Goal: Task Accomplishment & Management: Use online tool/utility

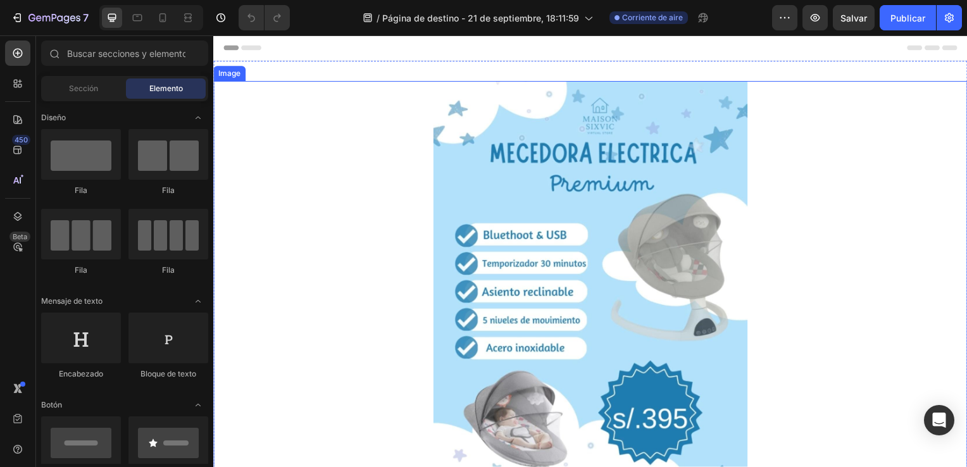
click at [586, 170] on img at bounding box center [593, 303] width 316 height 442
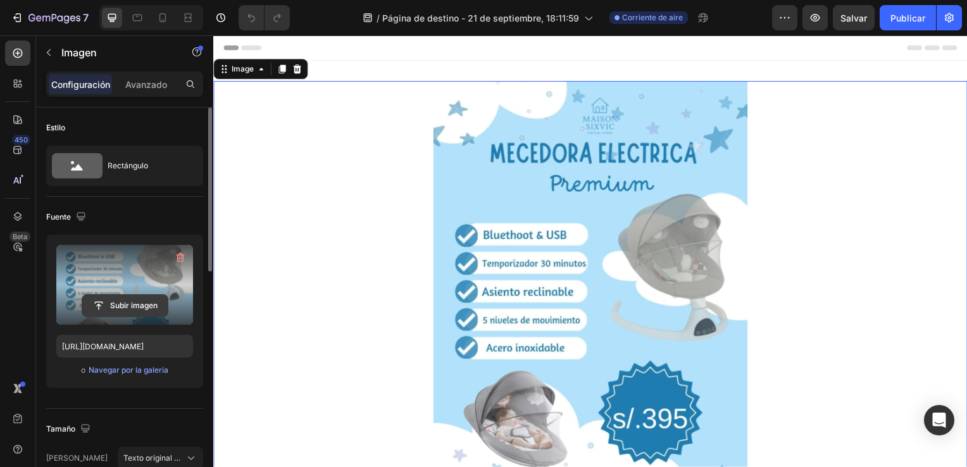
drag, startPoint x: 180, startPoint y: 259, endPoint x: 134, endPoint y: 297, distance: 59.8
click at [134, 297] on div "Subir imagen" at bounding box center [124, 285] width 137 height 80
click at [134, 297] on input "file" at bounding box center [124, 306] width 85 height 22
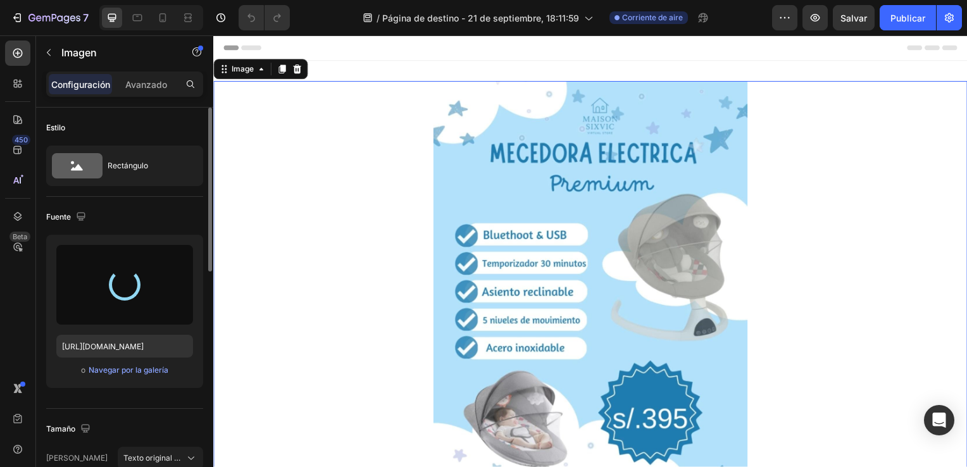
type input "[URL][DOMAIN_NAME]"
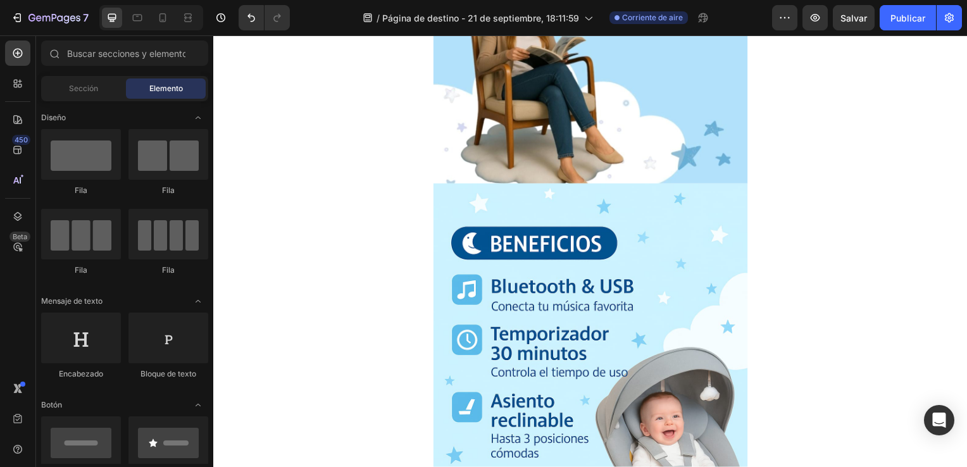
scroll to position [824, 0]
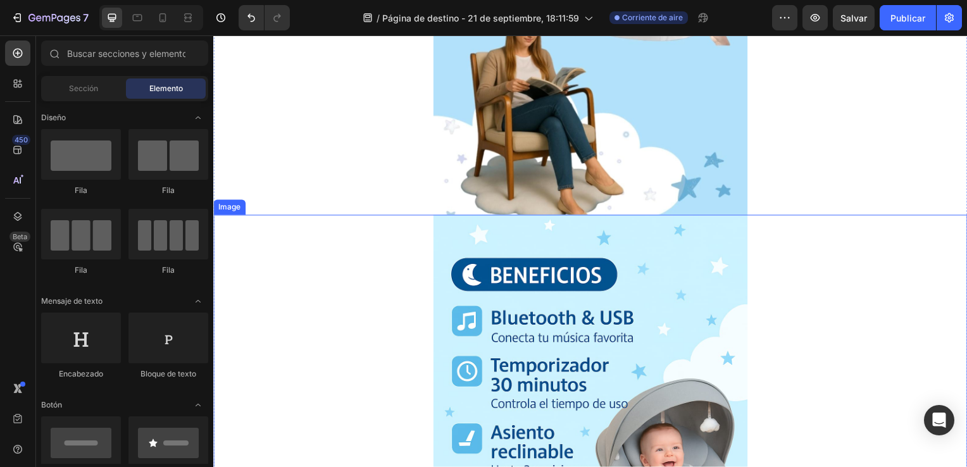
click at [743, 288] on img at bounding box center [593, 453] width 316 height 474
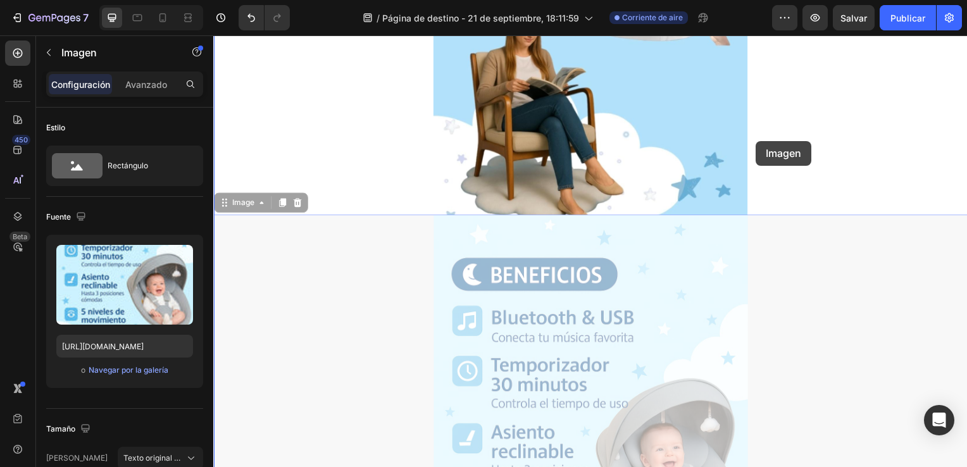
drag, startPoint x: 743, startPoint y: 288, endPoint x: 759, endPoint y: 142, distance: 147.6
click at [759, 142] on div "Header Image Image 0 Image 0 Image Image Section 2 Root Start with Sections fro…" at bounding box center [592, 348] width 759 height 2273
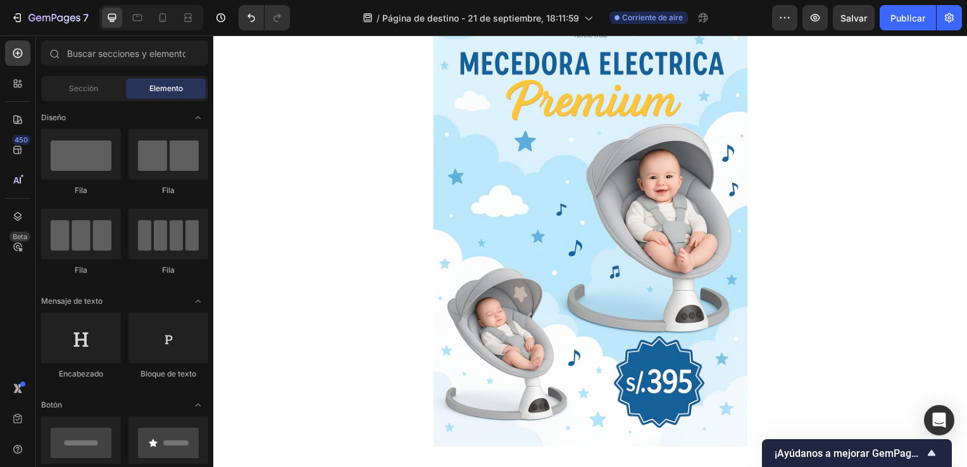
scroll to position [0, 0]
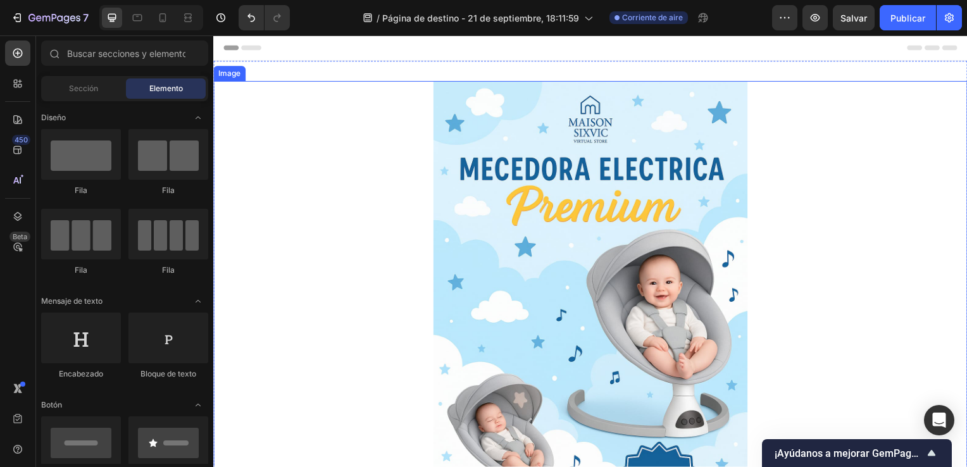
click at [804, 278] on div at bounding box center [592, 319] width 759 height 474
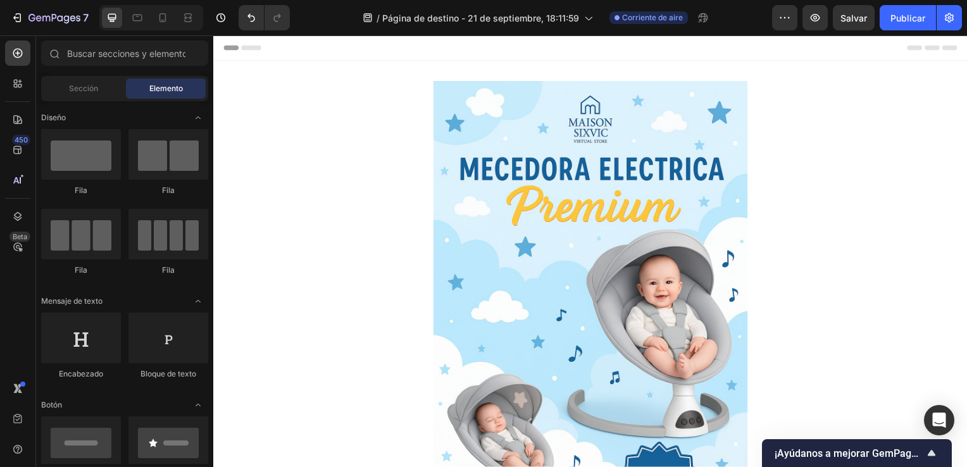
drag, startPoint x: 966, startPoint y: 90, endPoint x: 1170, endPoint y: 67, distance: 205.1
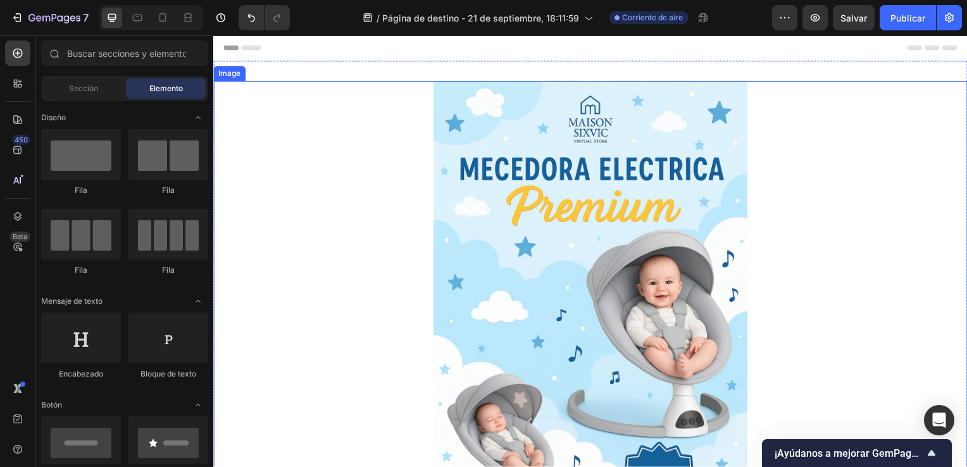
click at [636, 165] on img at bounding box center [593, 319] width 316 height 474
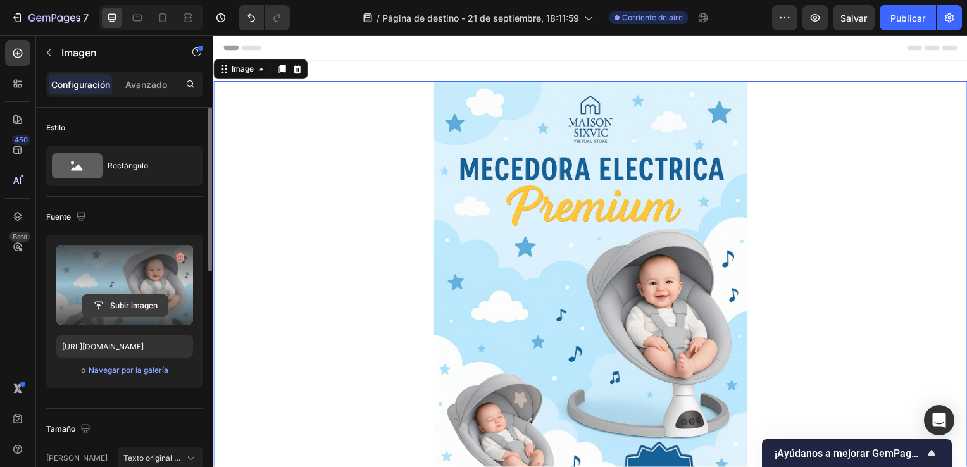
click at [114, 308] on input "file" at bounding box center [124, 306] width 85 height 22
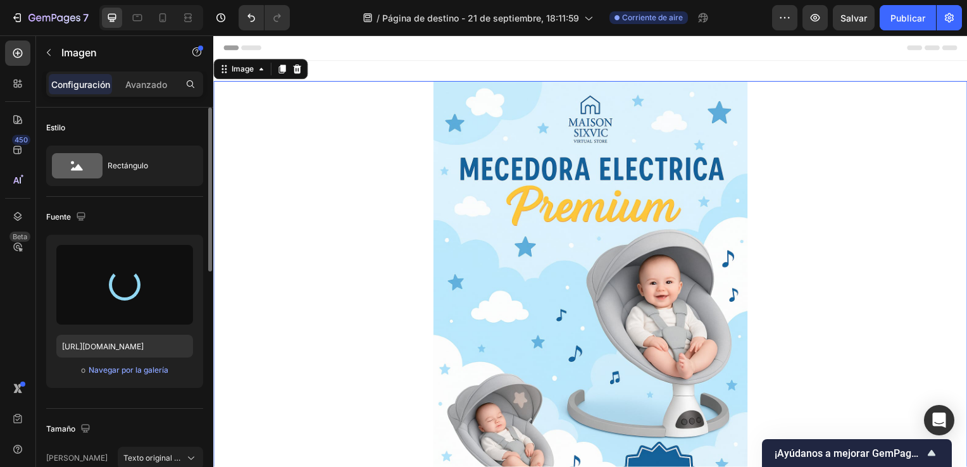
type input "[URL][DOMAIN_NAME]"
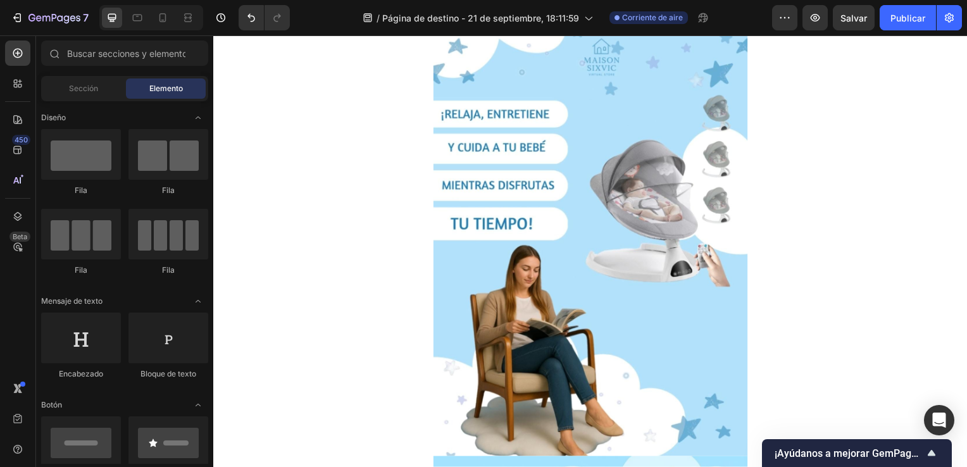
scroll to position [938, 0]
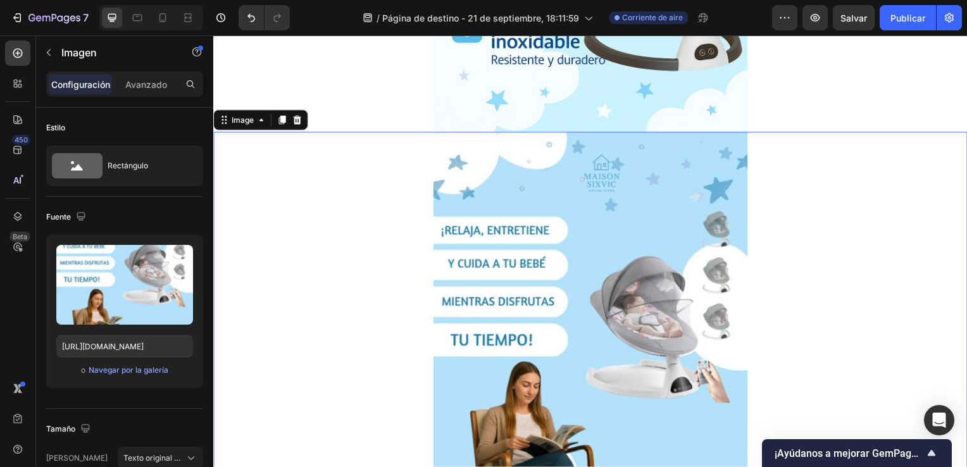
click at [673, 320] on img at bounding box center [593, 354] width 316 height 443
click at [296, 113] on div at bounding box center [297, 120] width 15 height 15
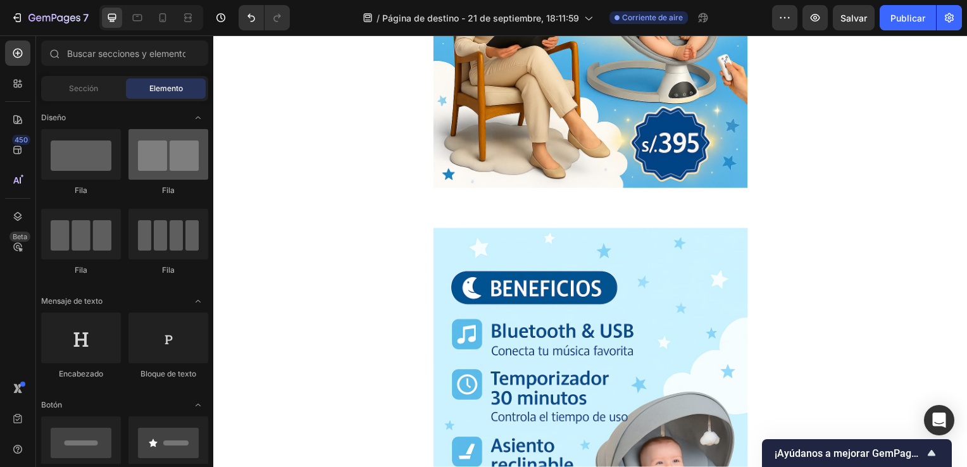
scroll to position [369, 0]
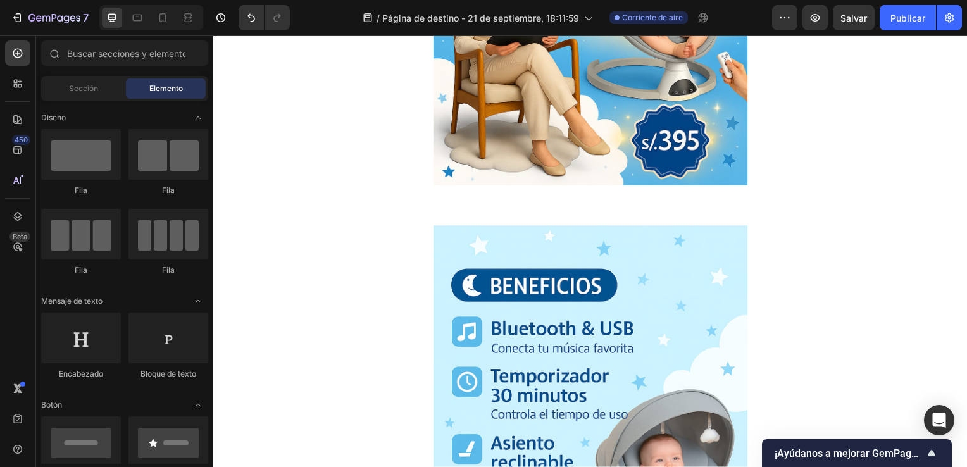
click at [154, 89] on span "Elemento" at bounding box center [166, 88] width 34 height 11
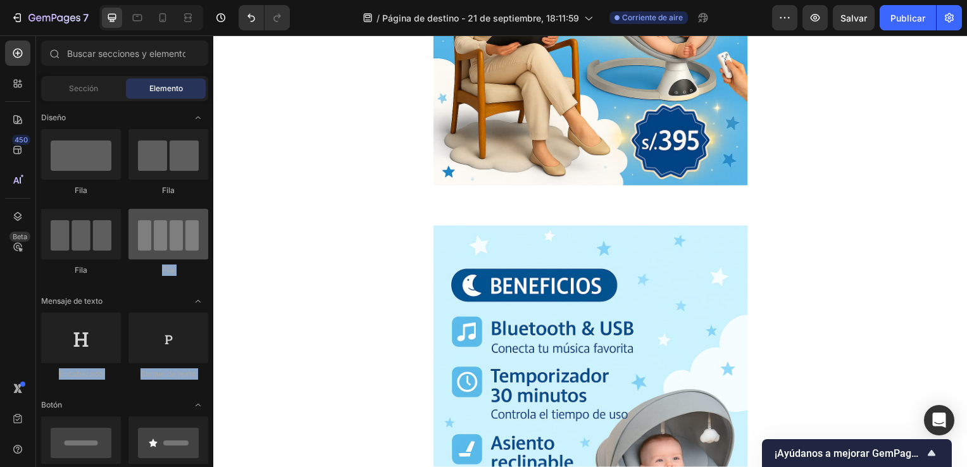
drag, startPoint x: 163, startPoint y: 396, endPoint x: 207, endPoint y: 211, distance: 190.0
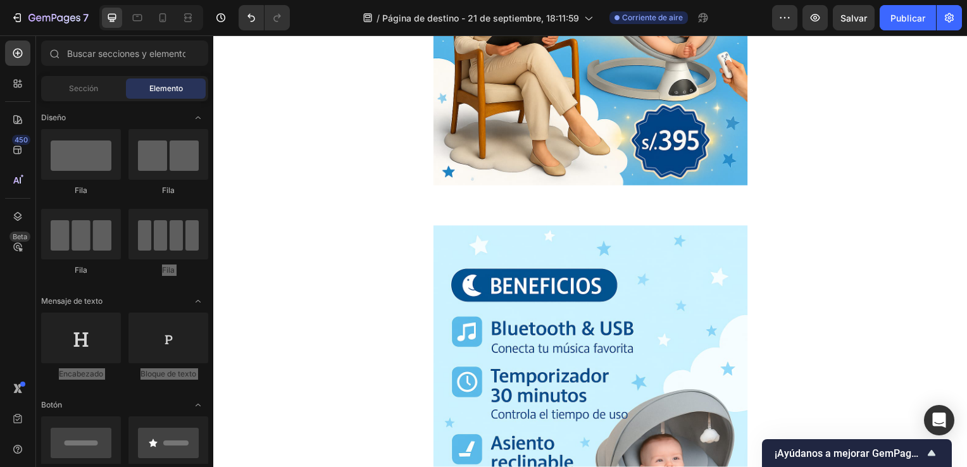
drag, startPoint x: 420, startPoint y: 247, endPoint x: 285, endPoint y: 231, distance: 135.7
click at [285, 231] on div at bounding box center [592, 464] width 759 height 474
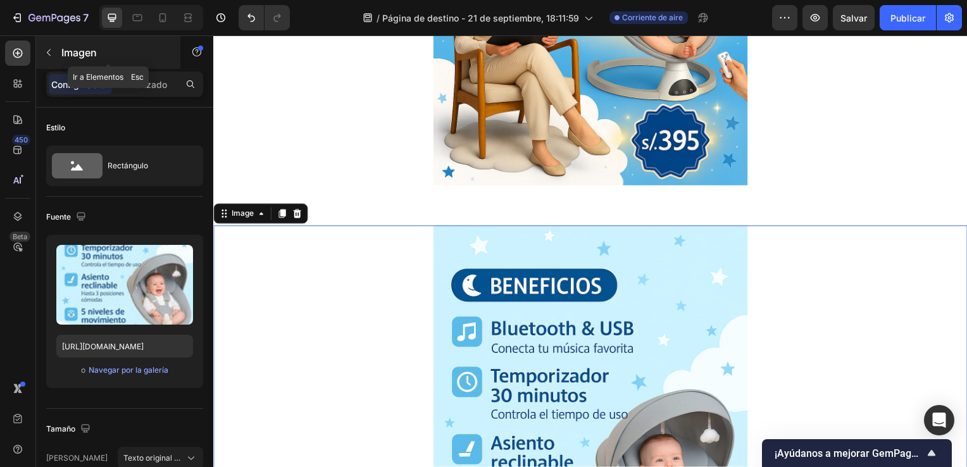
click at [50, 53] on icon "button" at bounding box center [49, 52] width 10 height 10
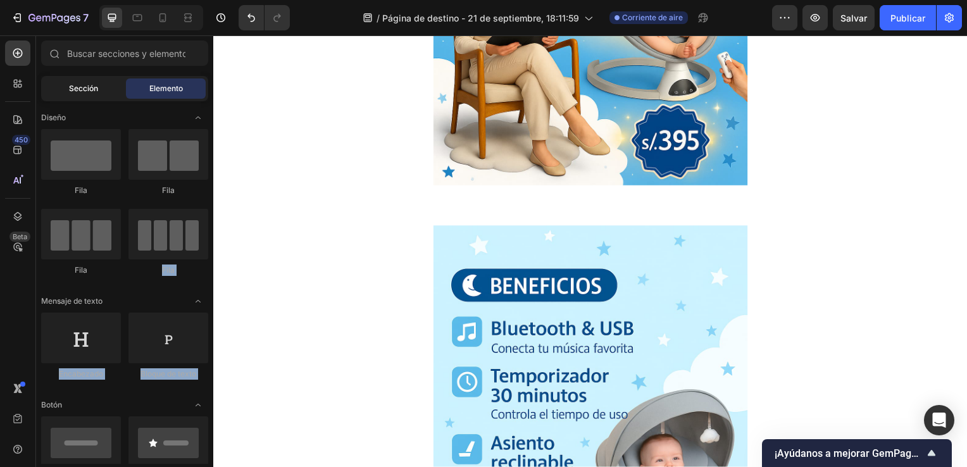
click at [88, 90] on span "Sección" at bounding box center [83, 88] width 29 height 11
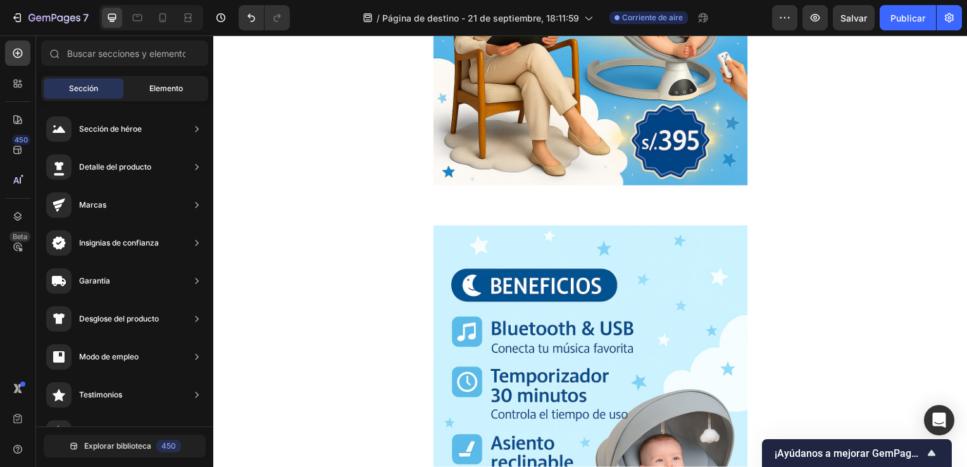
click at [177, 95] on div "Elemento" at bounding box center [166, 88] width 80 height 20
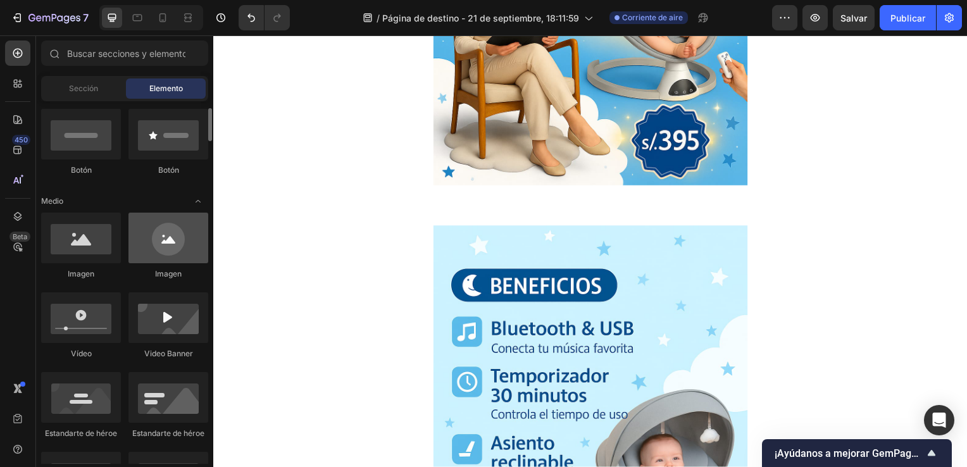
scroll to position [365, 0]
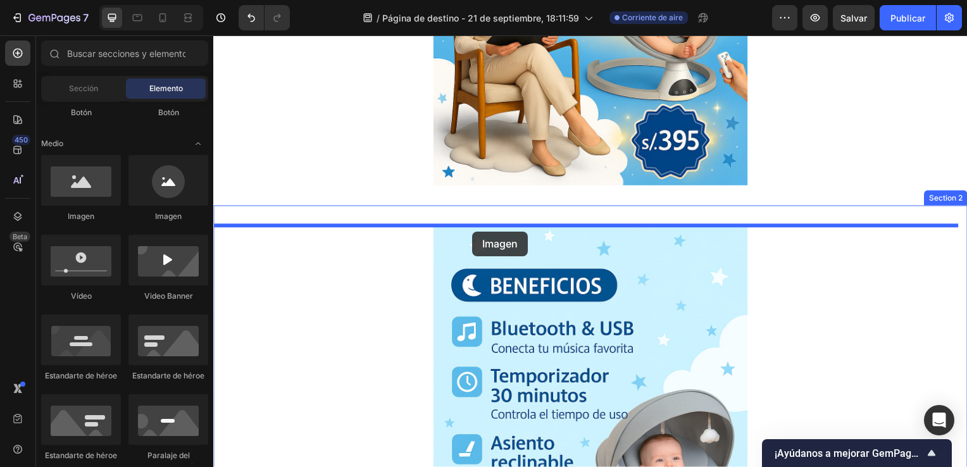
drag, startPoint x: 375, startPoint y: 214, endPoint x: 474, endPoint y: 233, distance: 100.4
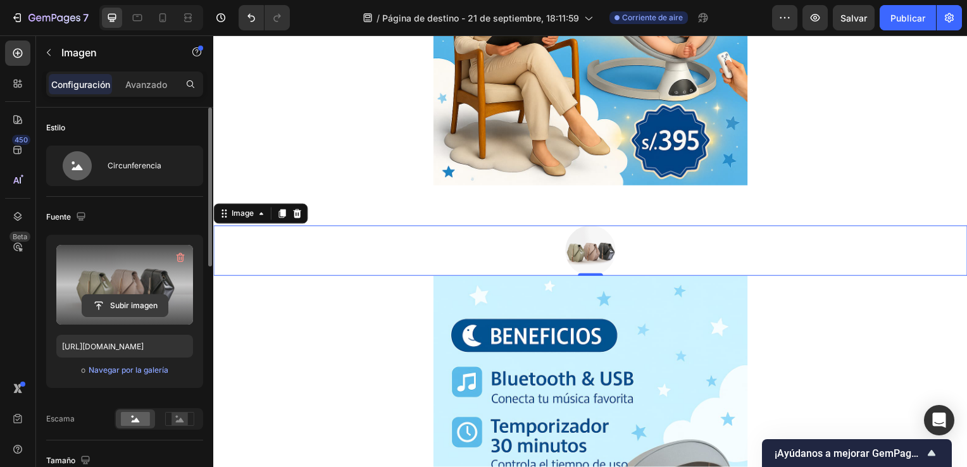
click at [130, 303] on input "file" at bounding box center [124, 306] width 85 height 22
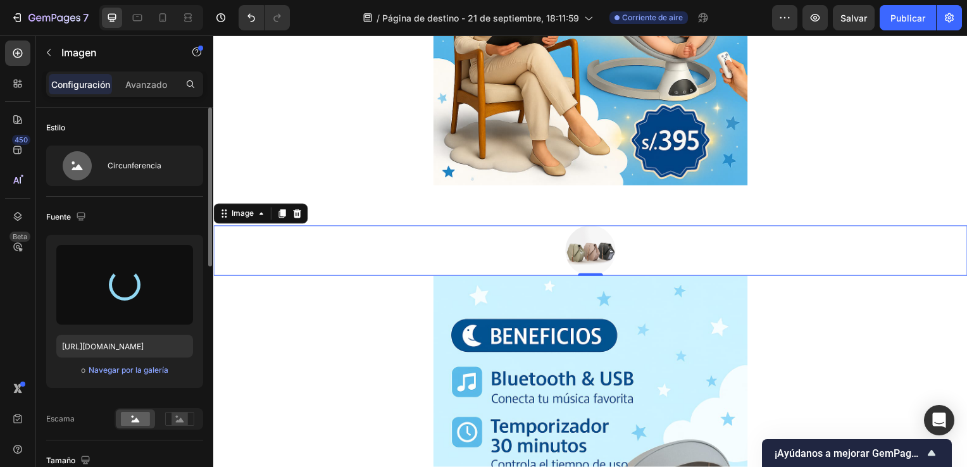
type input "[URL][DOMAIN_NAME]"
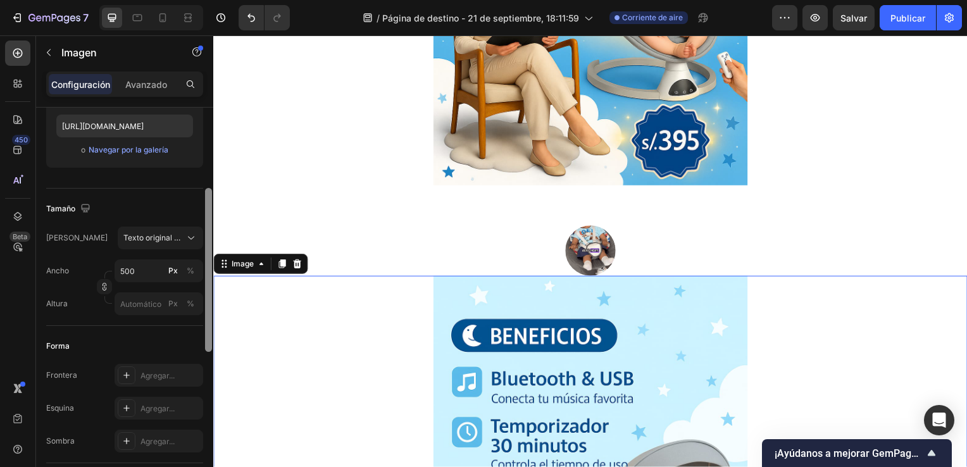
scroll to position [228, 0]
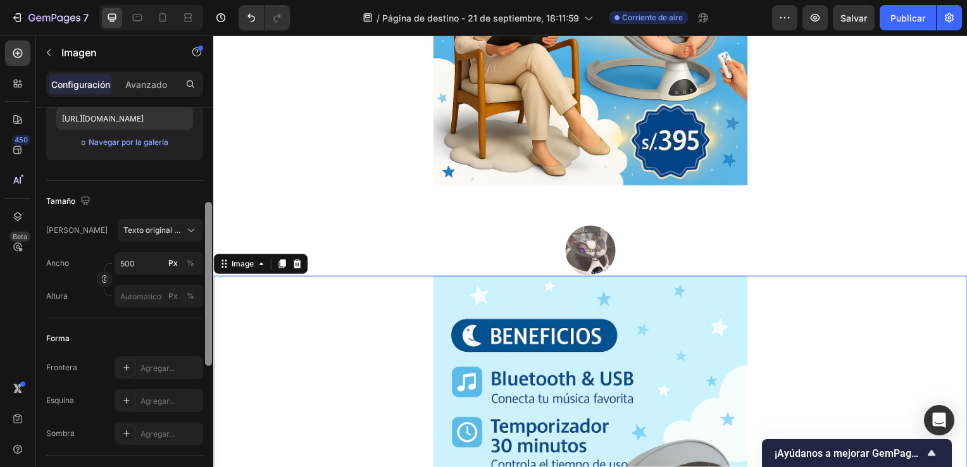
drag, startPoint x: 421, startPoint y: 271, endPoint x: 218, endPoint y: 360, distance: 221.6
click at [206, 330] on div at bounding box center [208, 283] width 7 height 164
click at [139, 264] on input "500" at bounding box center [159, 264] width 89 height 23
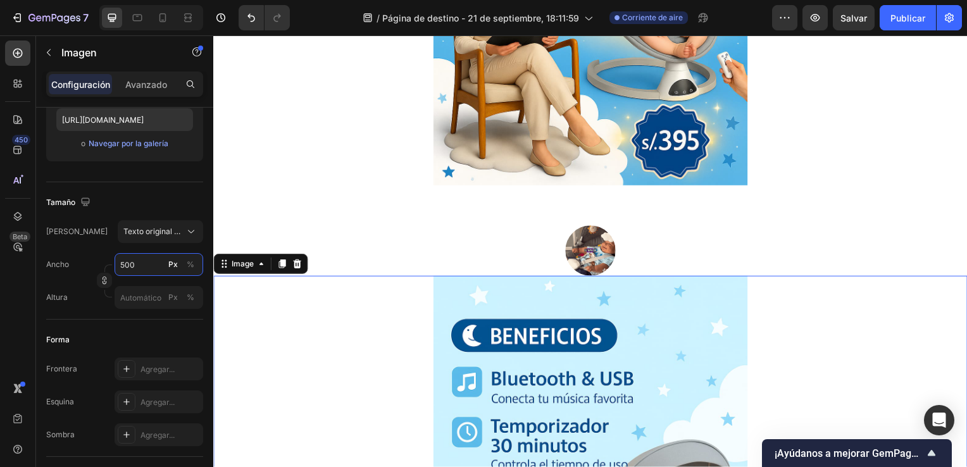
click at [139, 264] on input "500" at bounding box center [159, 264] width 89 height 23
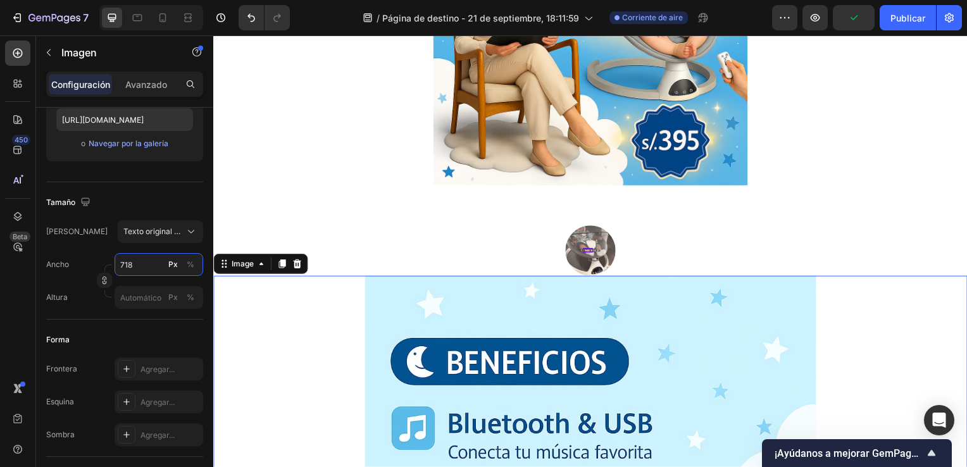
click at [154, 271] on input "718" at bounding box center [159, 264] width 89 height 23
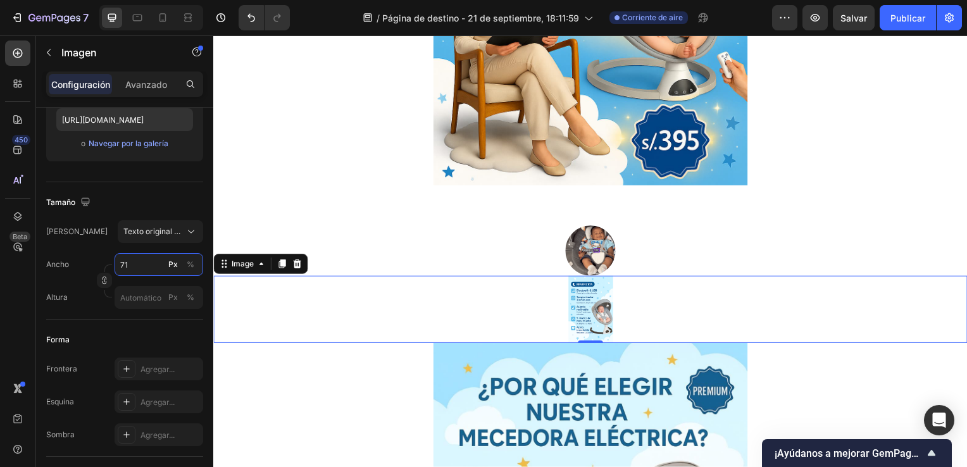
type input "7"
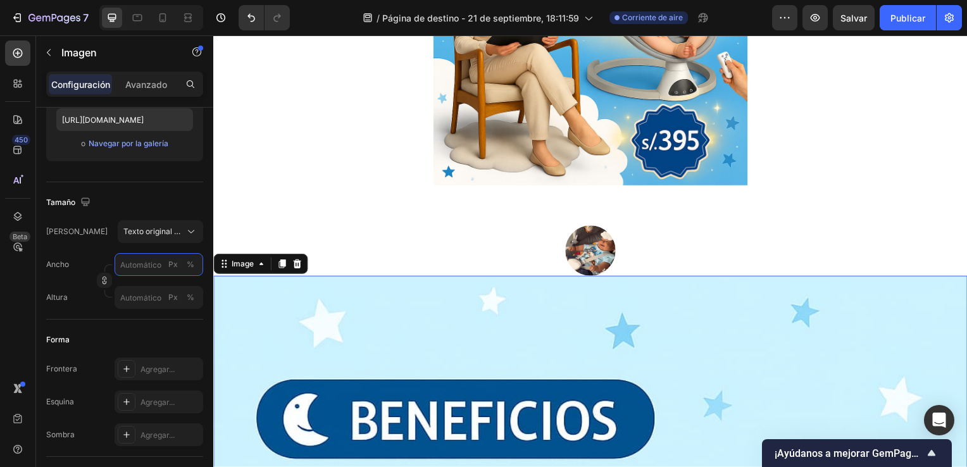
type input "7"
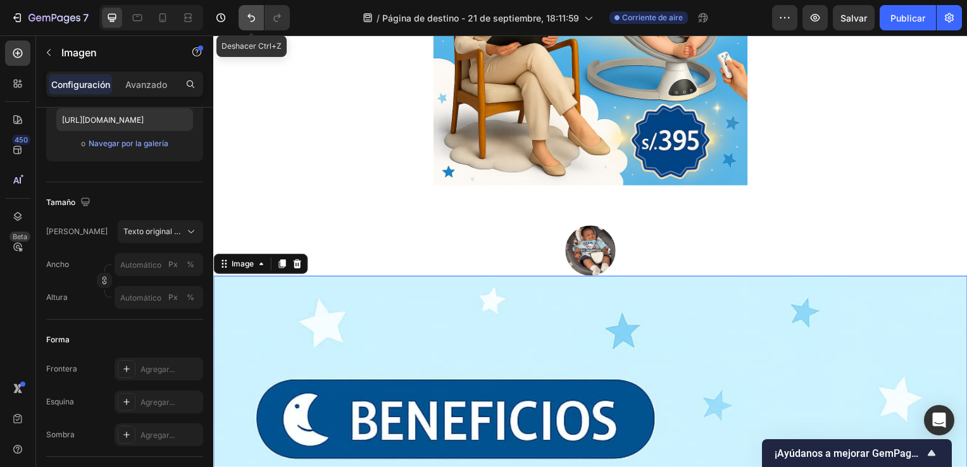
click at [245, 20] on icon "Deshacer/Rehacer" at bounding box center [251, 17] width 13 height 13
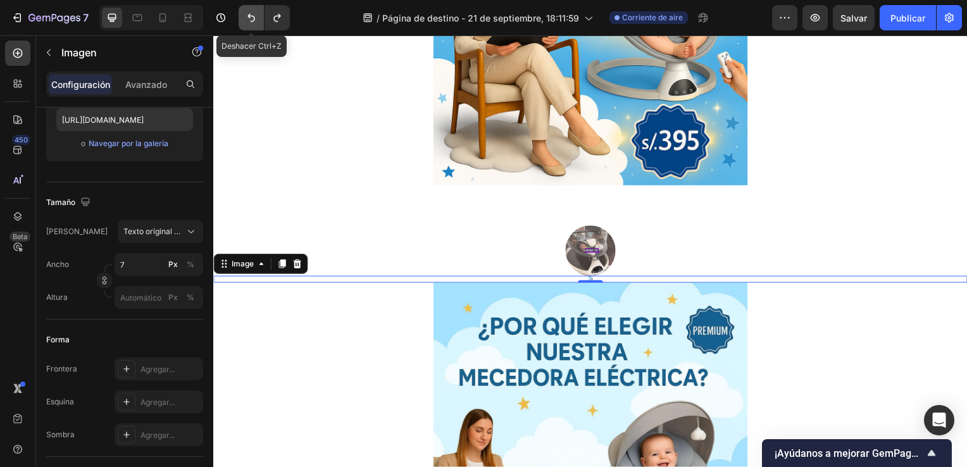
click at [245, 20] on icon "Deshacer/Rehacer" at bounding box center [251, 17] width 13 height 13
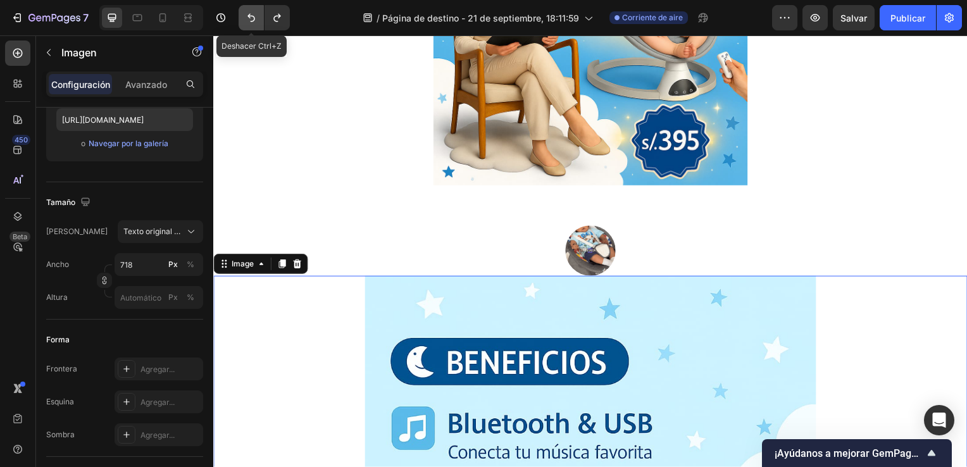
click at [245, 20] on icon "Deshacer/Rehacer" at bounding box center [251, 17] width 13 height 13
type input "492"
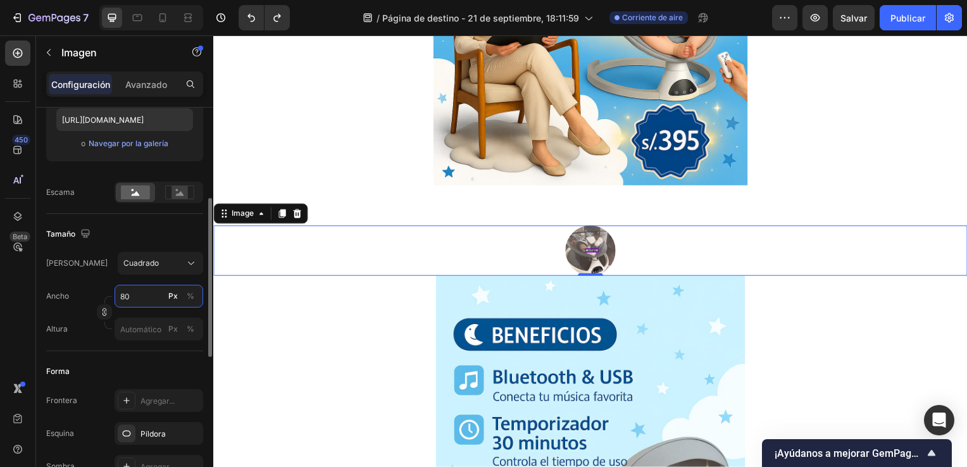
click at [147, 294] on input "80" at bounding box center [159, 296] width 89 height 23
type input "81"
type input "82"
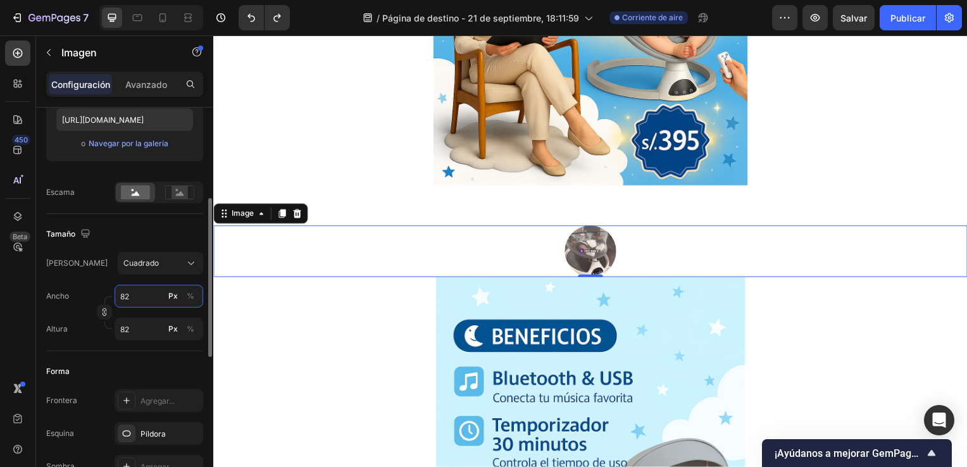
type input "83"
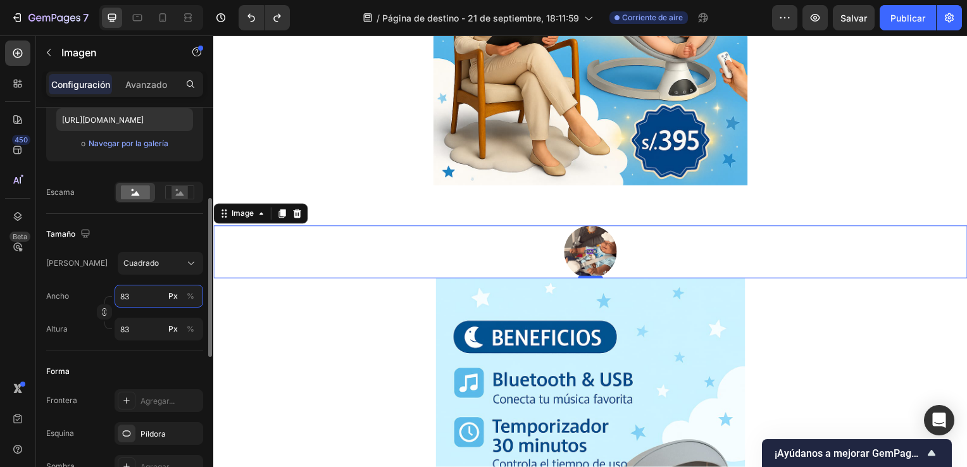
type input "84"
type input "85"
type input "86"
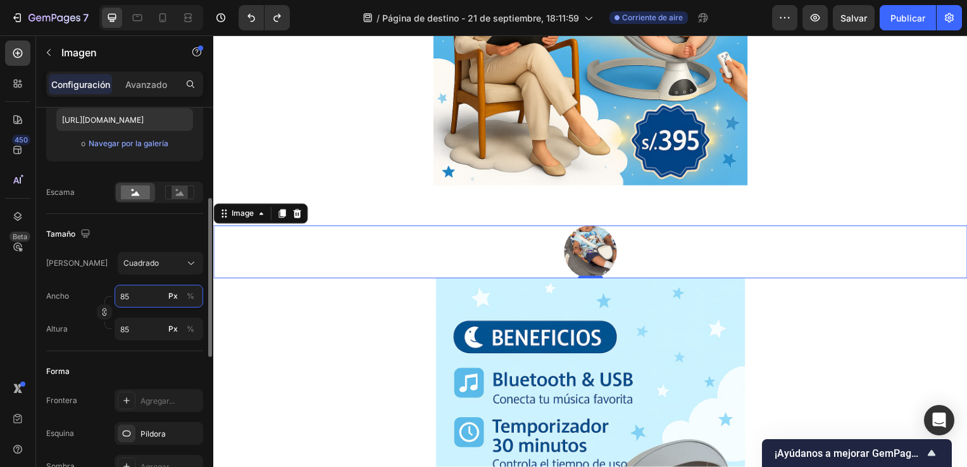
type input "86"
type input "87"
type input "88"
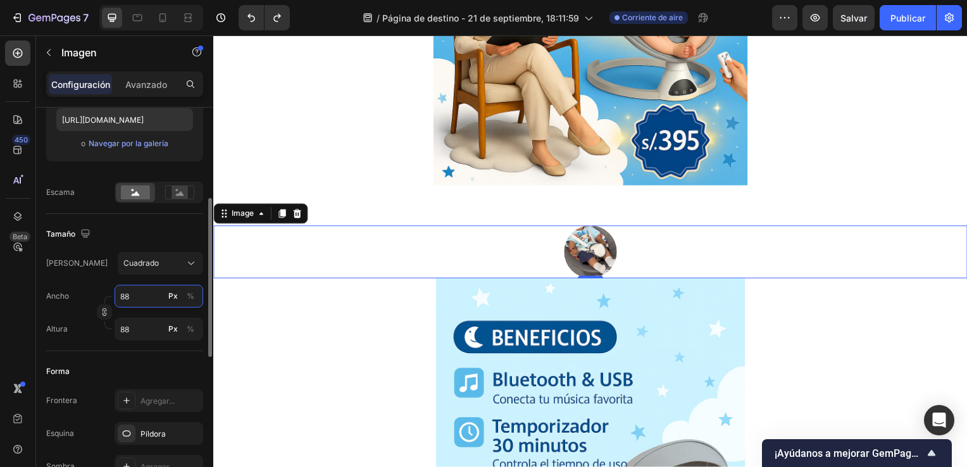
type input "89"
type input "90"
type input "91"
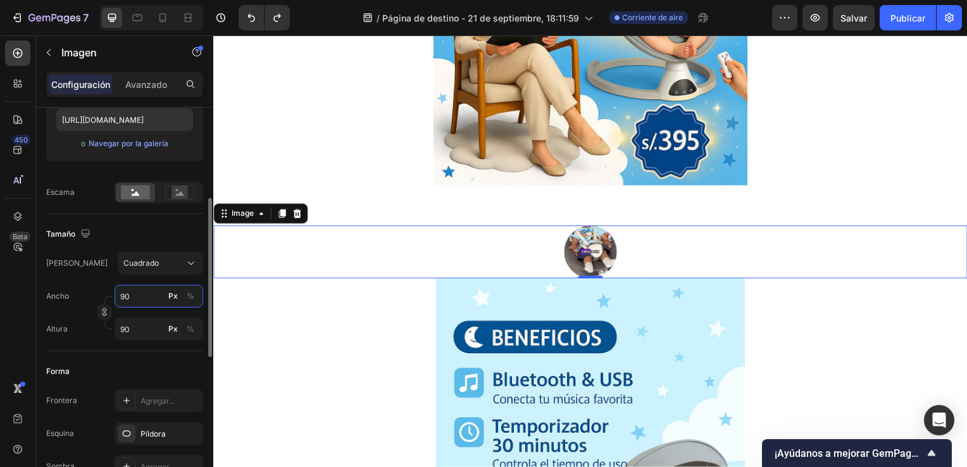
type input "91"
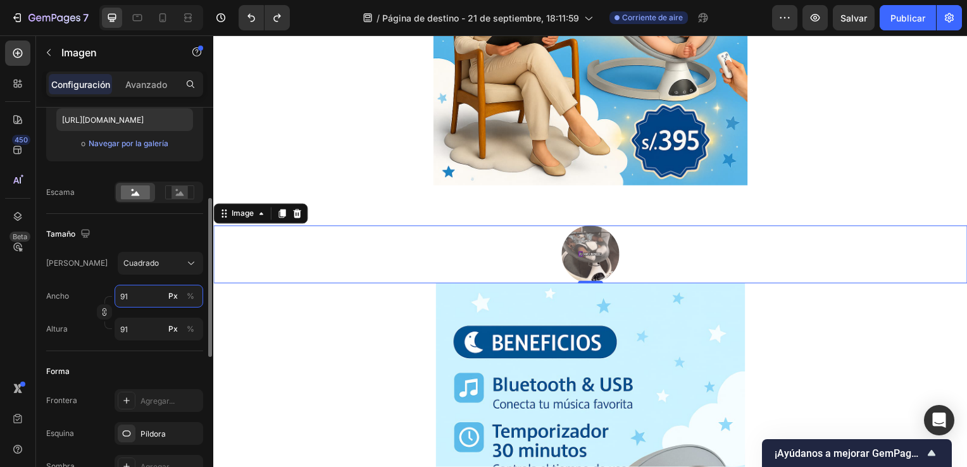
type input "92"
type input "94"
type input "96"
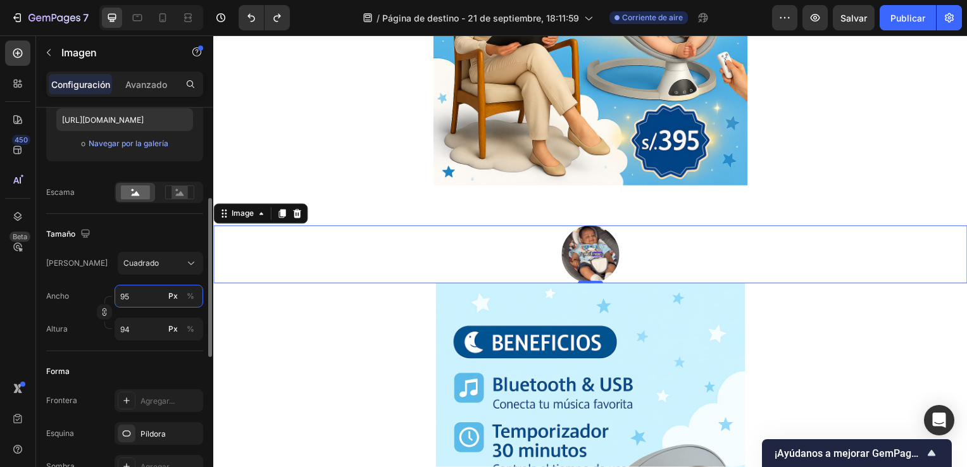
type input "96"
type input "98"
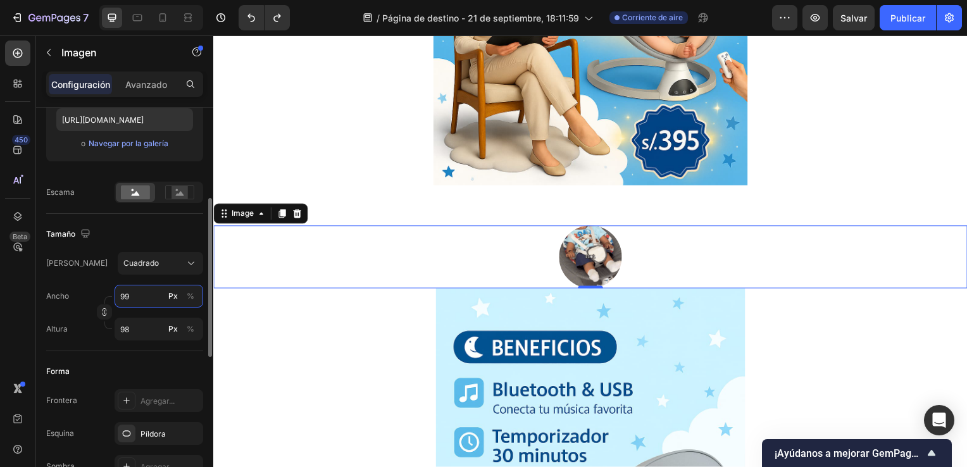
type input "100"
type input "102"
type input "104"
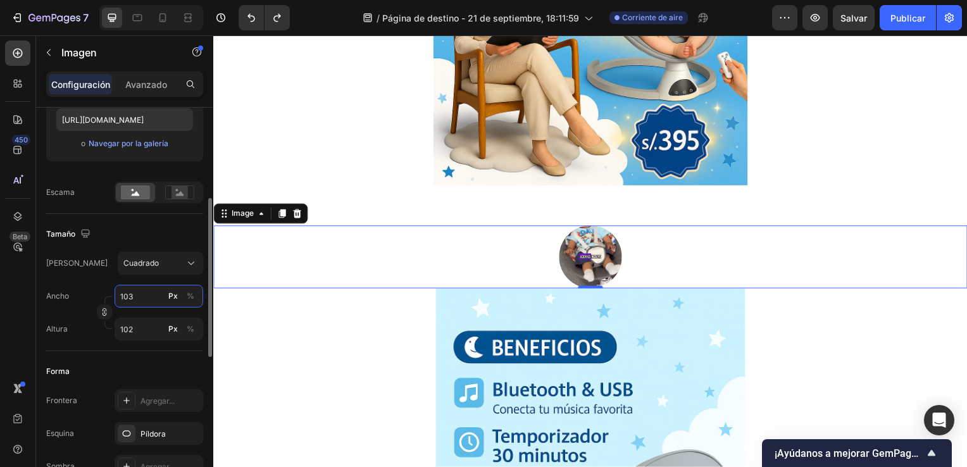
type input "104"
type input "107"
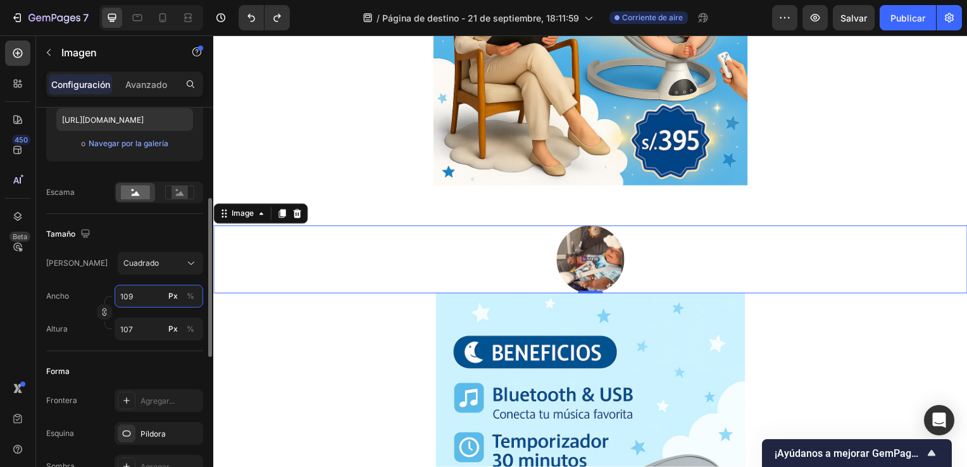
type input "110"
type input "113"
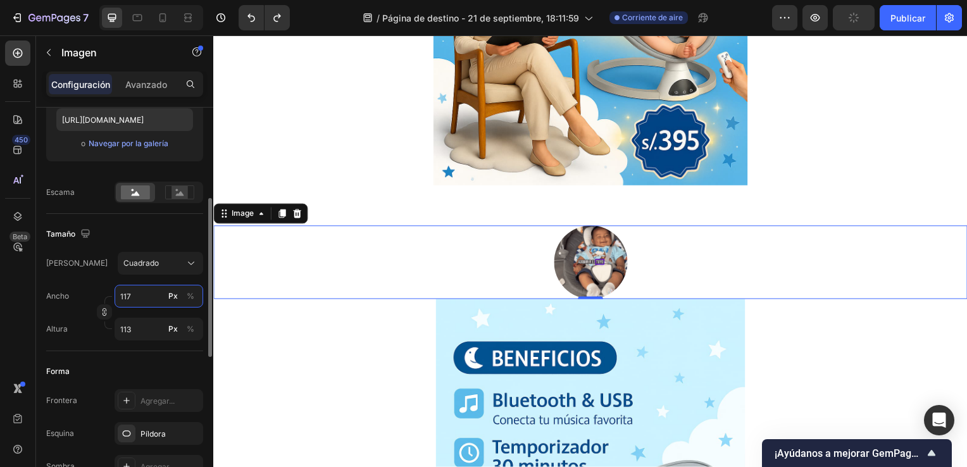
type input "118"
type input "124"
type input "131"
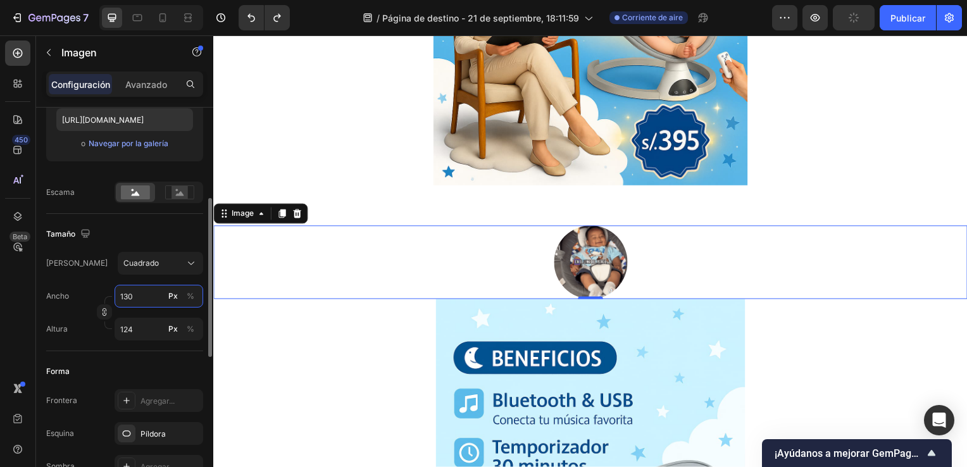
type input "131"
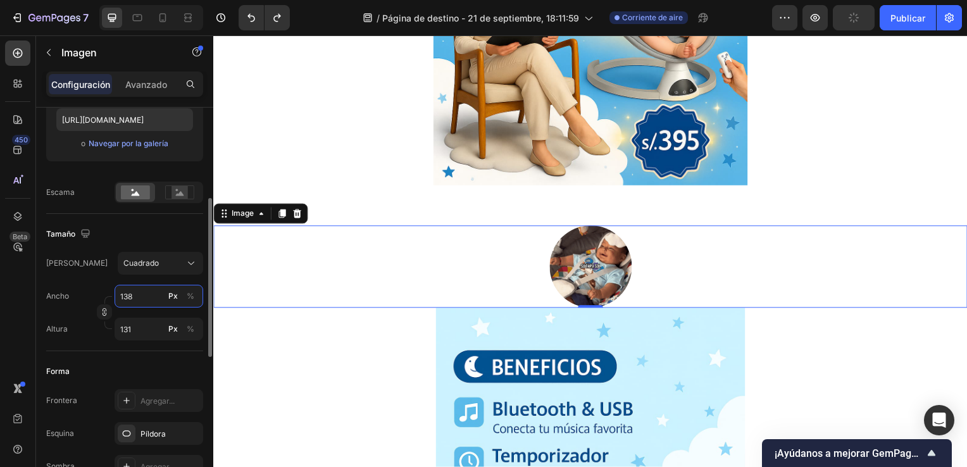
type input "139"
type input "146"
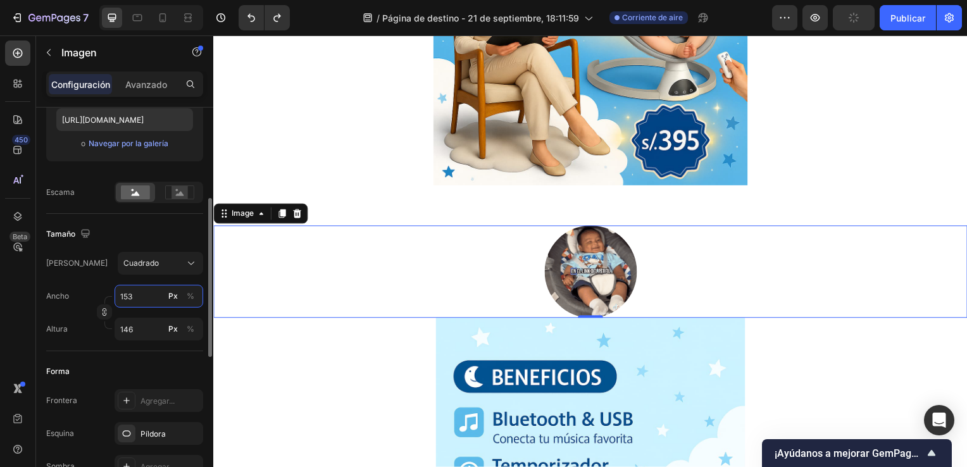
type input "154"
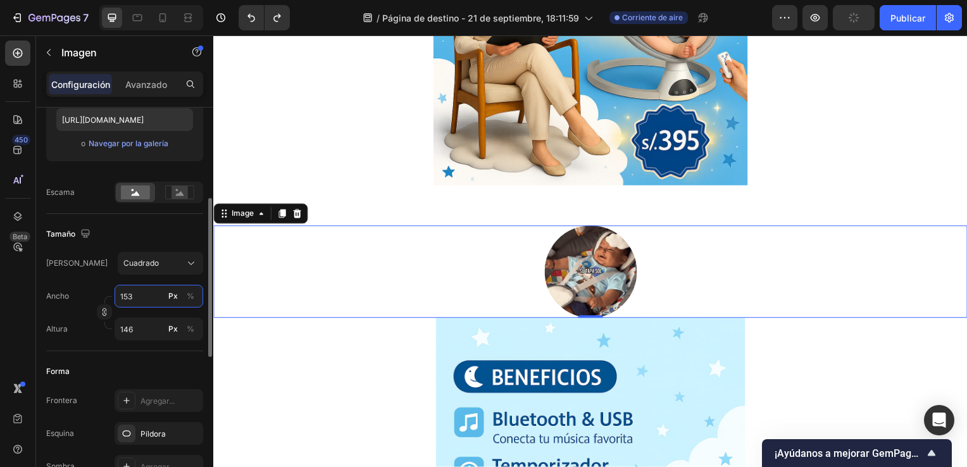
type input "154"
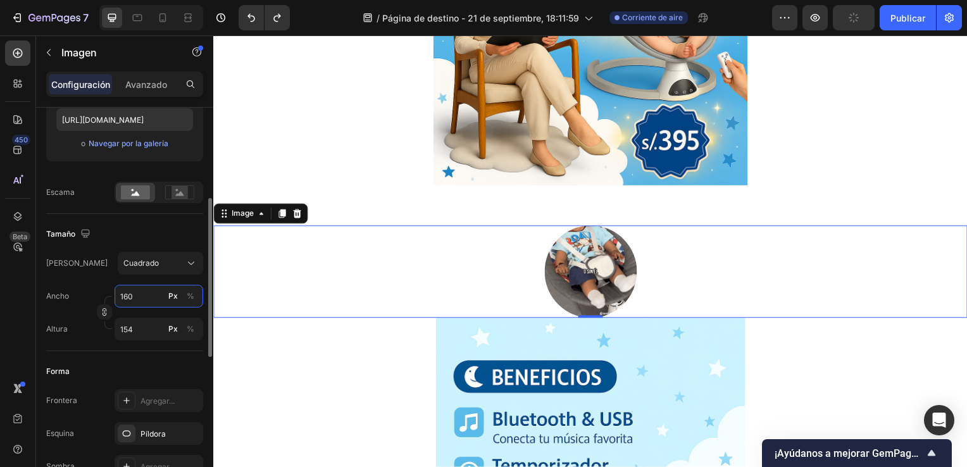
type input "161"
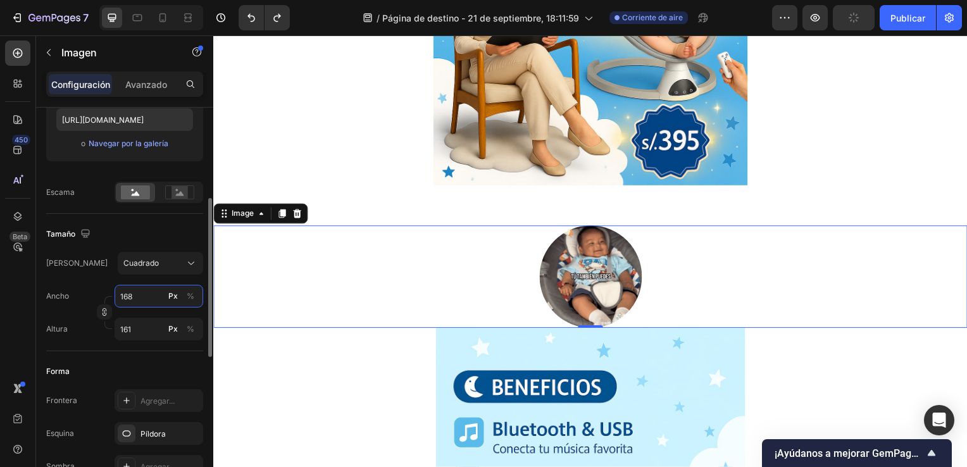
type input "169"
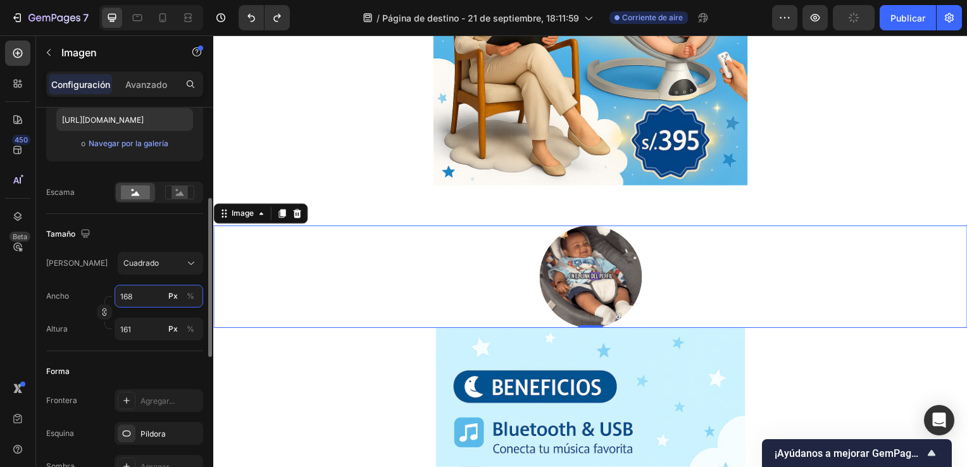
type input "169"
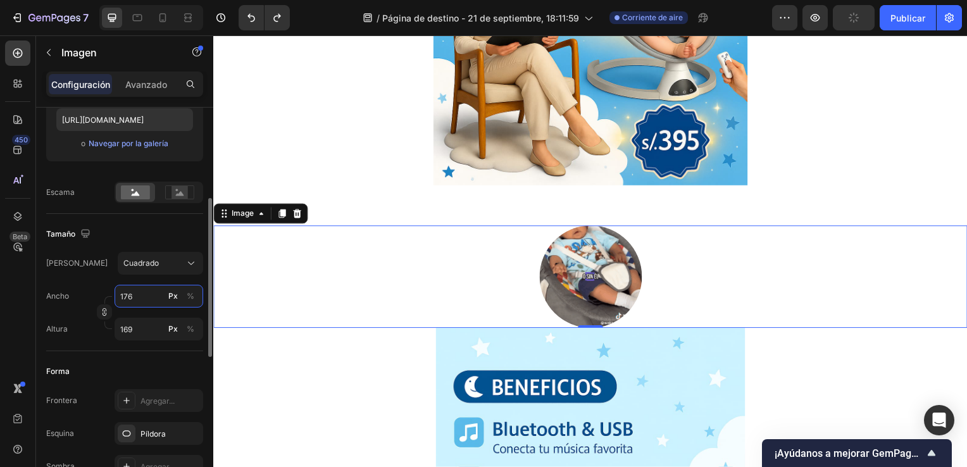
type input "177"
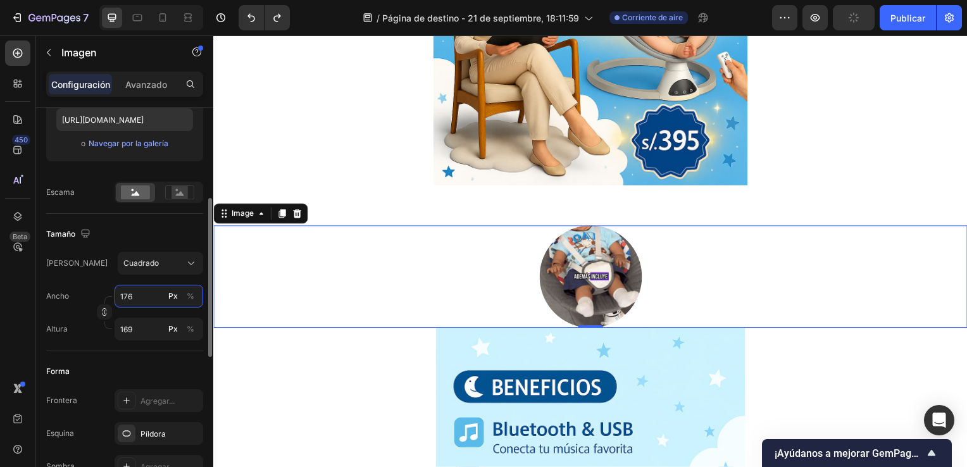
type input "177"
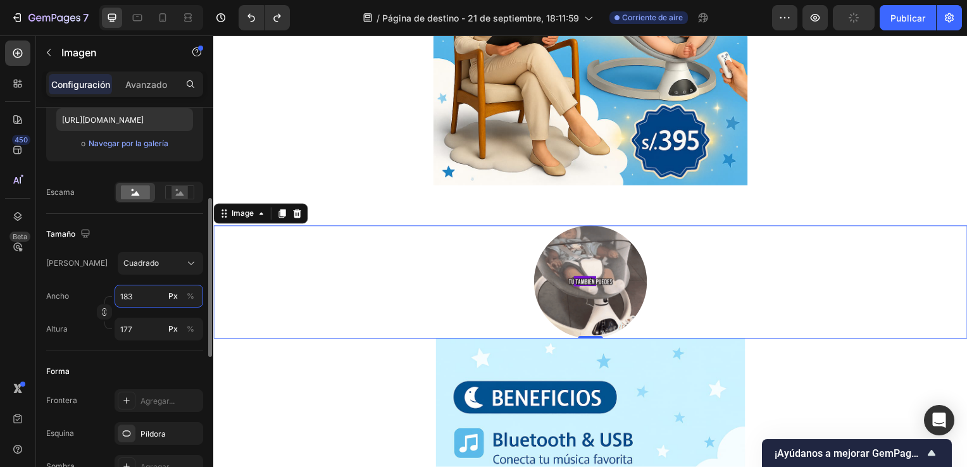
type input "184"
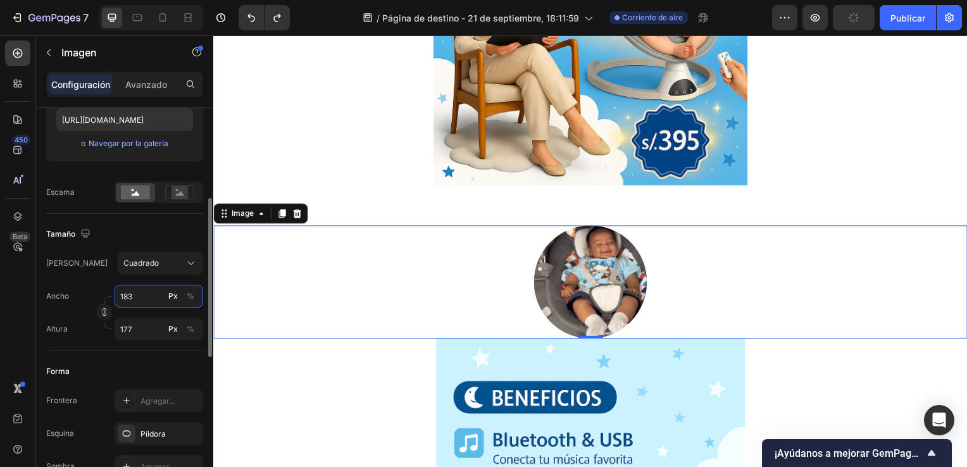
type input "184"
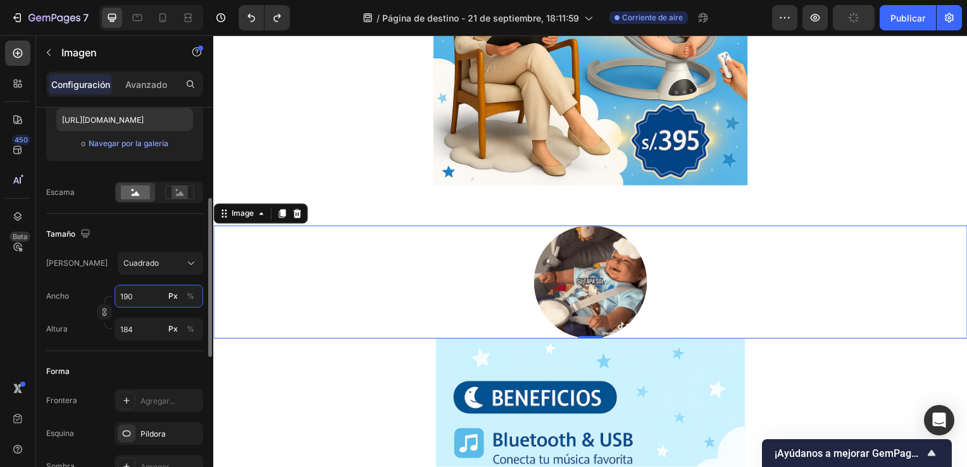
type input "191"
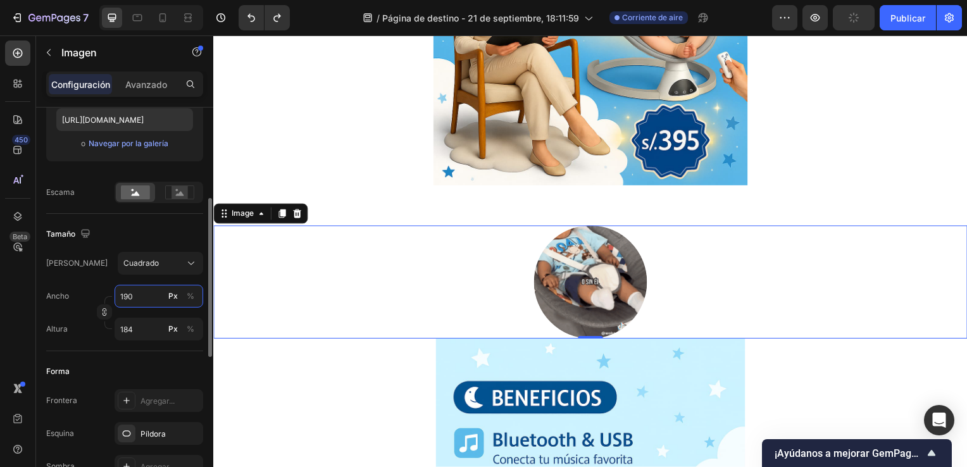
type input "191"
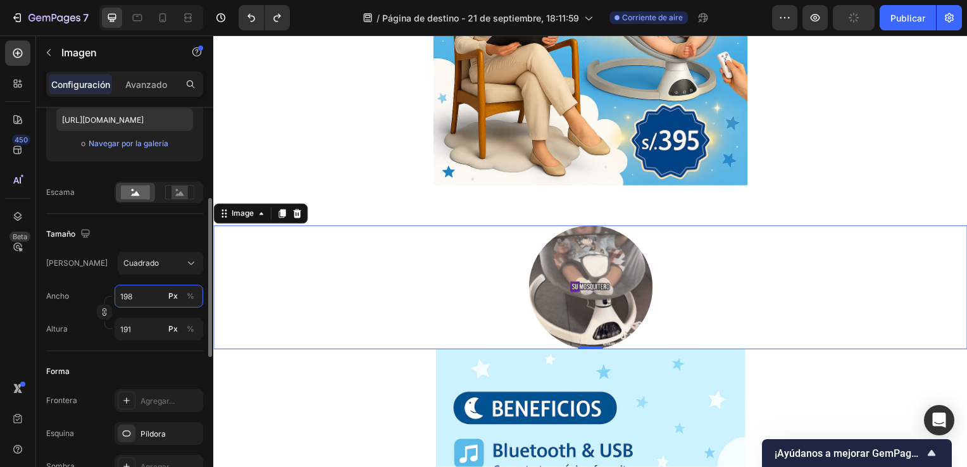
type input "199"
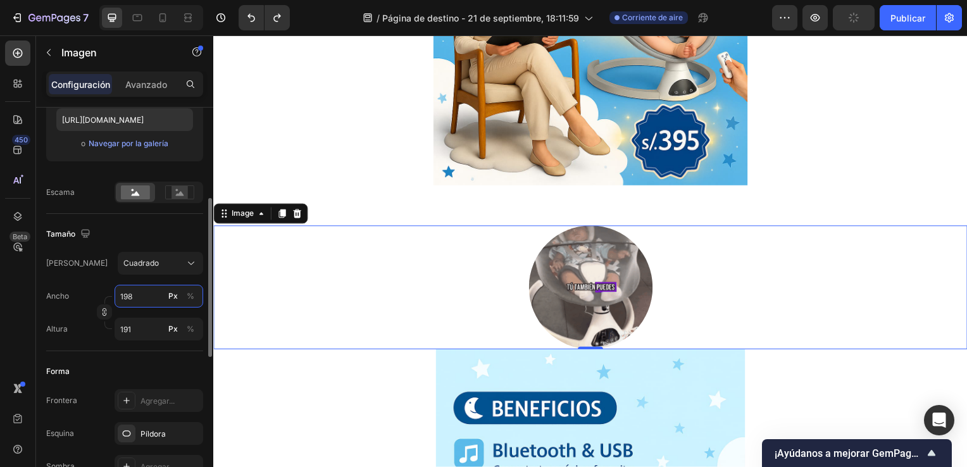
type input "199"
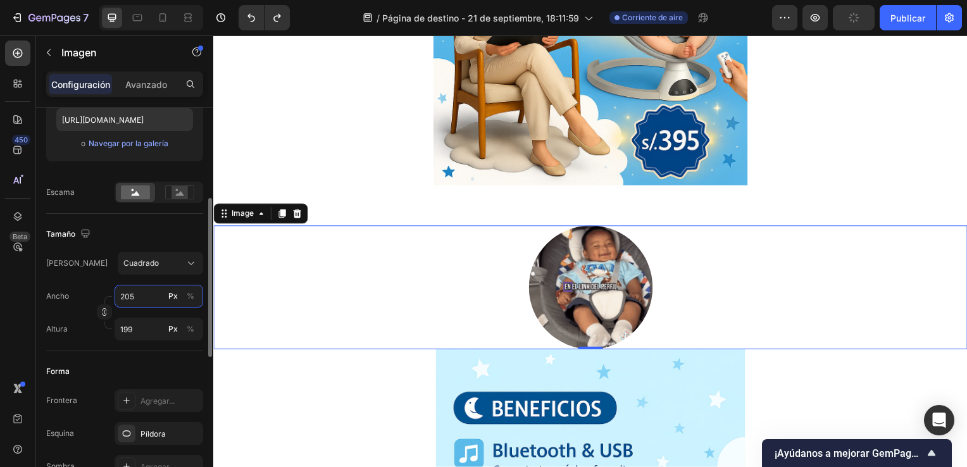
type input "206"
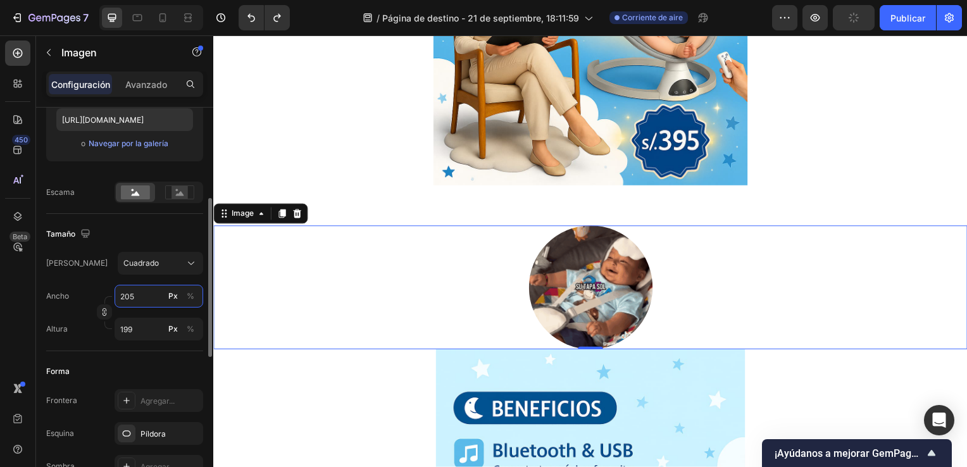
type input "206"
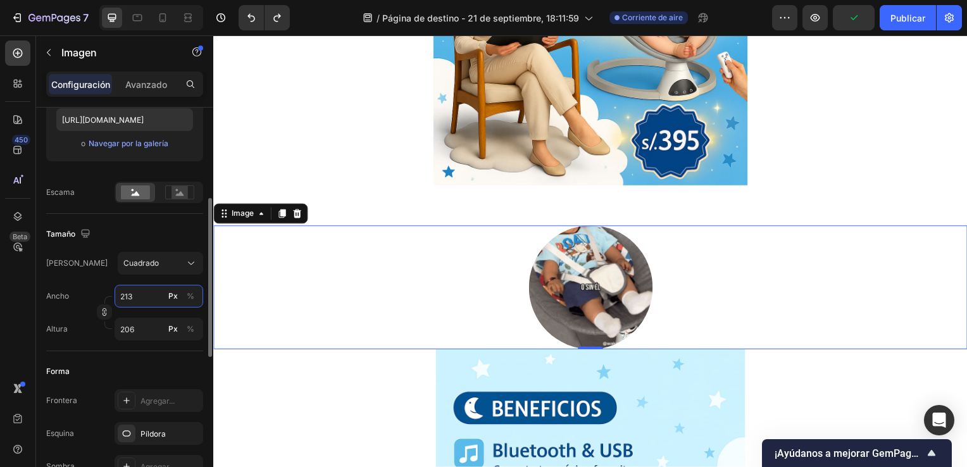
type input "214"
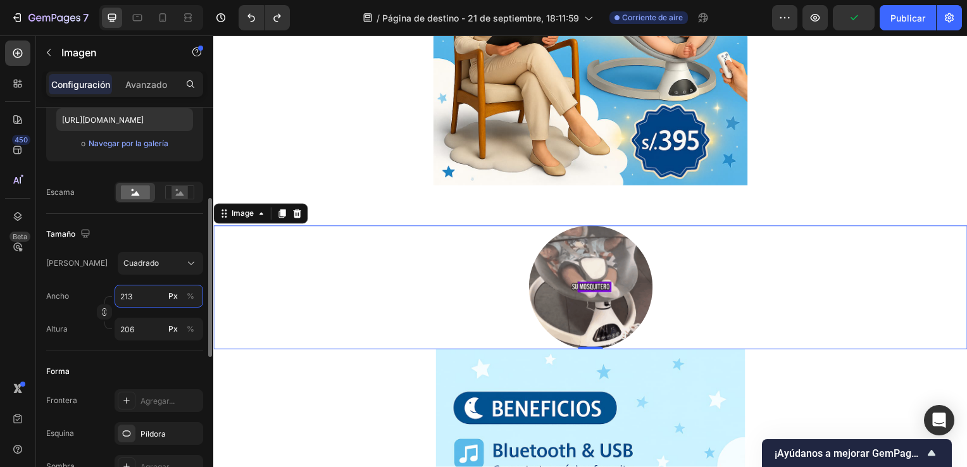
type input "214"
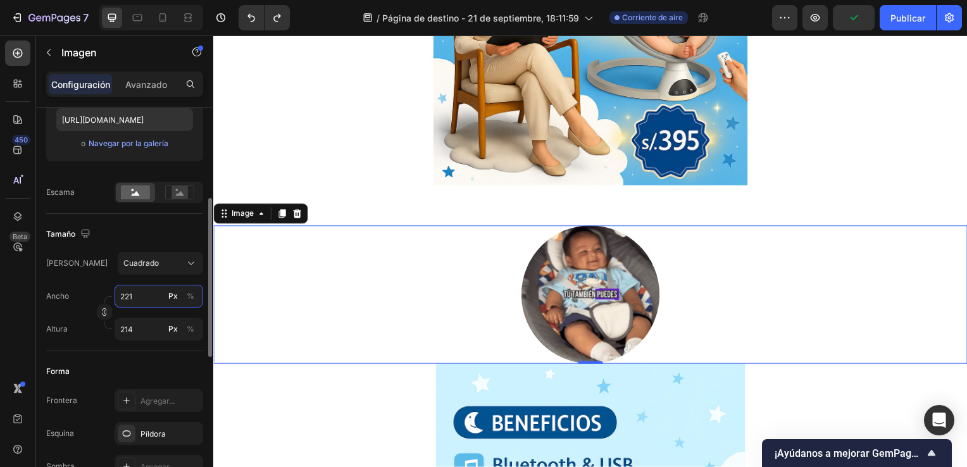
type input "222"
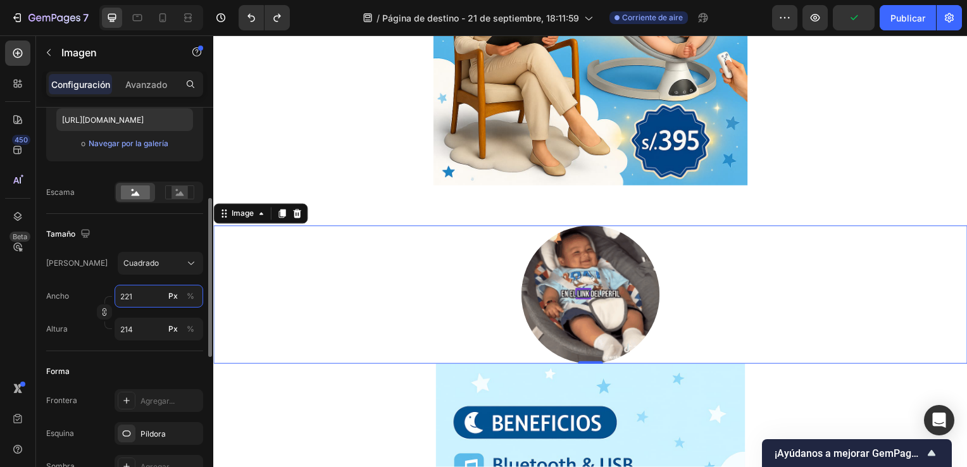
type input "222"
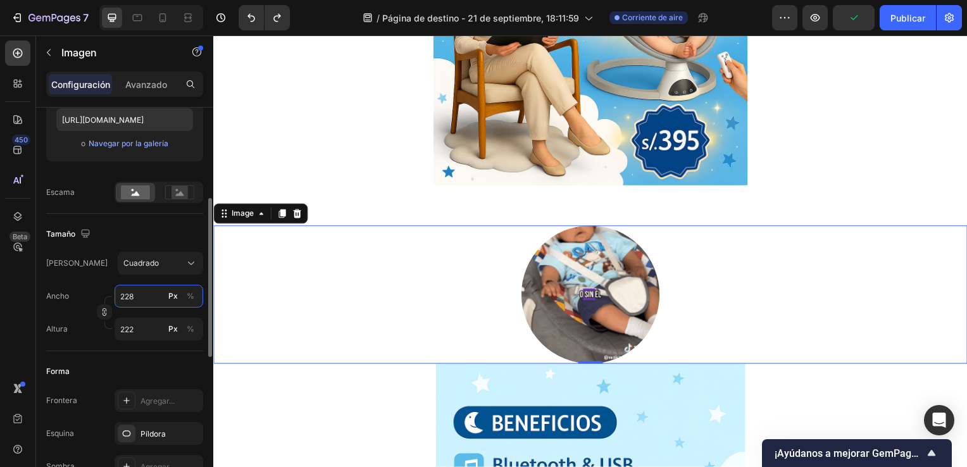
type input "229"
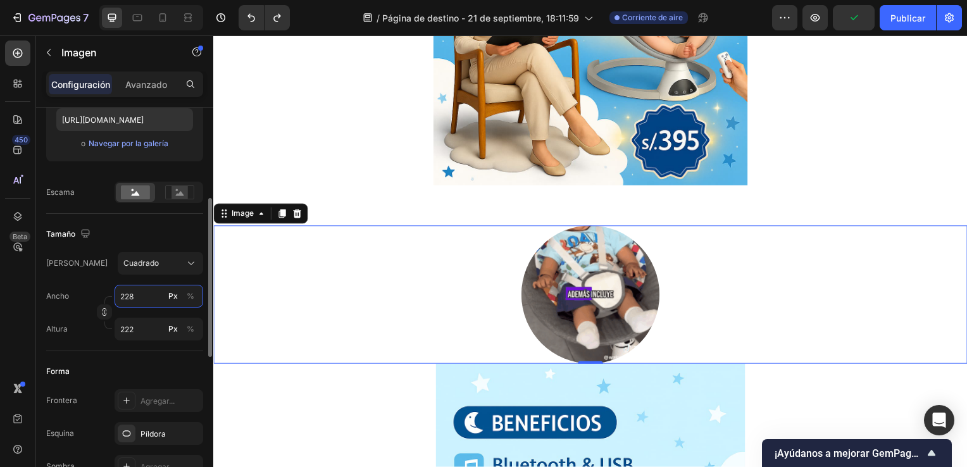
type input "229"
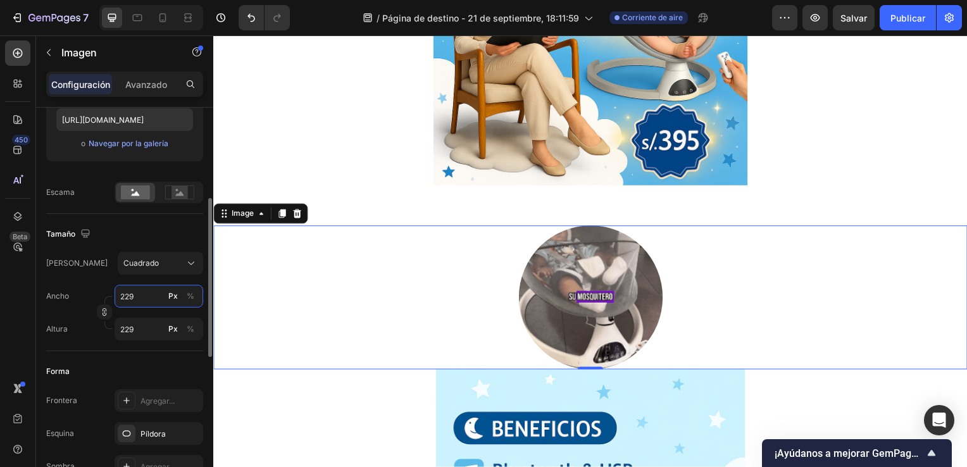
type input "230"
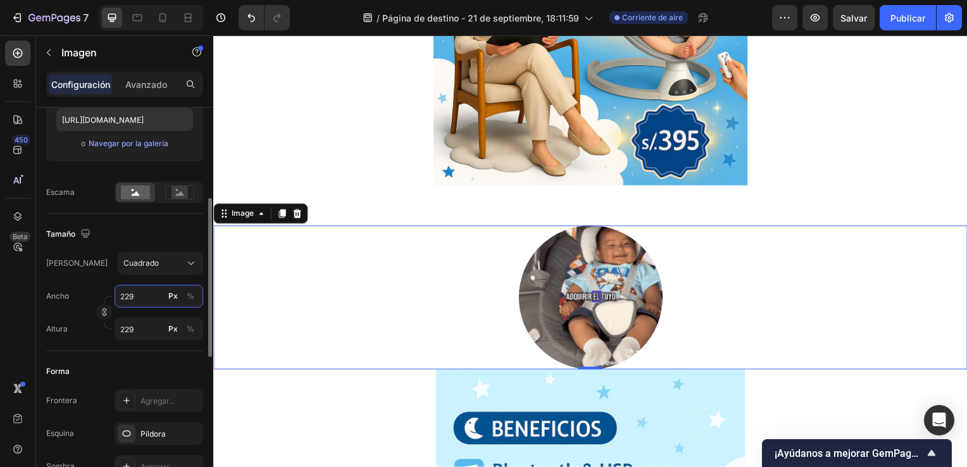
type input "230"
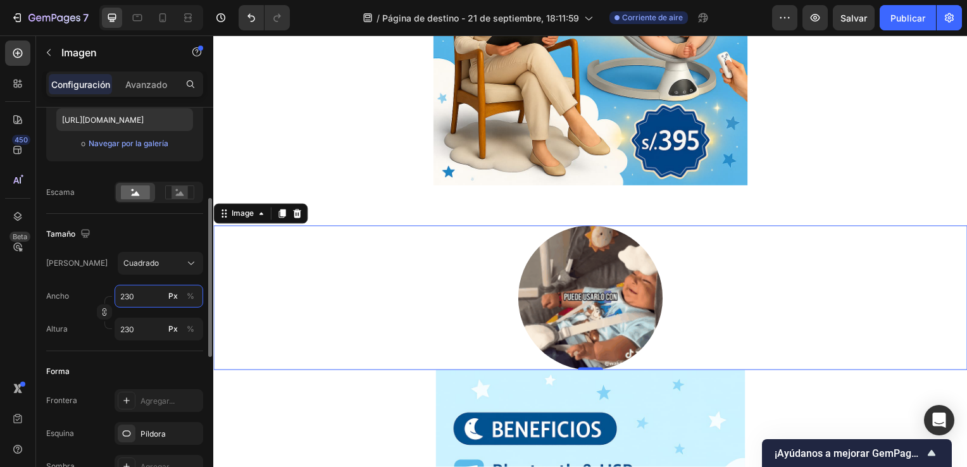
type input "229"
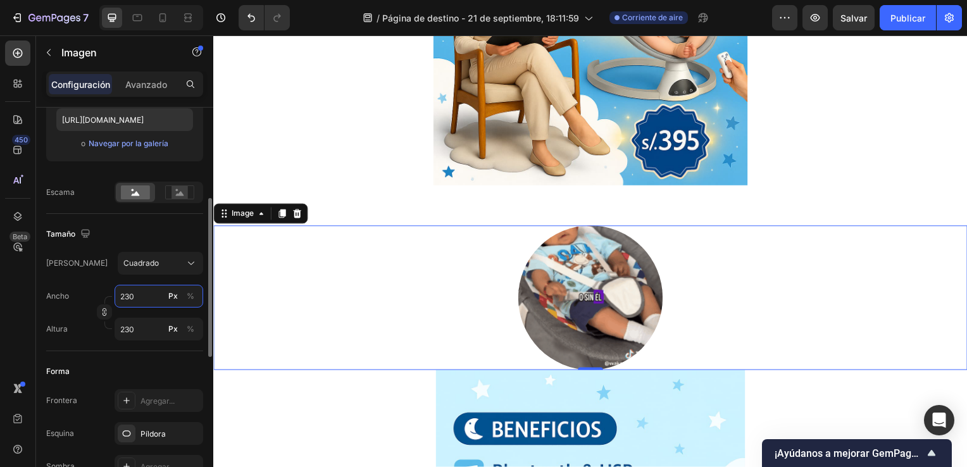
type input "229"
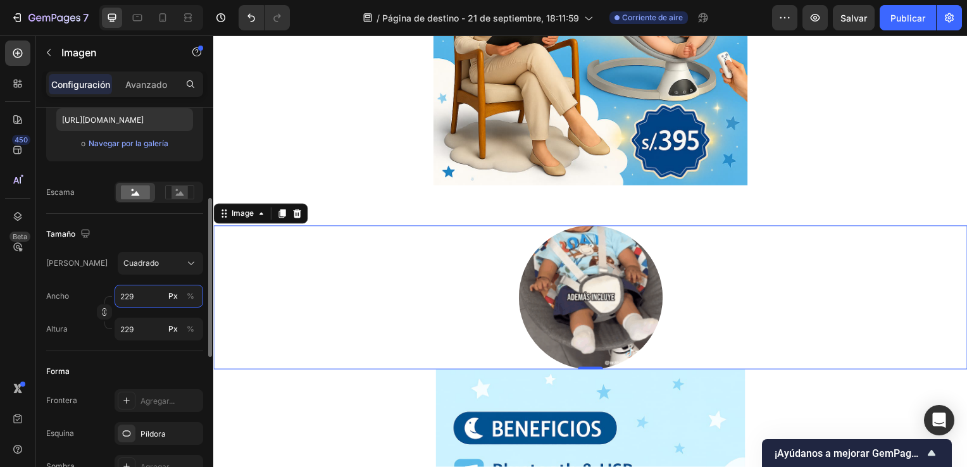
type input "228"
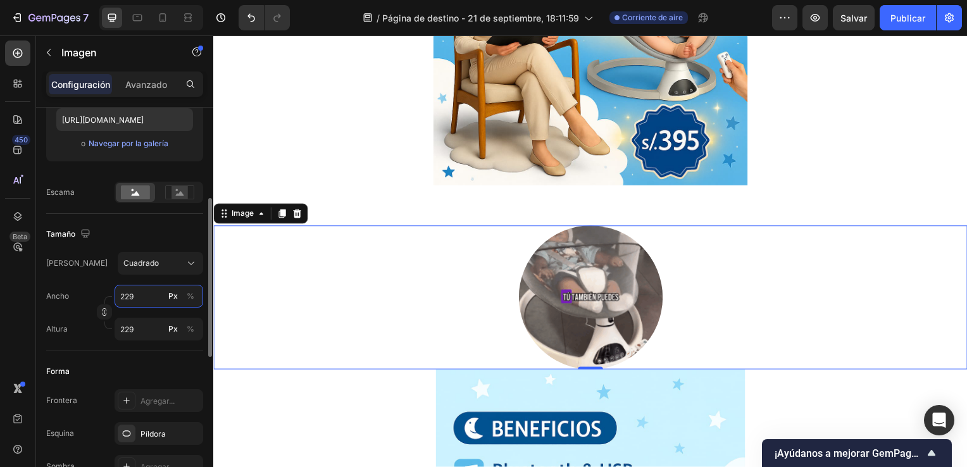
type input "228"
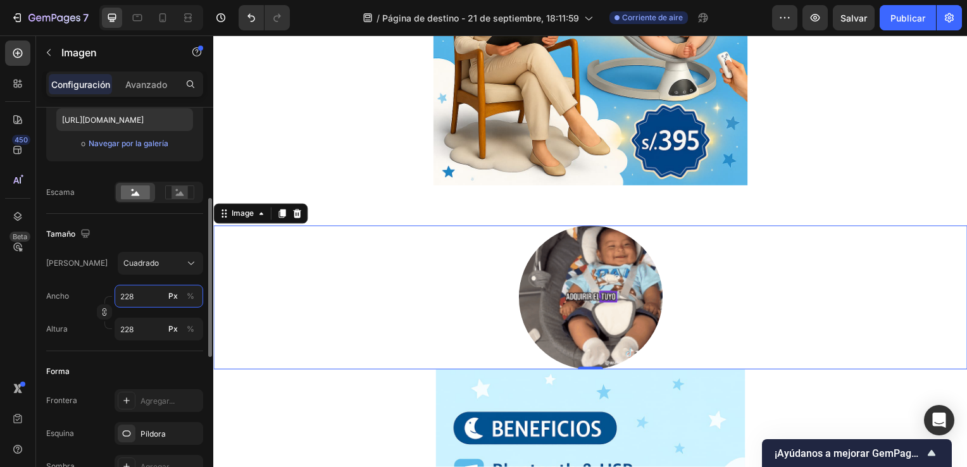
type input "227"
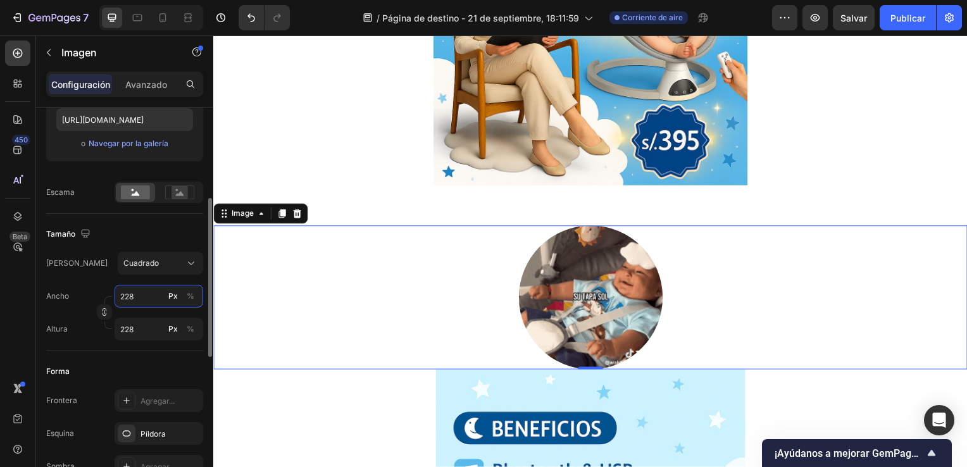
type input "227"
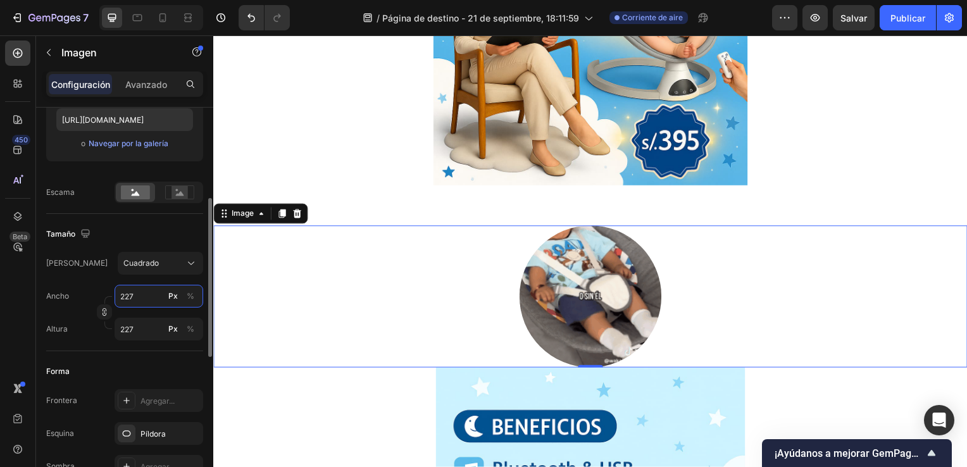
type input "226"
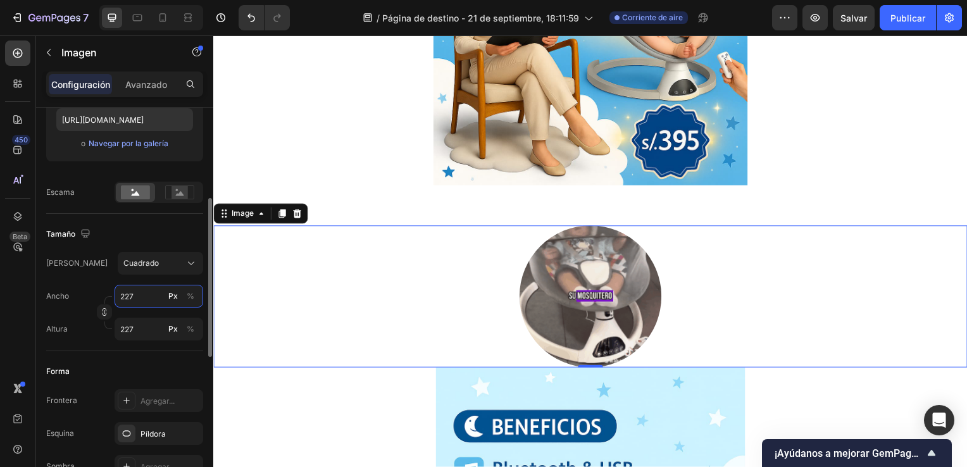
type input "226"
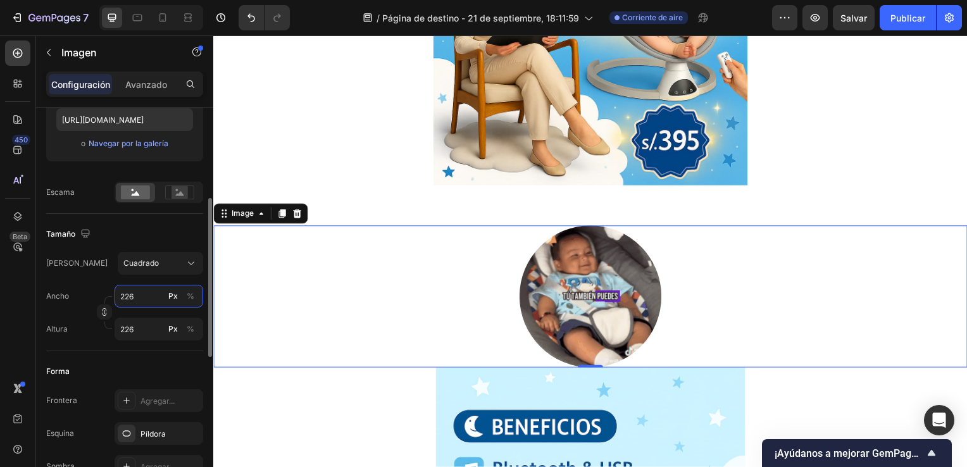
type input "225"
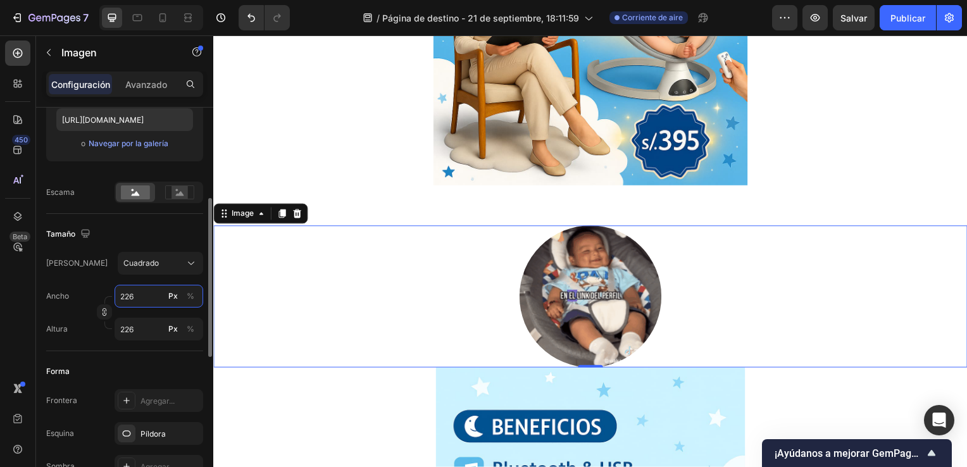
type input "225"
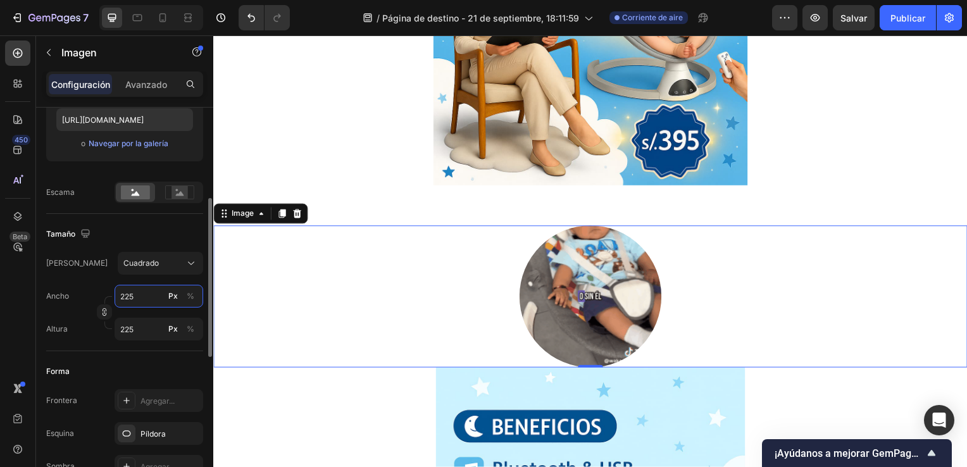
type input "224"
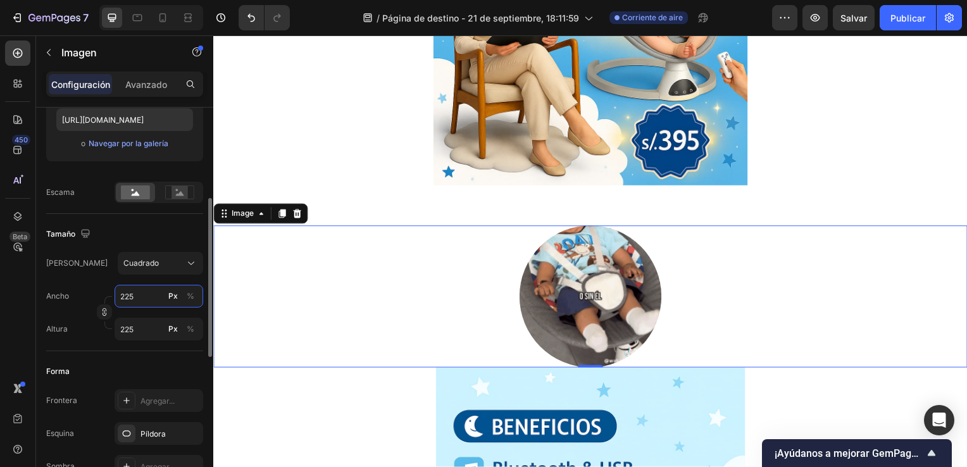
type input "224"
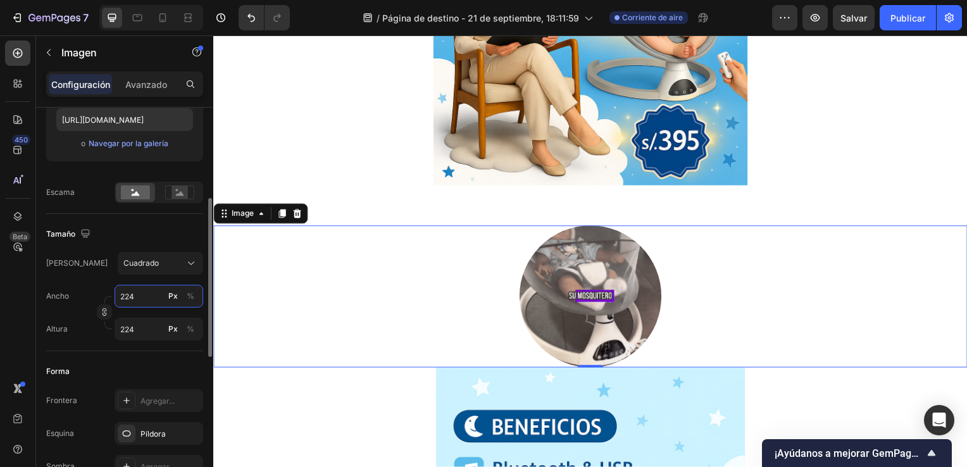
type input "223"
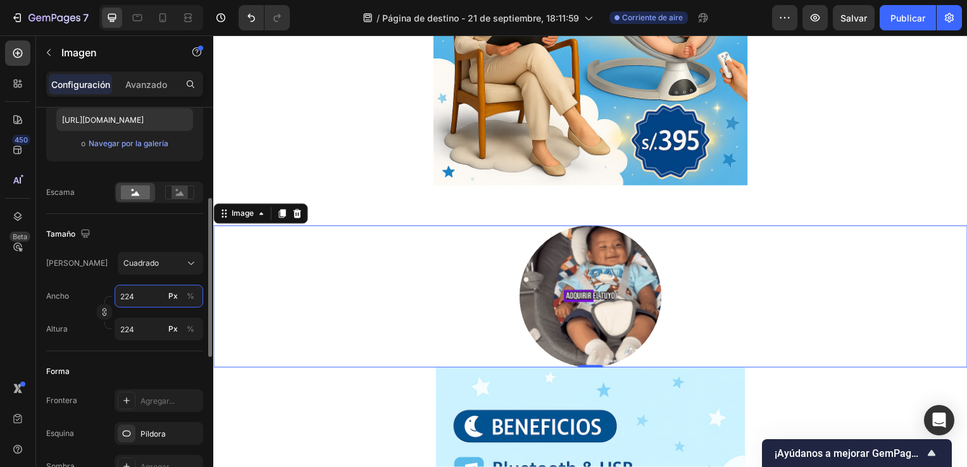
type input "223"
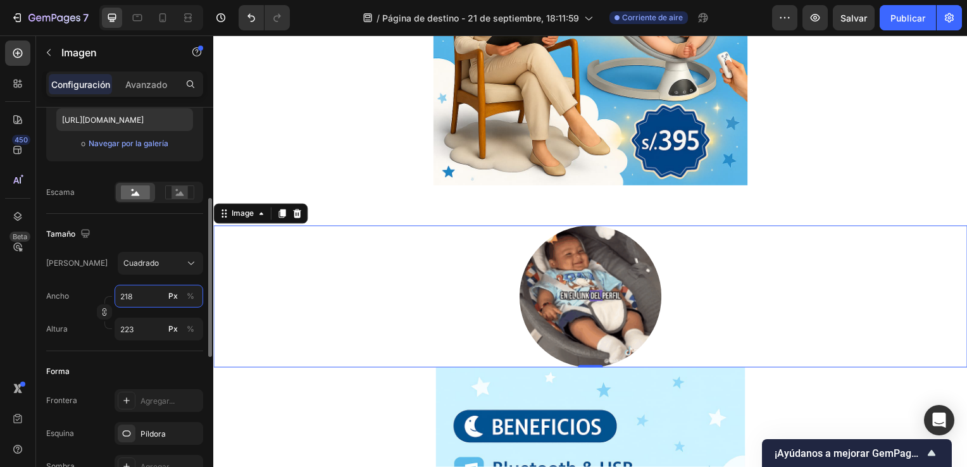
type input "217"
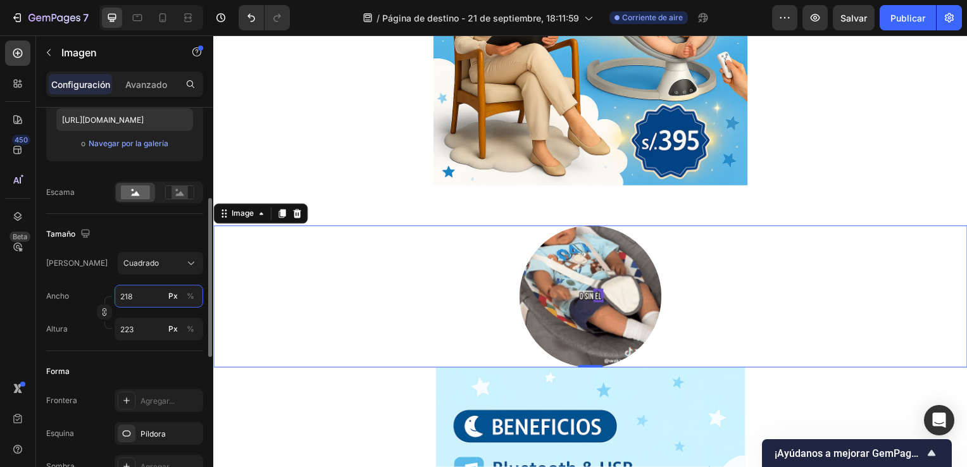
type input "217"
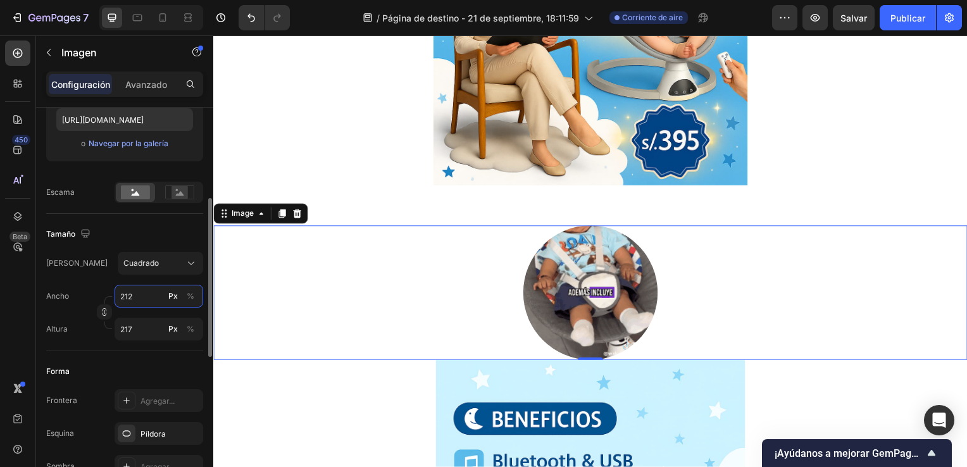
type input "211"
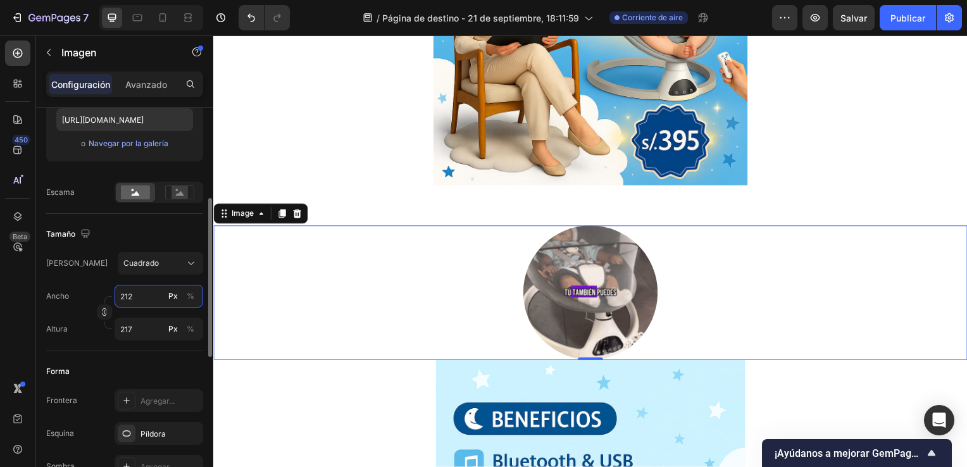
type input "211"
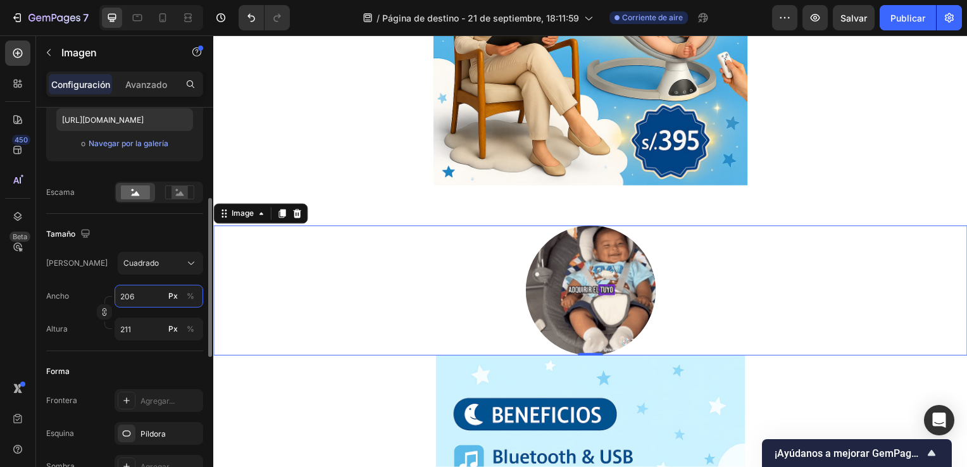
type input "205"
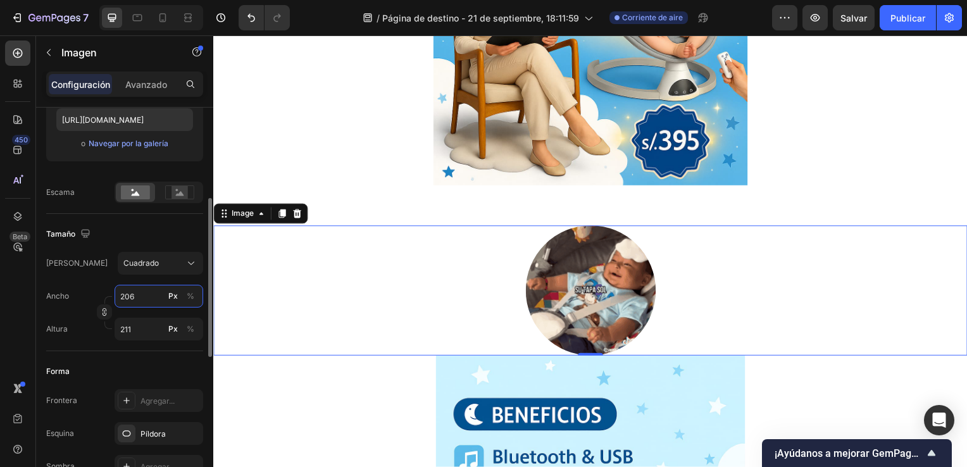
type input "205"
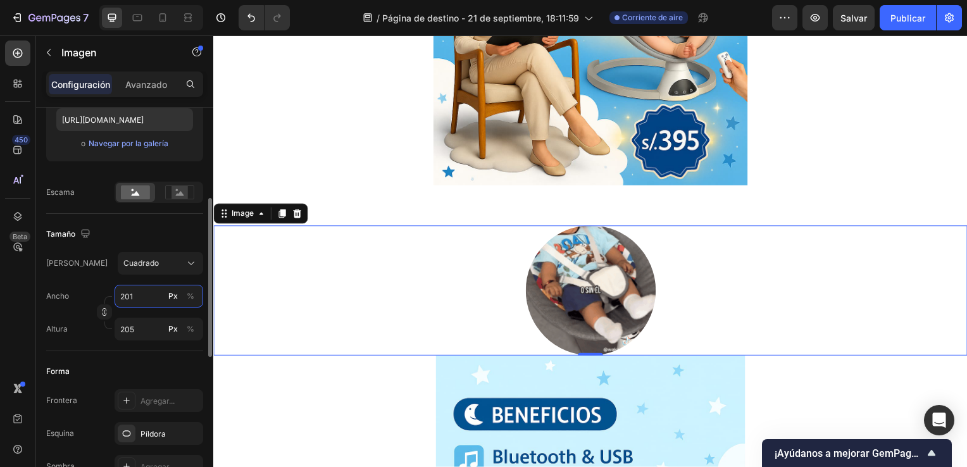
type input "200"
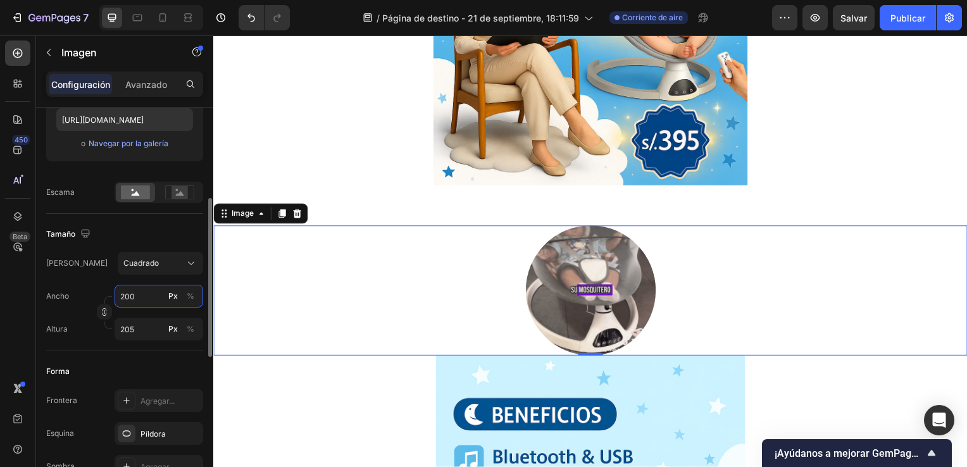
type input "200"
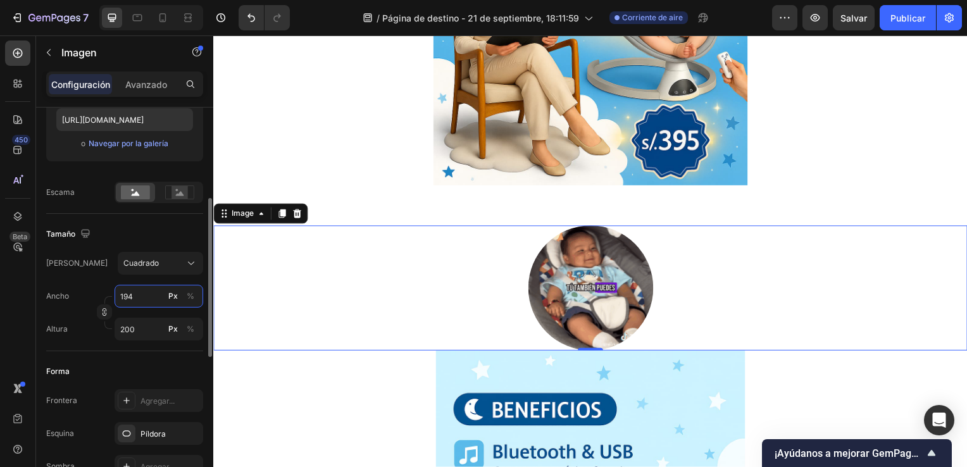
type input "193"
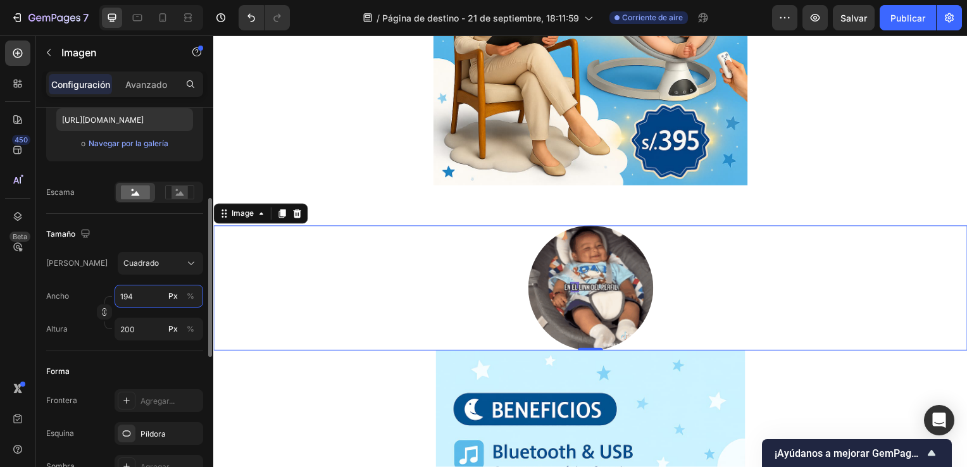
type input "193"
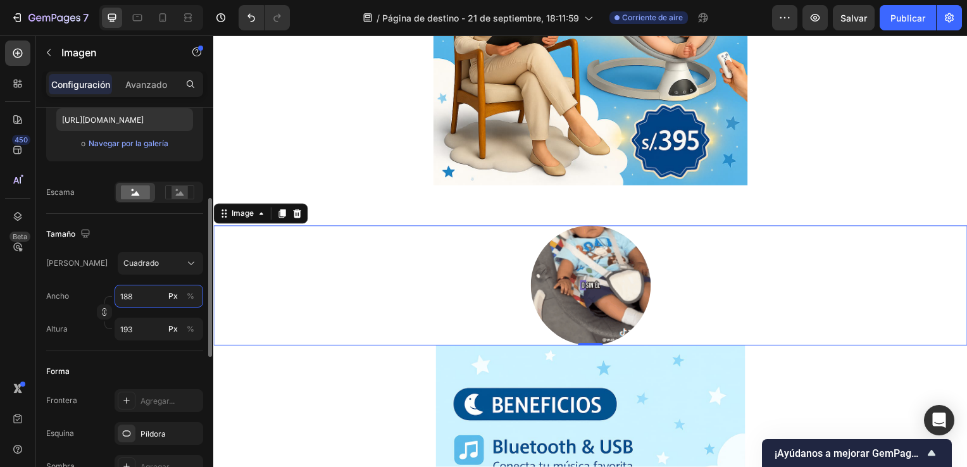
type input "187"
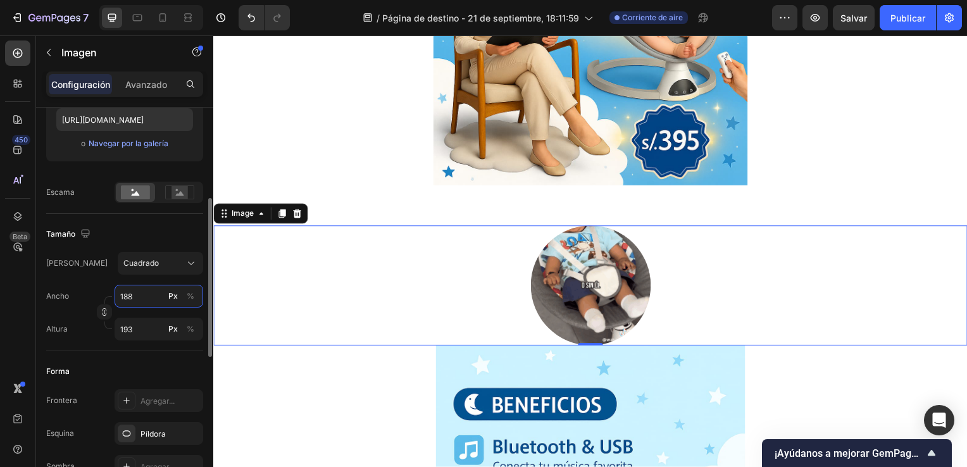
type input "187"
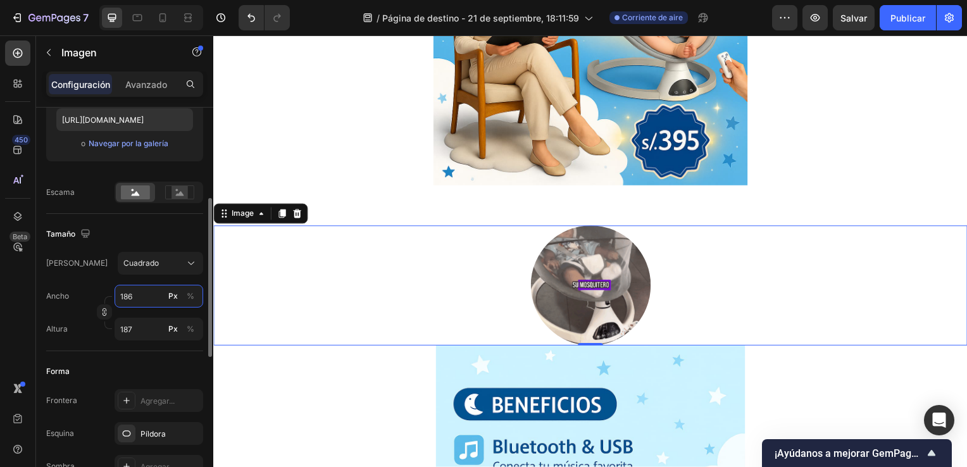
type input "185"
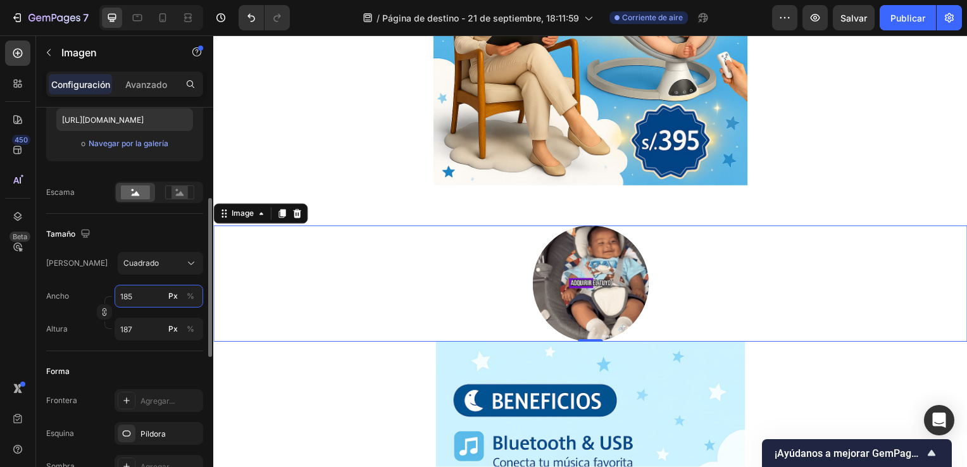
type input "185"
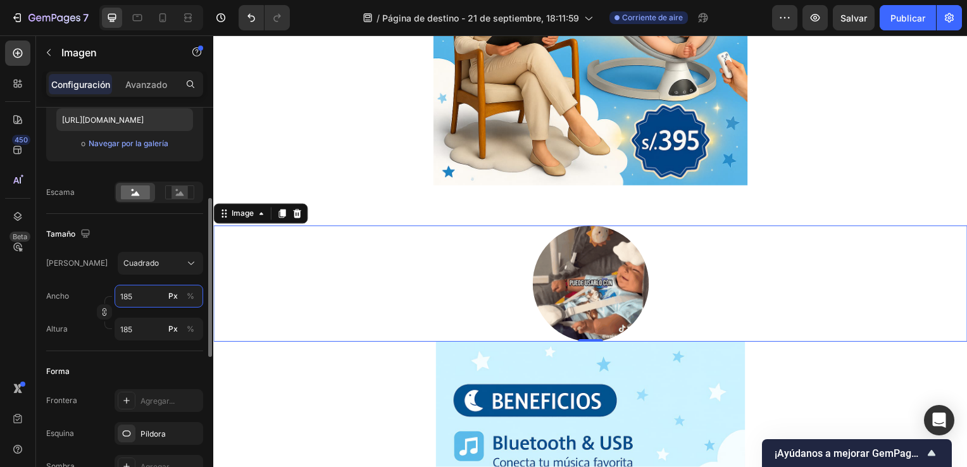
type input "186"
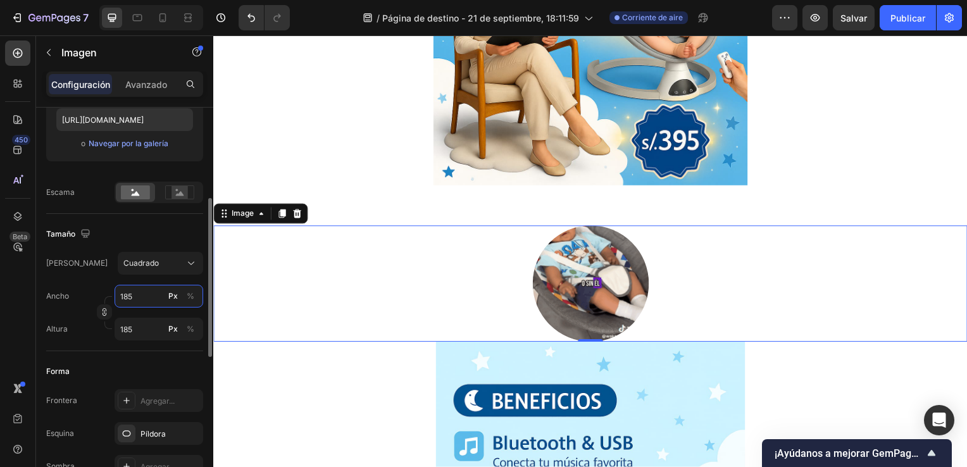
type input "186"
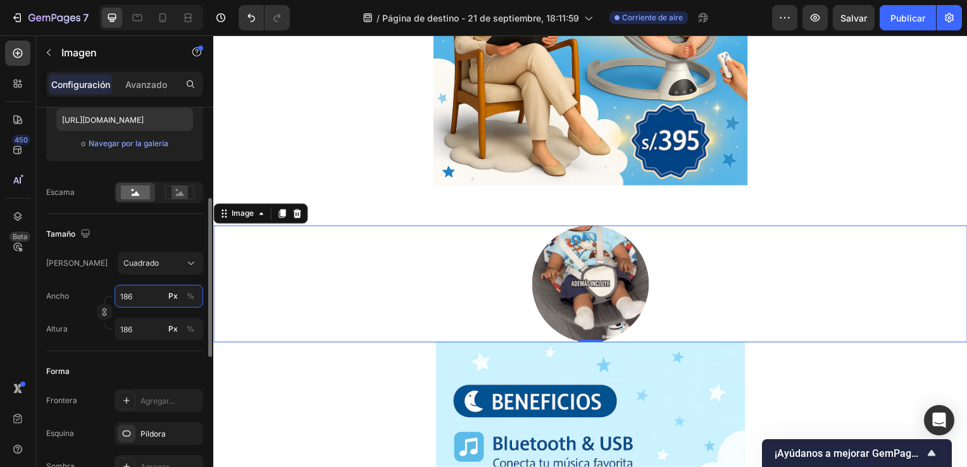
type input "187"
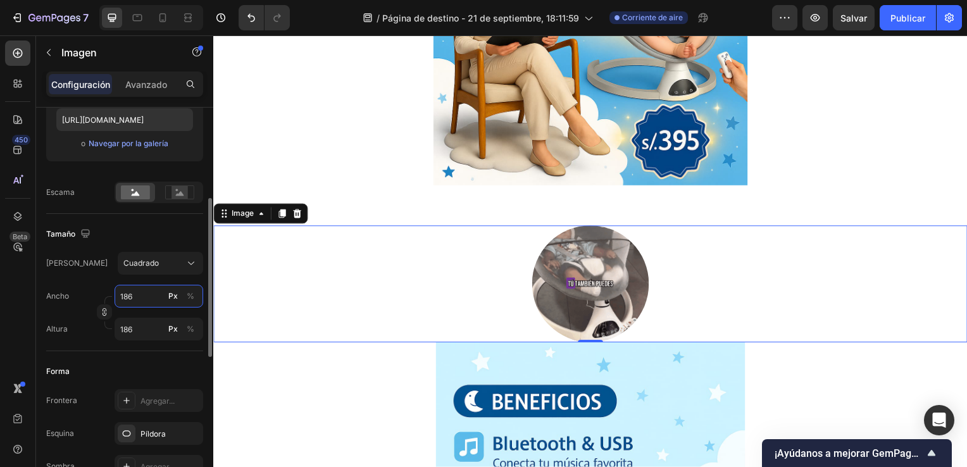
type input "187"
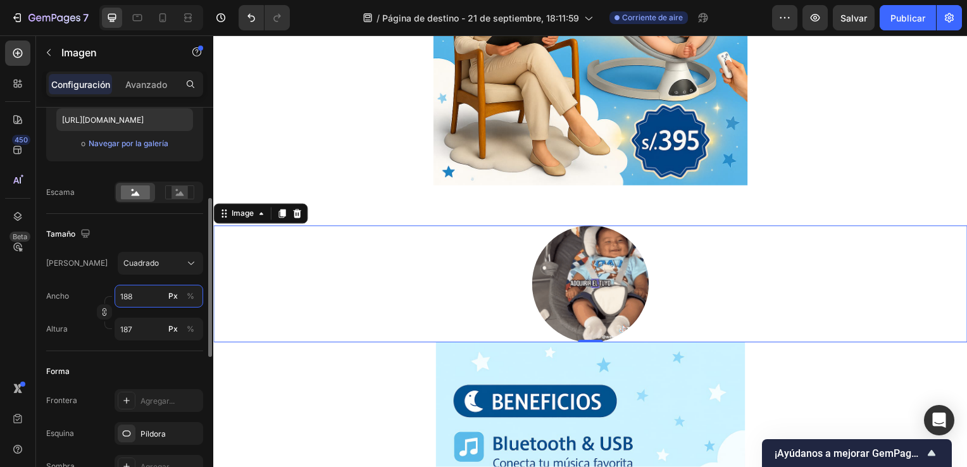
type input "189"
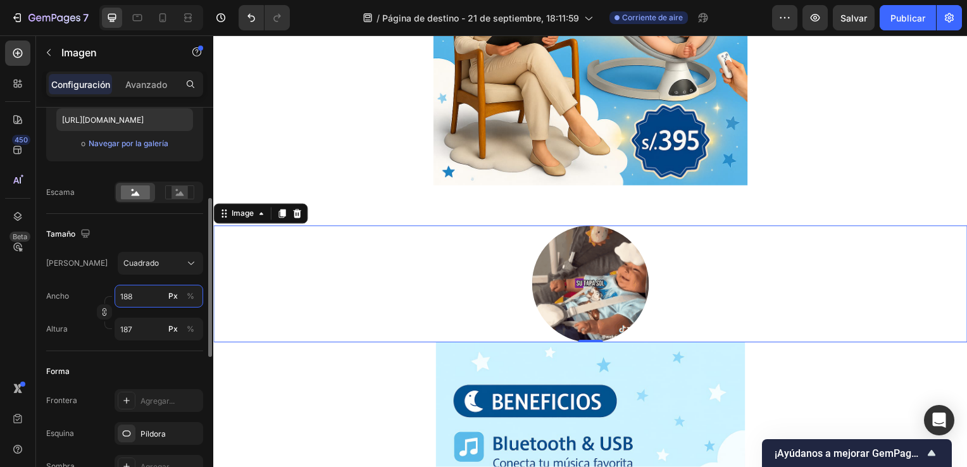
type input "189"
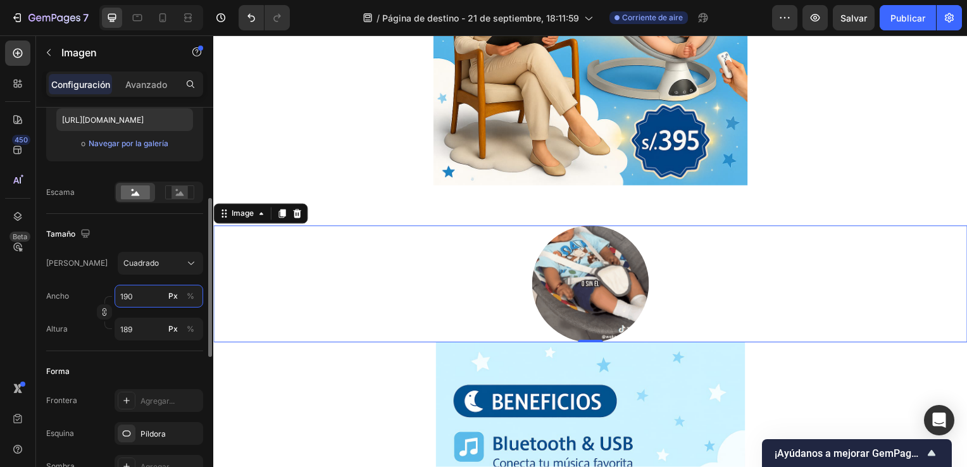
type input "191"
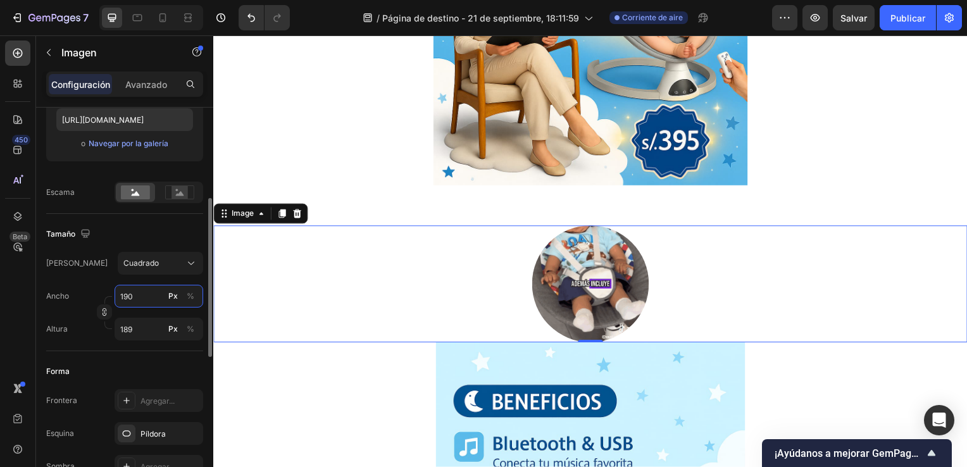
type input "191"
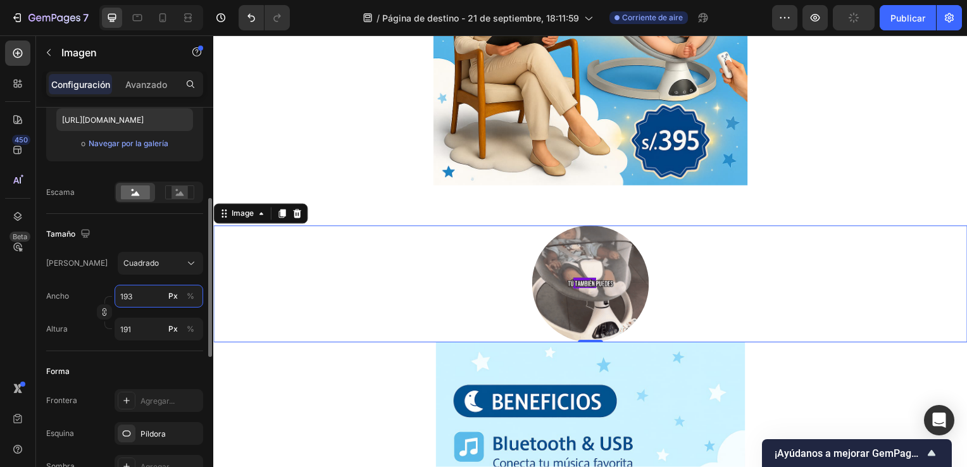
type input "194"
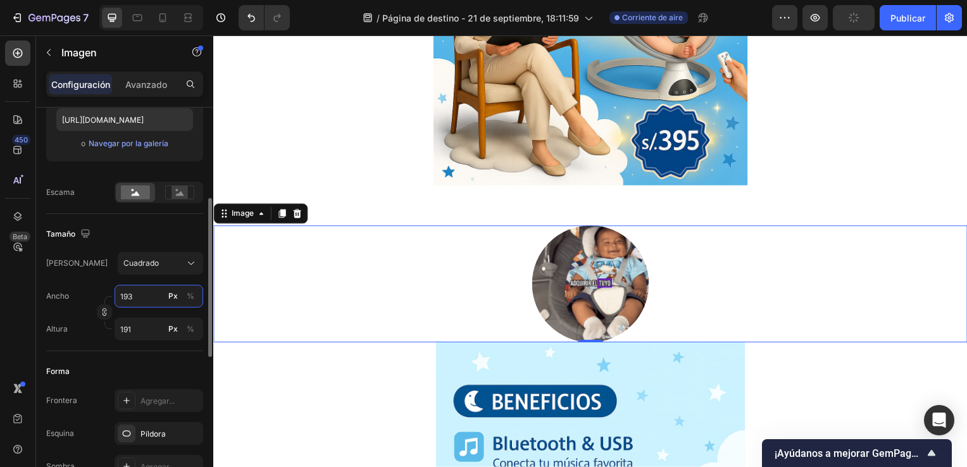
type input "194"
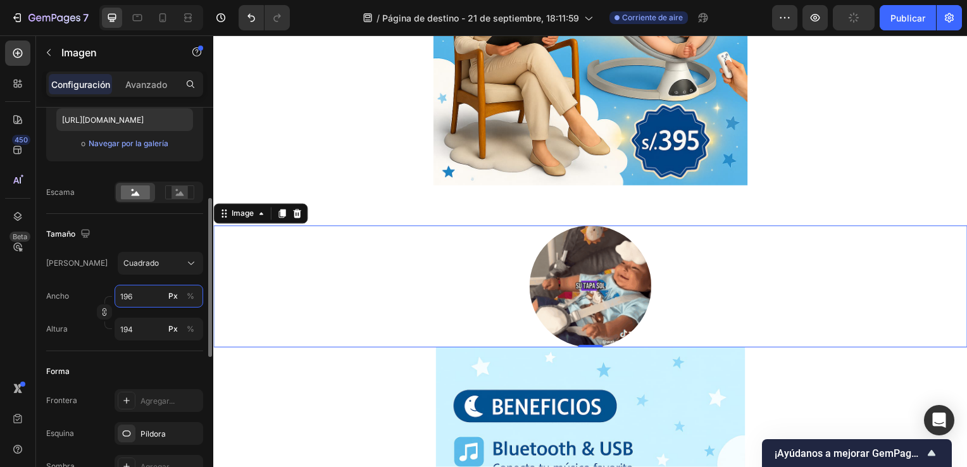
type input "197"
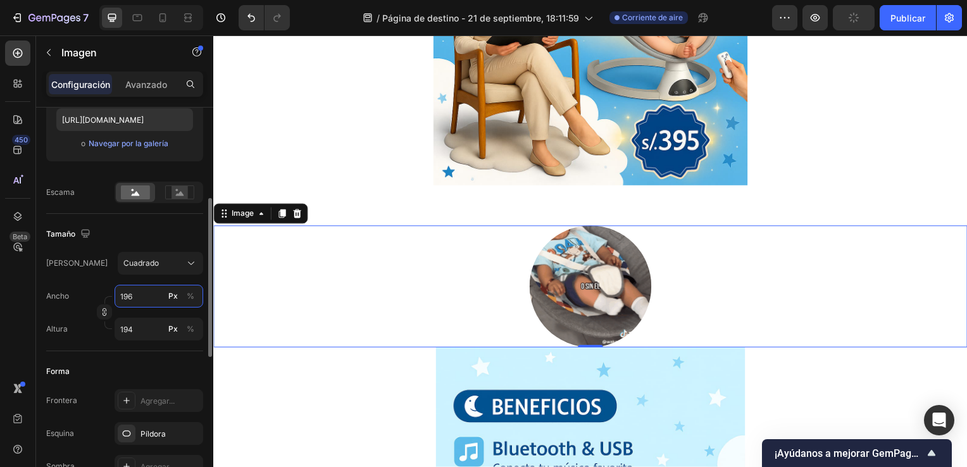
type input "197"
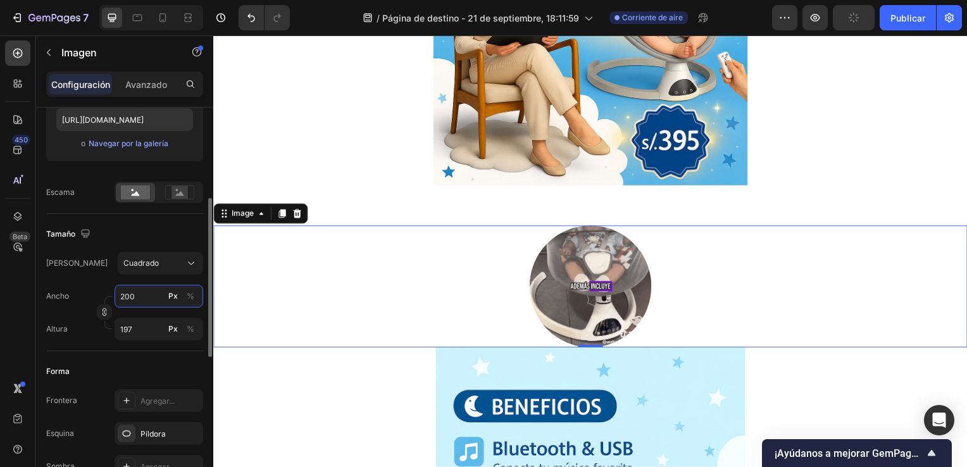
type input "201"
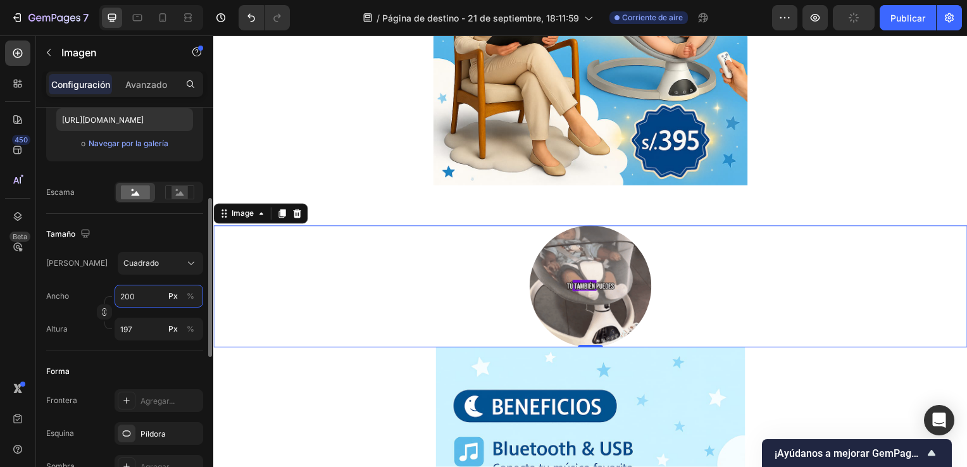
type input "201"
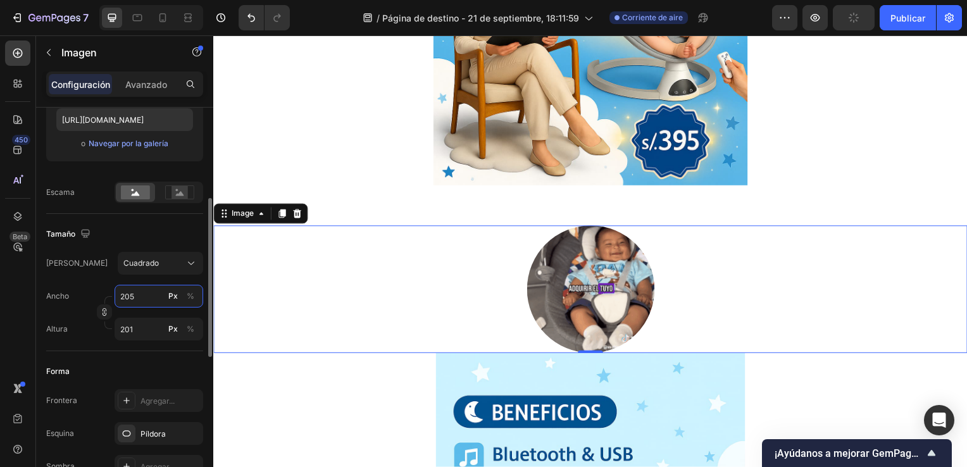
type input "206"
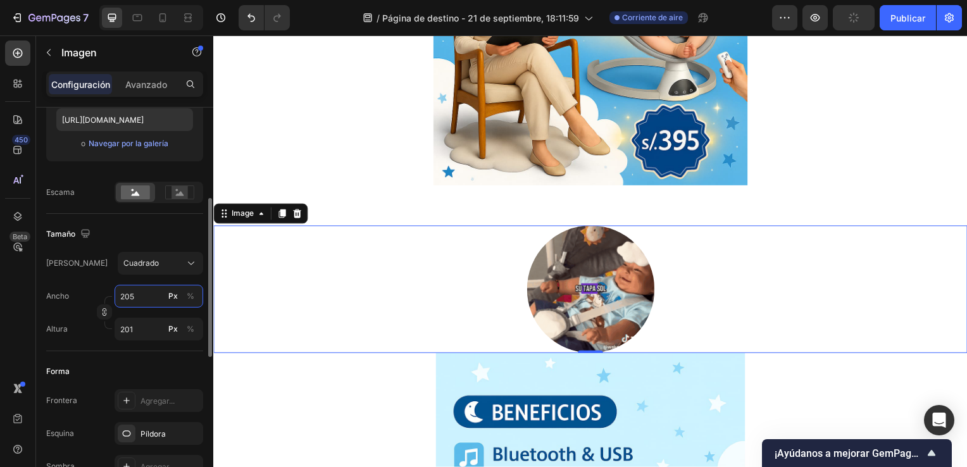
type input "206"
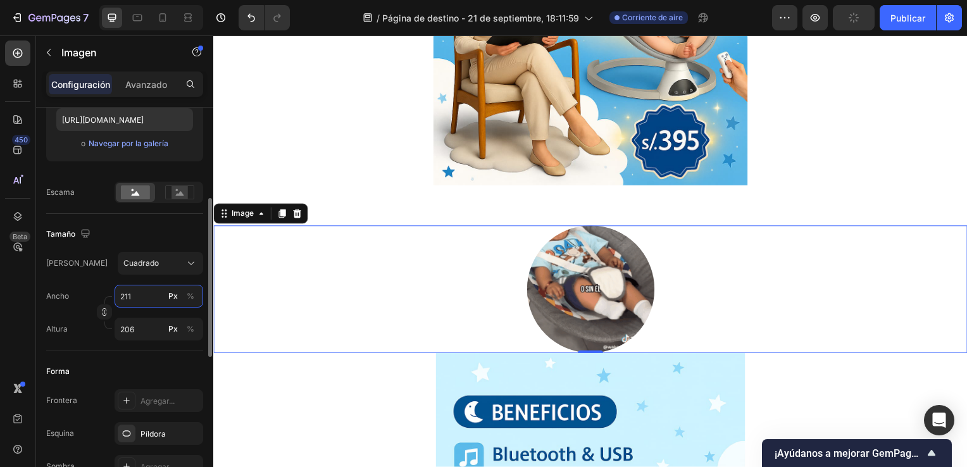
type input "212"
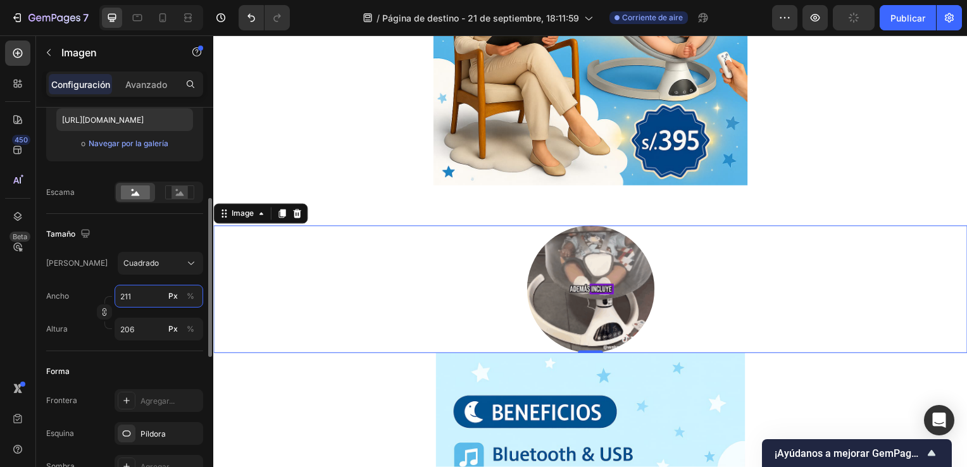
type input "212"
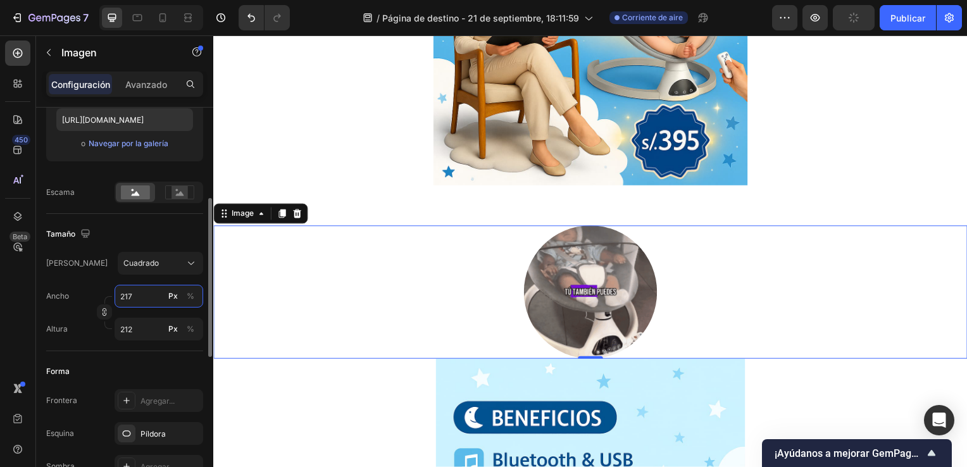
type input "218"
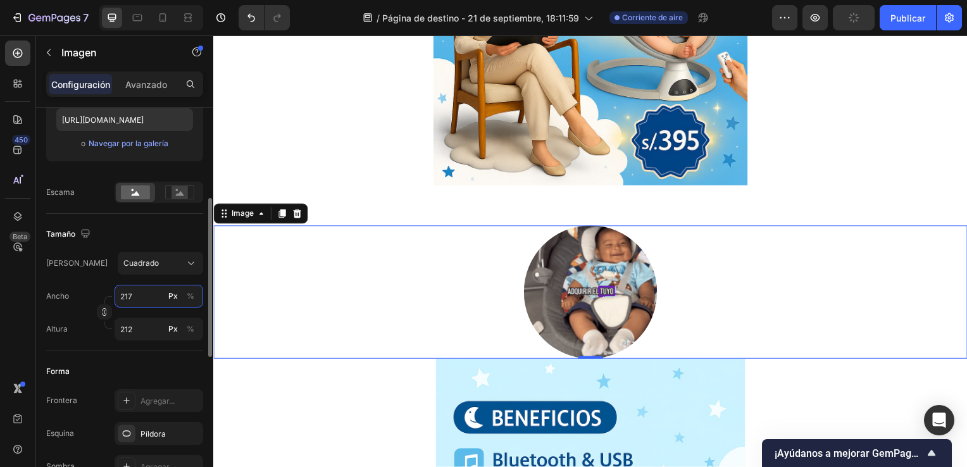
type input "218"
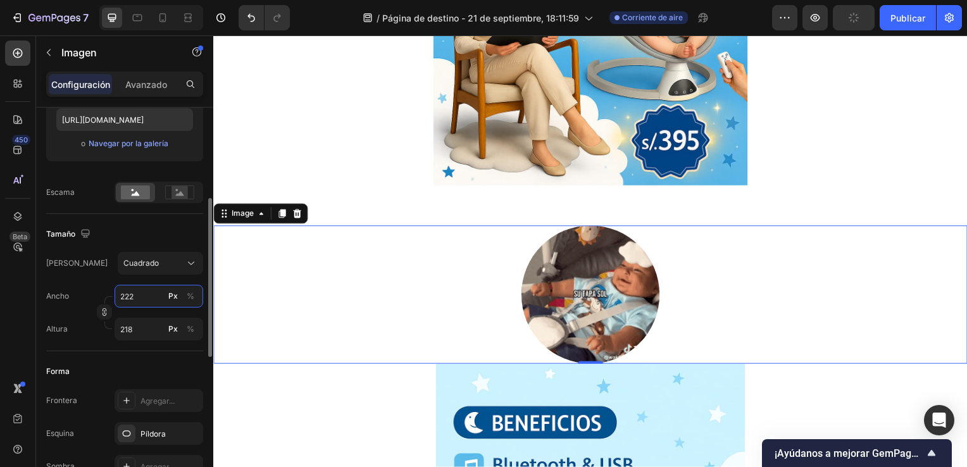
type input "223"
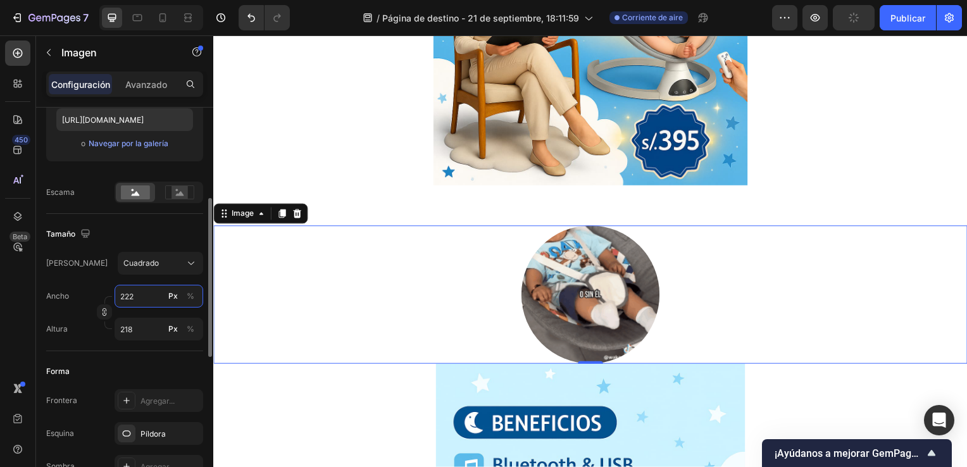
type input "223"
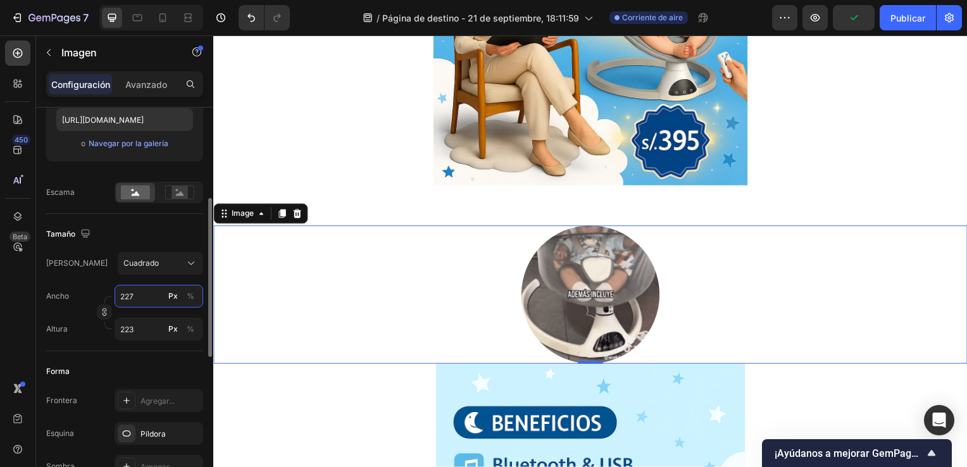
type input "228"
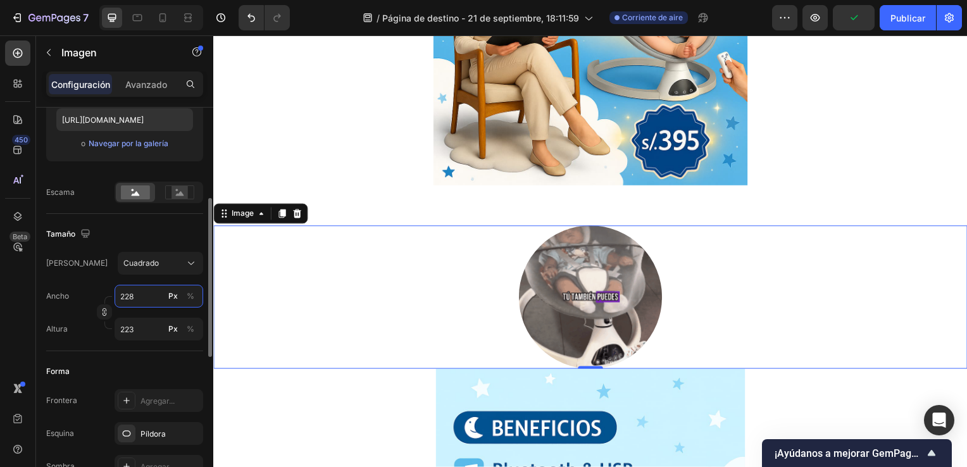
type input "228"
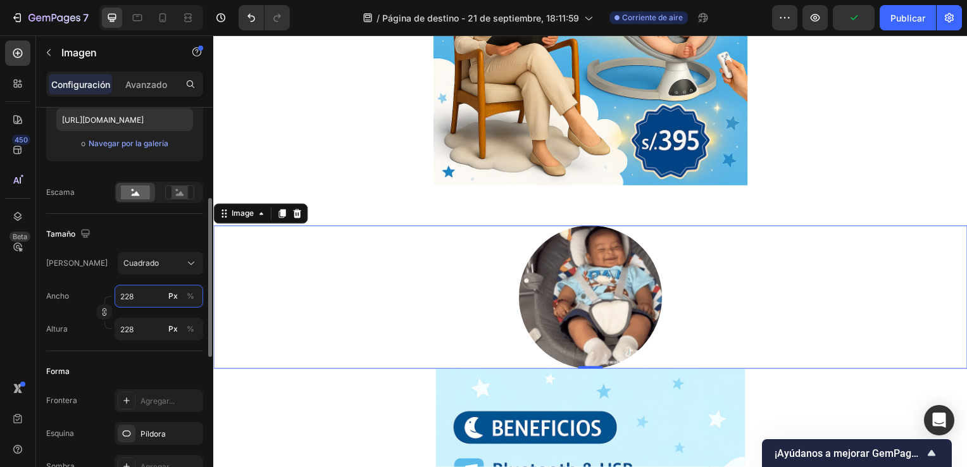
type input "227"
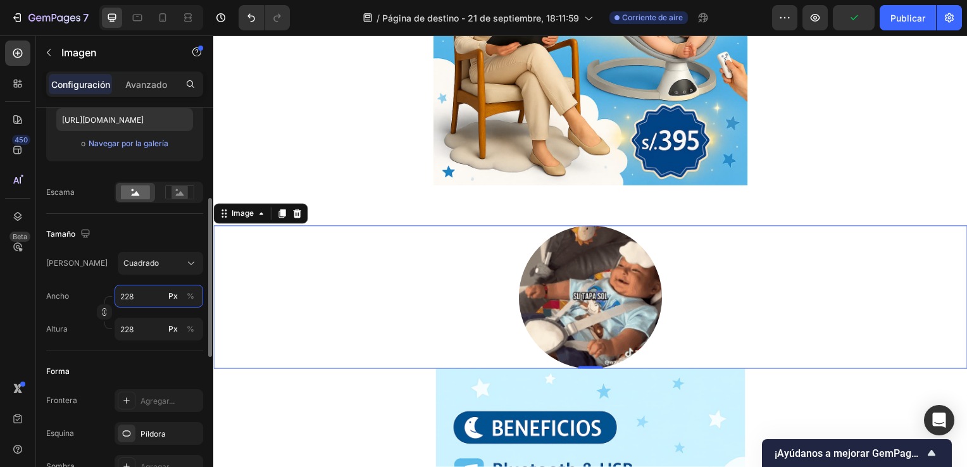
type input "227"
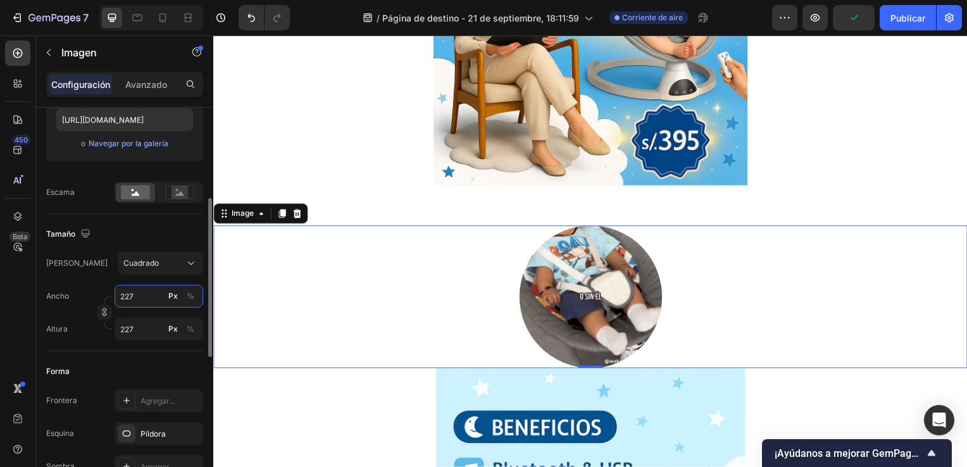
type input "226"
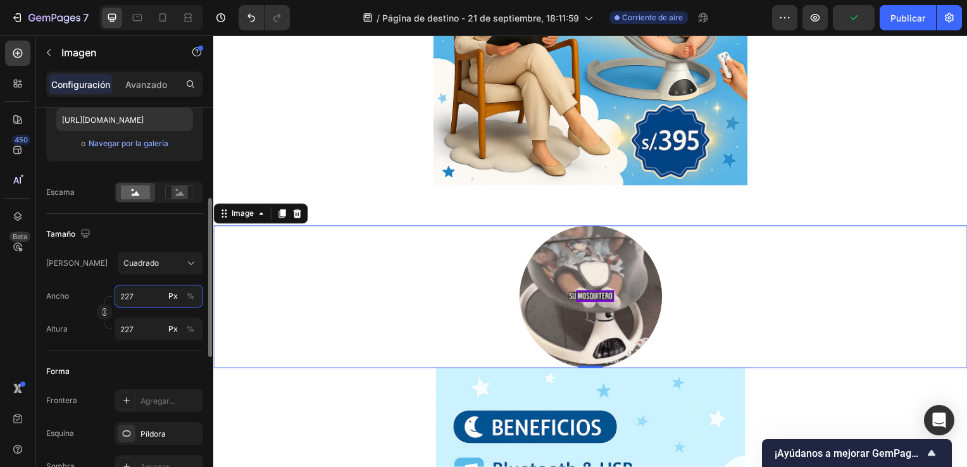
type input "226"
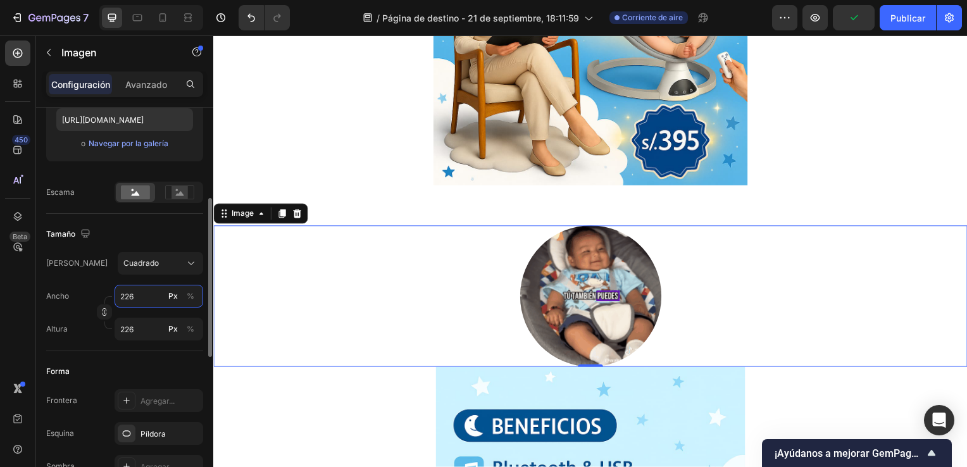
type input "225"
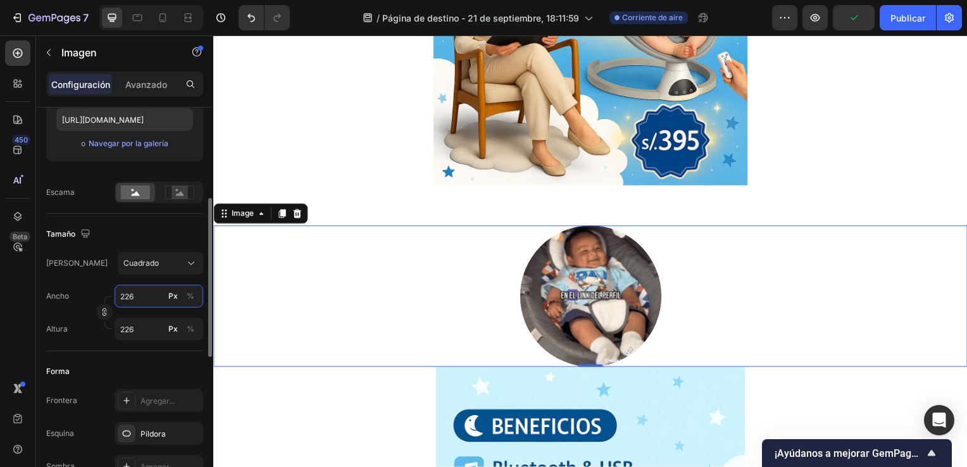
type input "225"
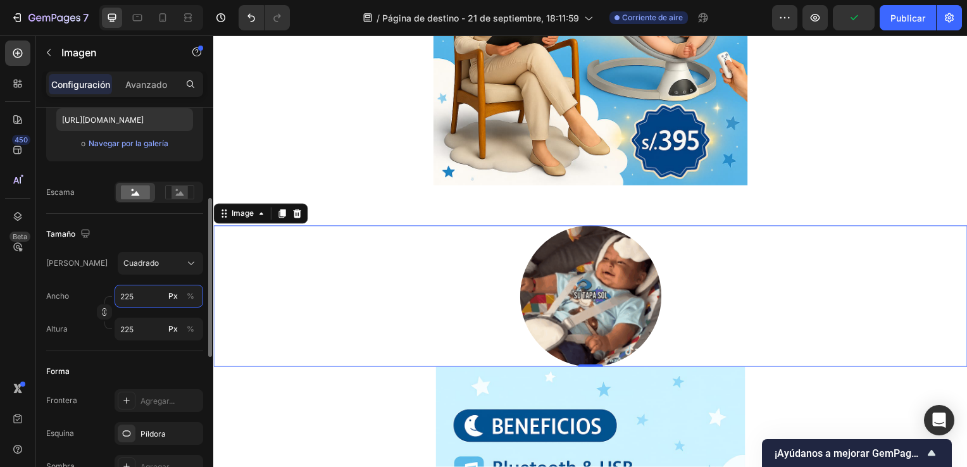
type input "224"
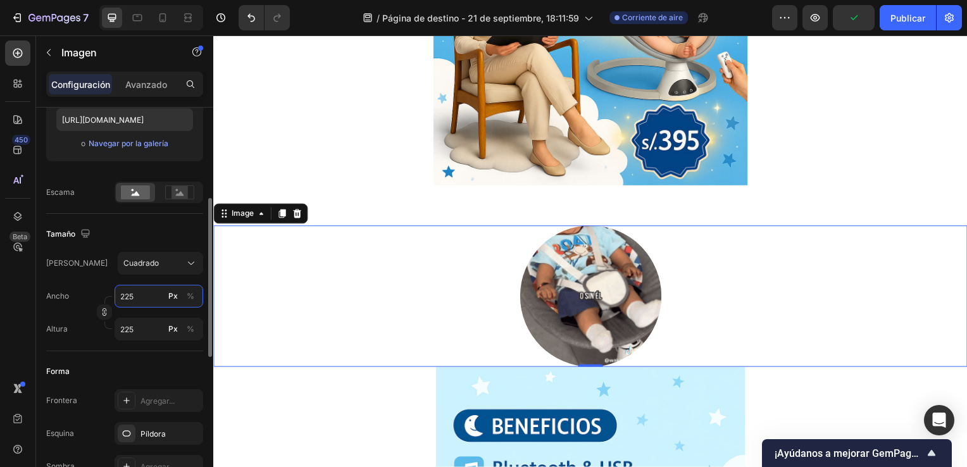
type input "224"
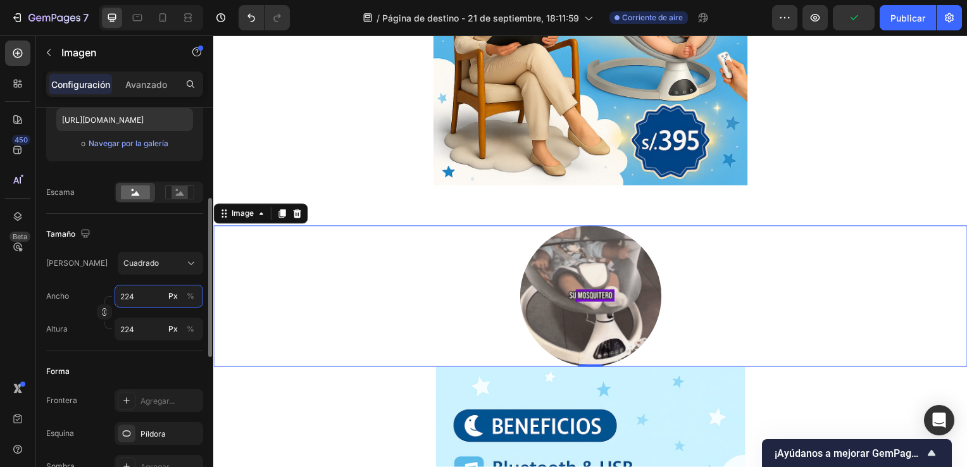
type input "223"
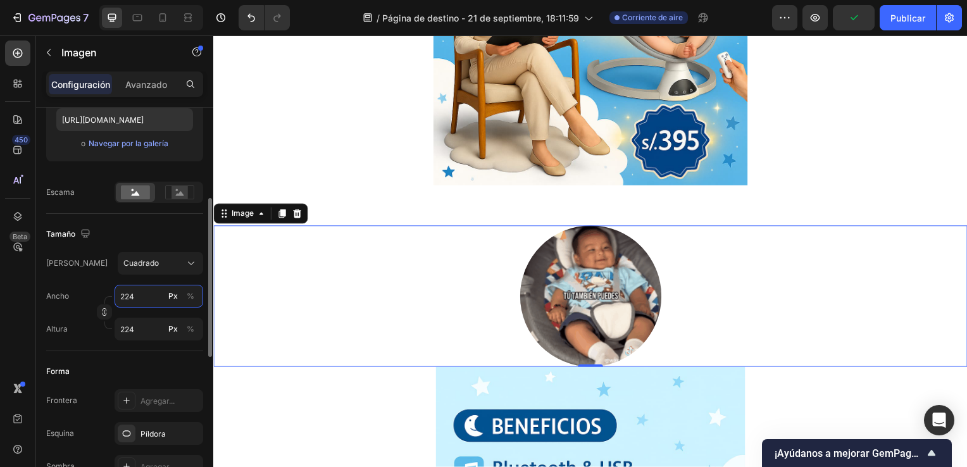
type input "223"
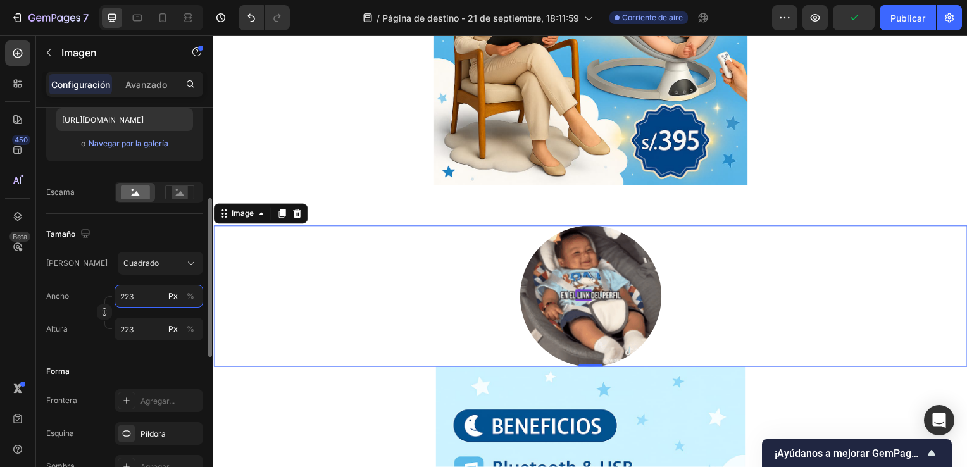
type input "222"
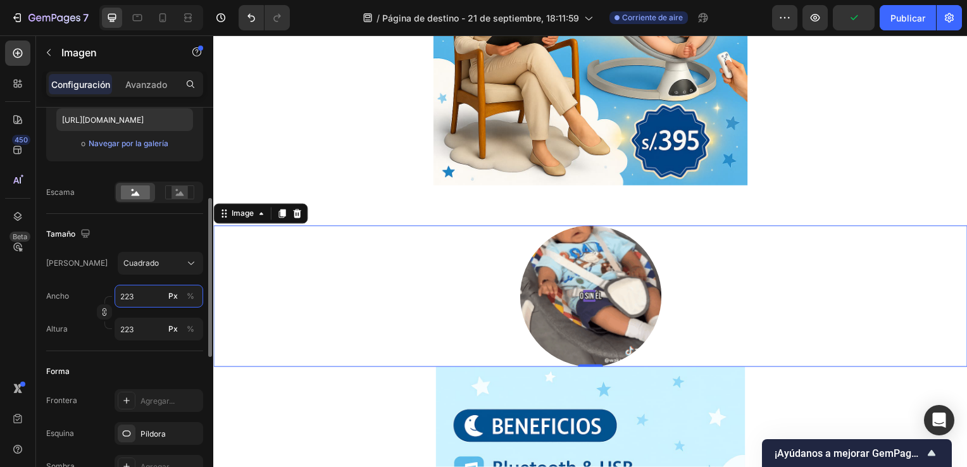
type input "222"
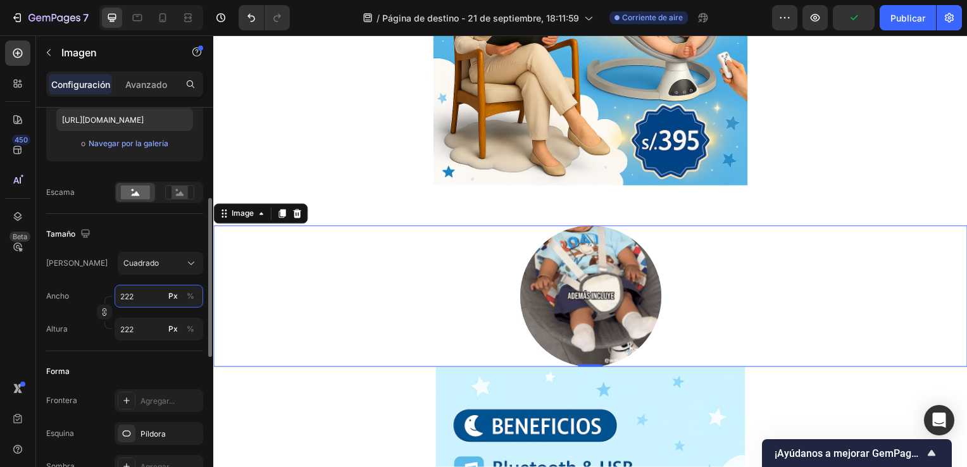
type input "221"
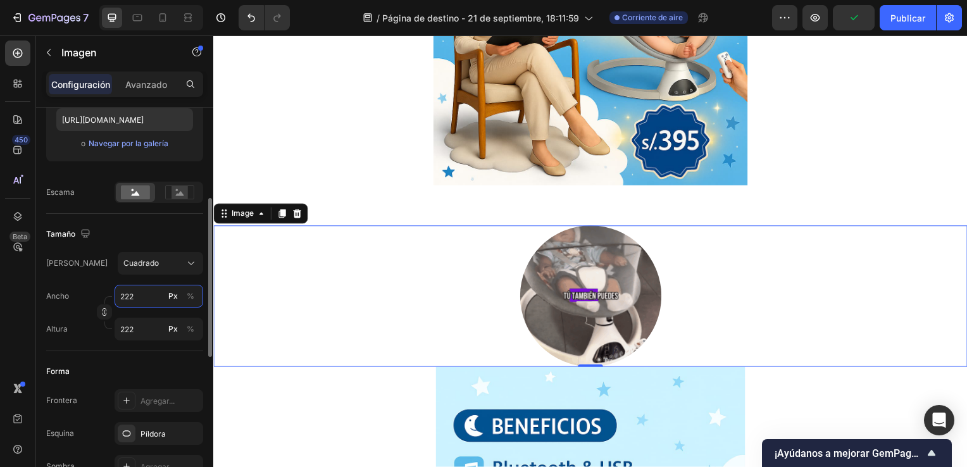
type input "221"
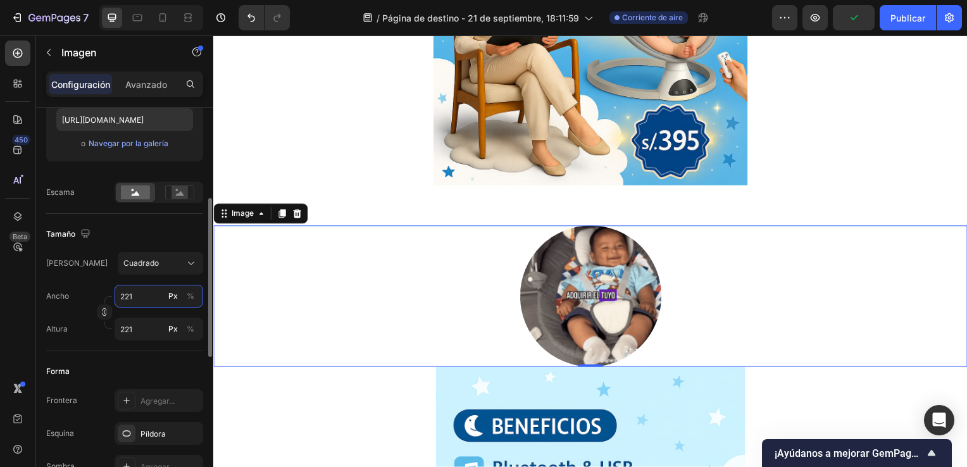
type input "220"
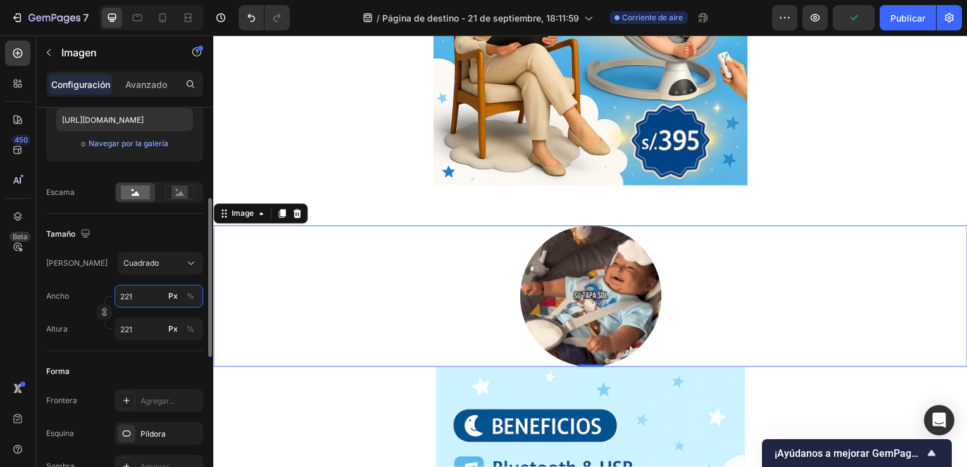
type input "220"
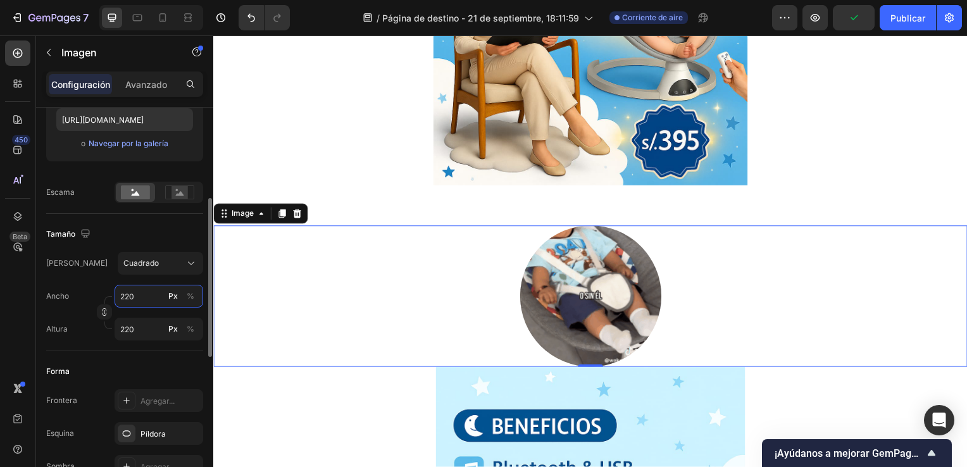
type input "219"
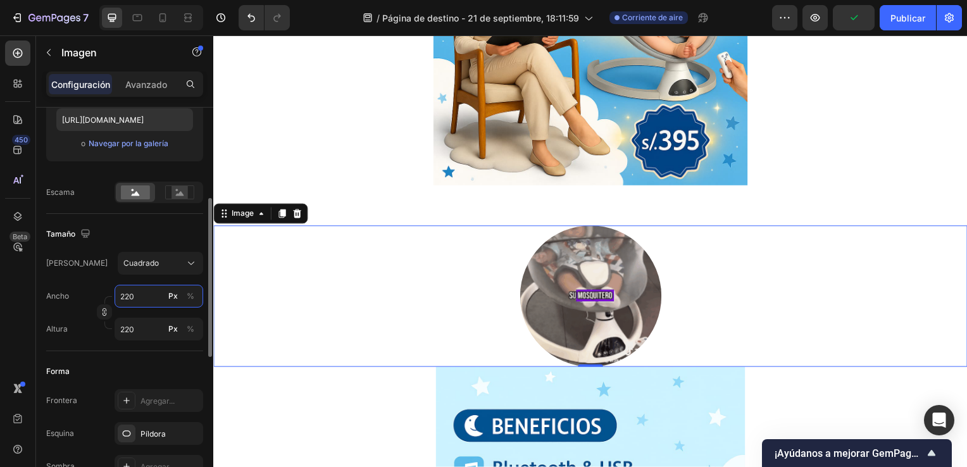
type input "219"
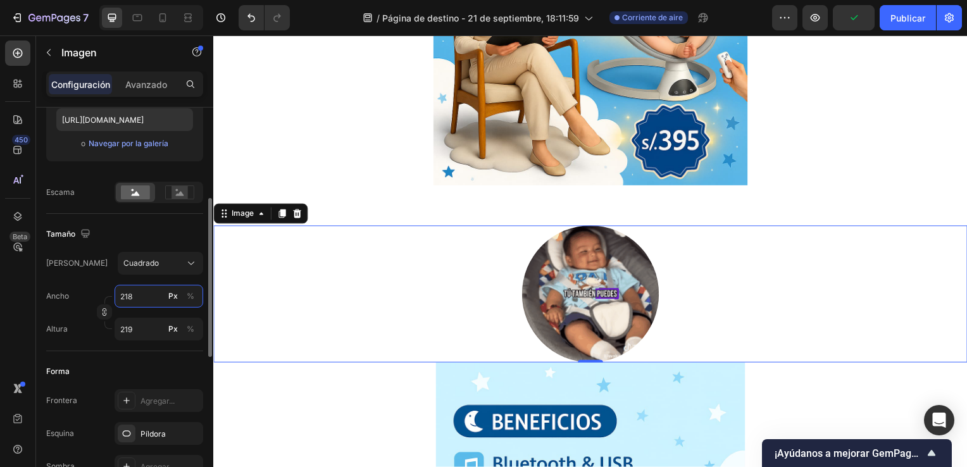
type input "217"
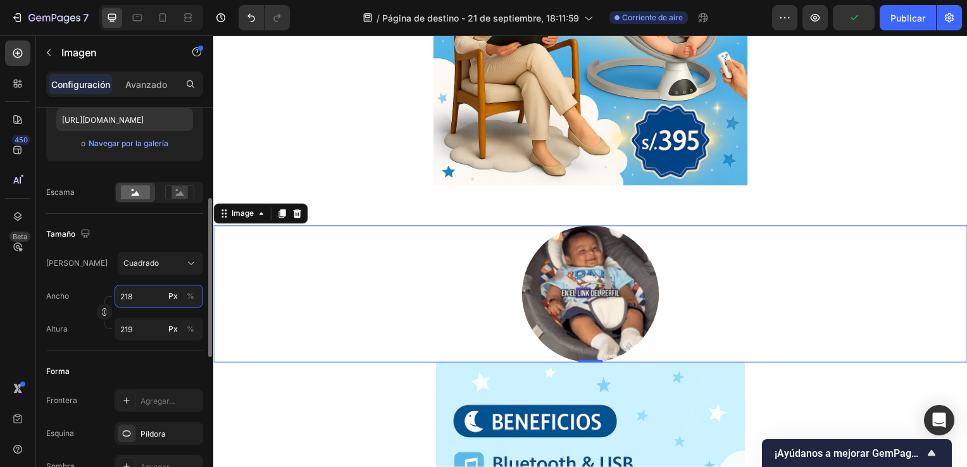
type input "217"
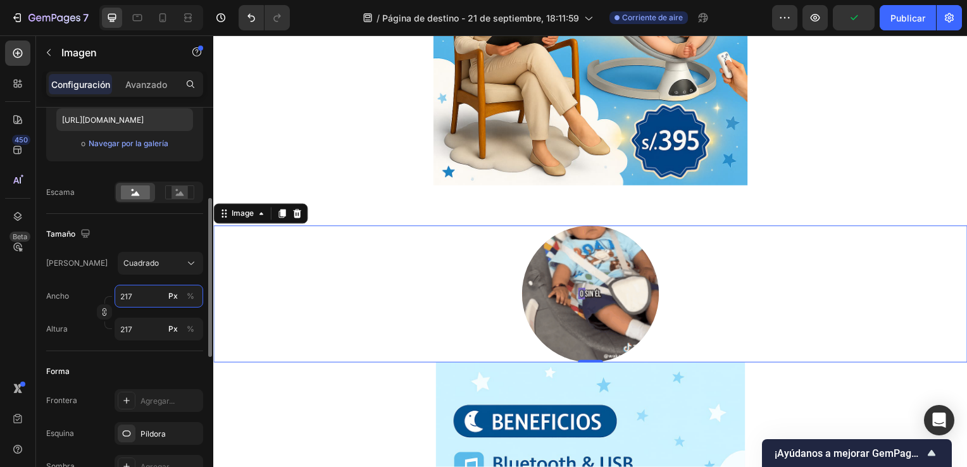
type input "216"
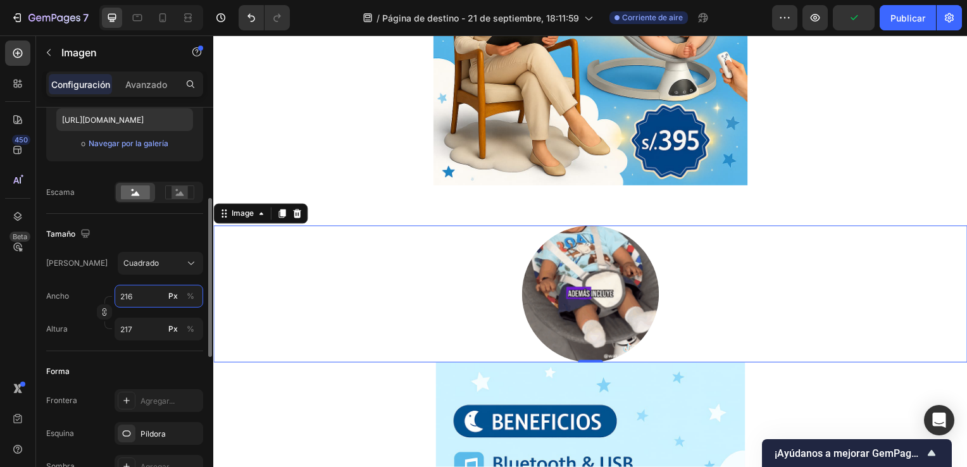
type input "216"
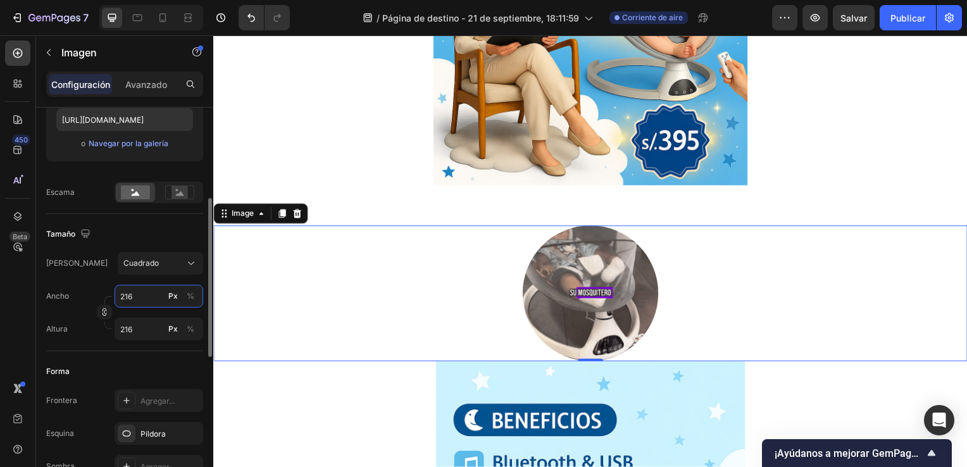
type input "215"
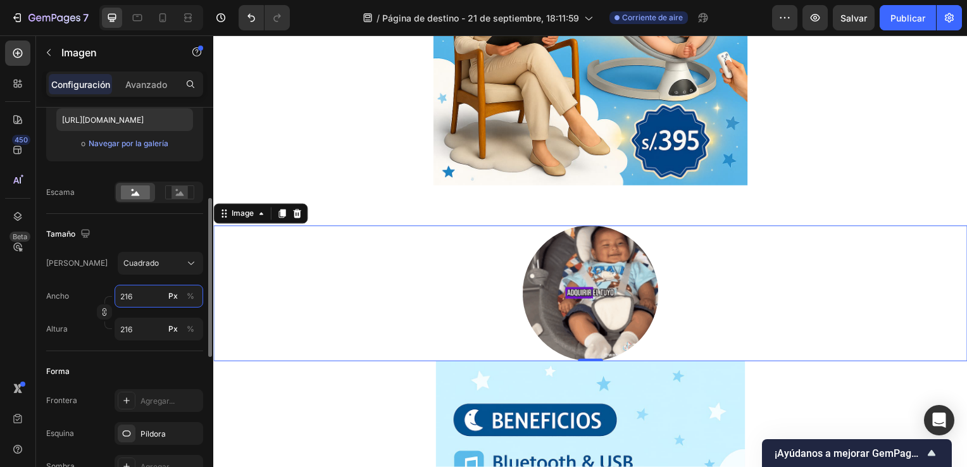
type input "215"
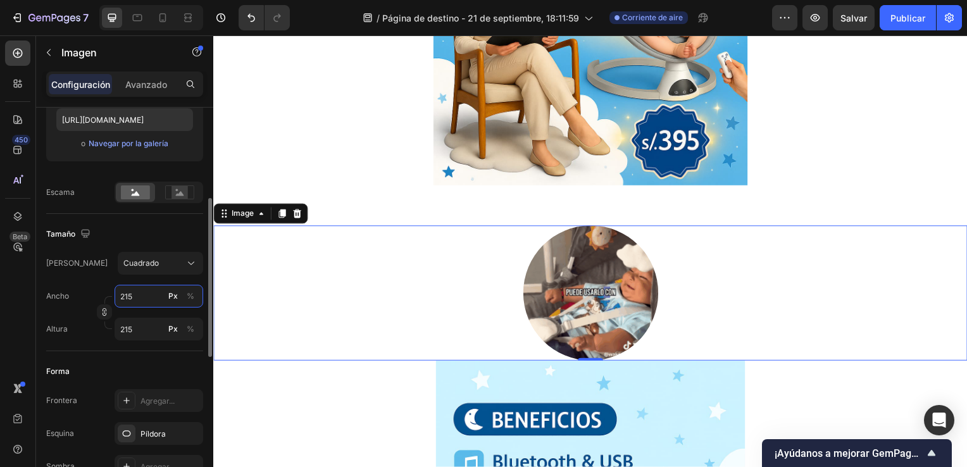
type input "214"
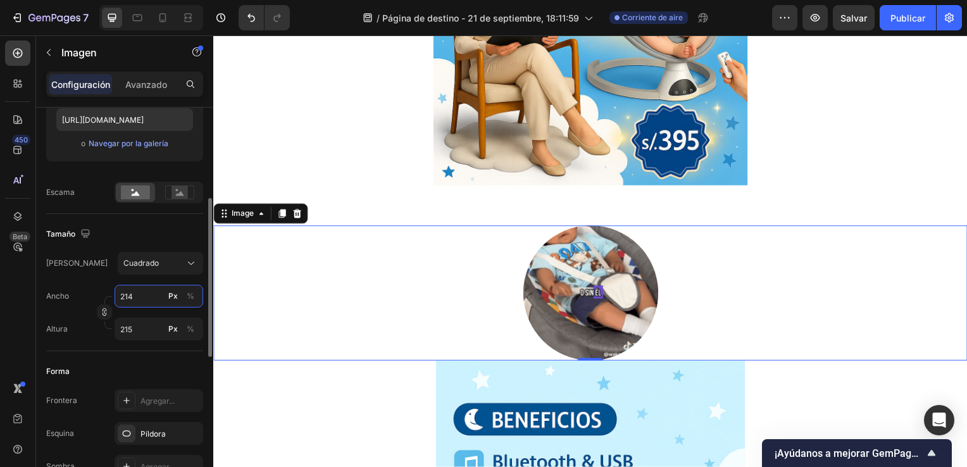
type input "214"
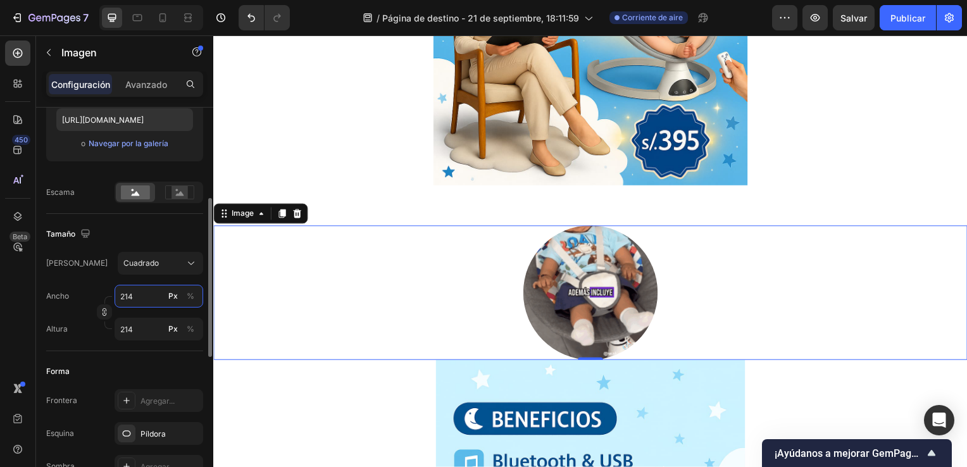
type input "213"
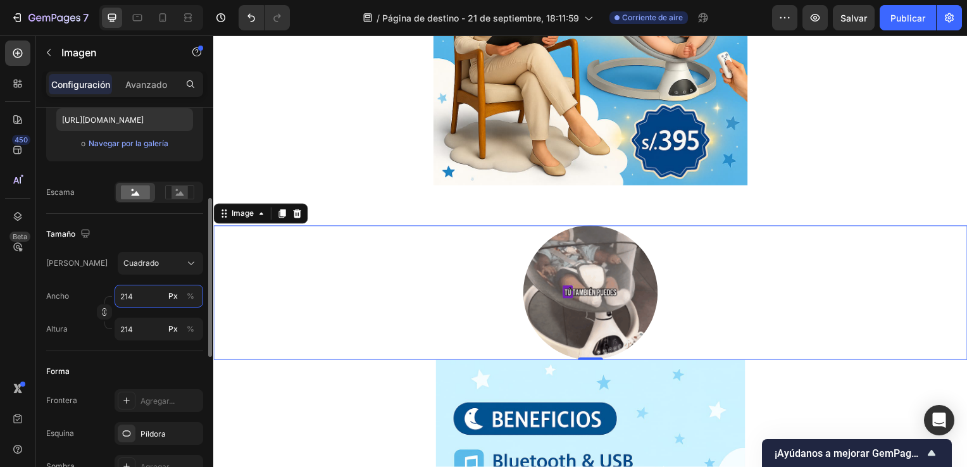
type input "213"
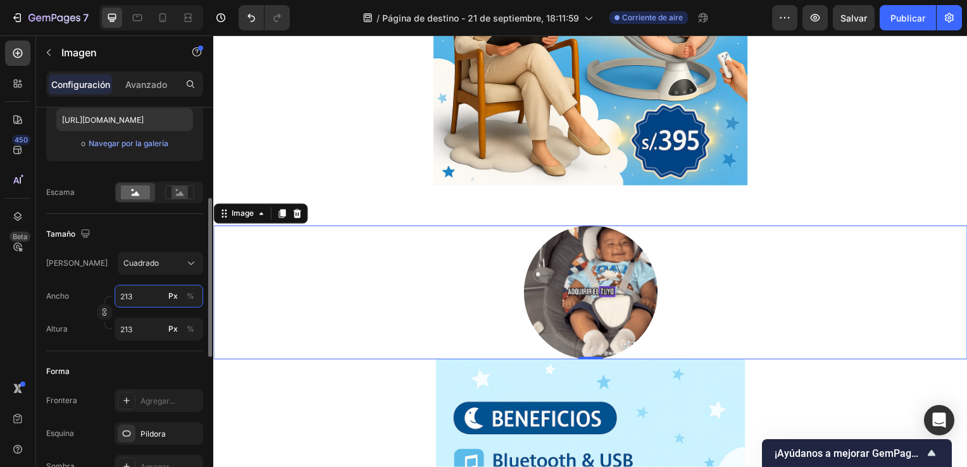
type input "212"
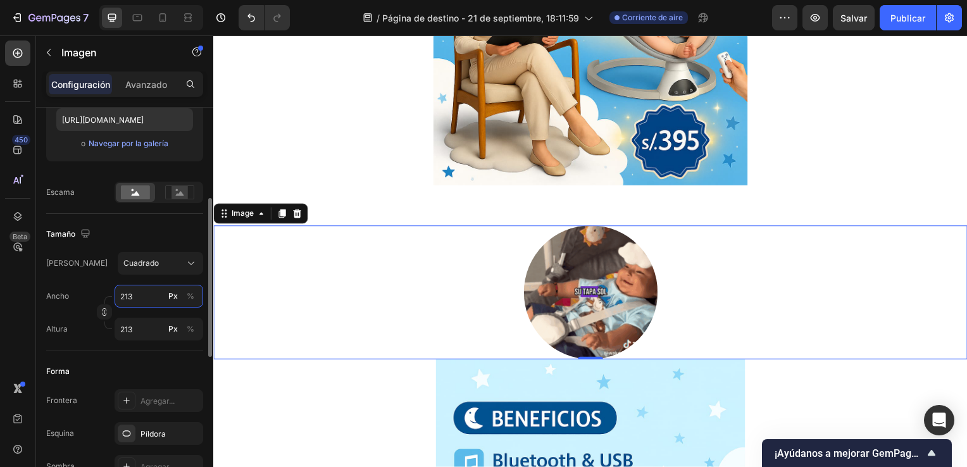
type input "212"
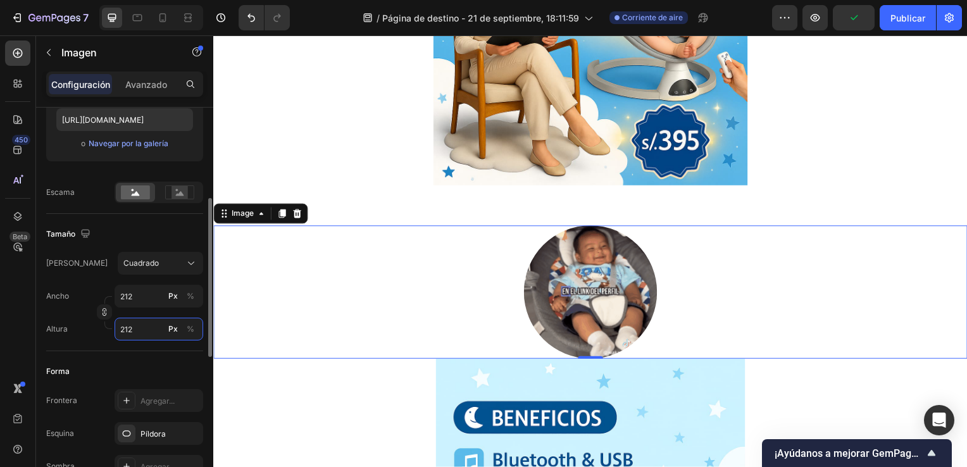
click at [142, 327] on input "212" at bounding box center [159, 329] width 89 height 23
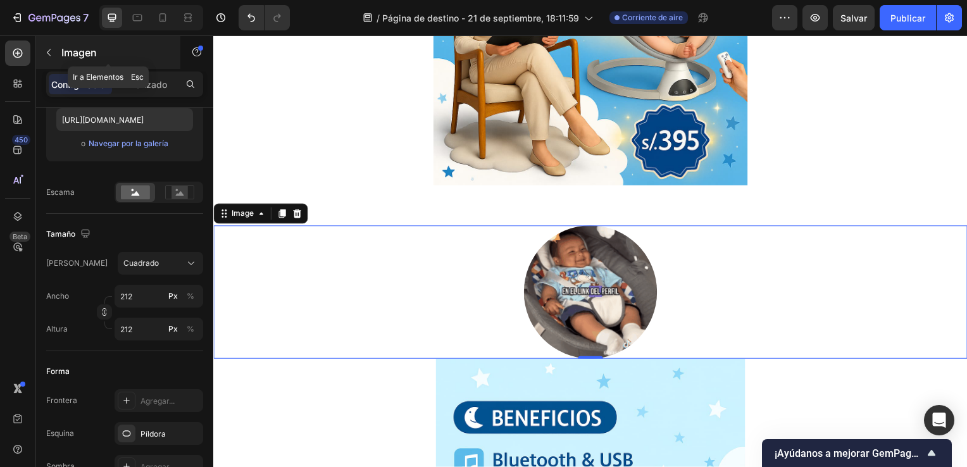
click at [51, 47] on icon "button" at bounding box center [49, 52] width 10 height 10
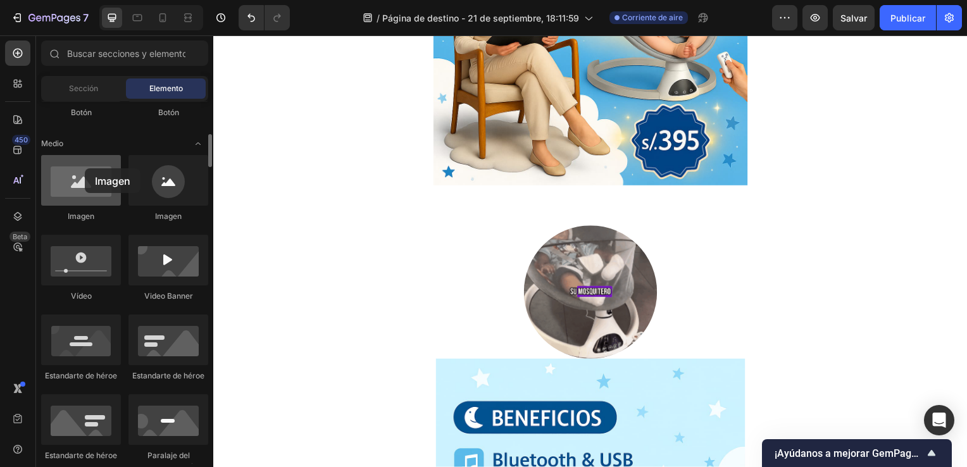
click at [85, 168] on div at bounding box center [81, 180] width 80 height 51
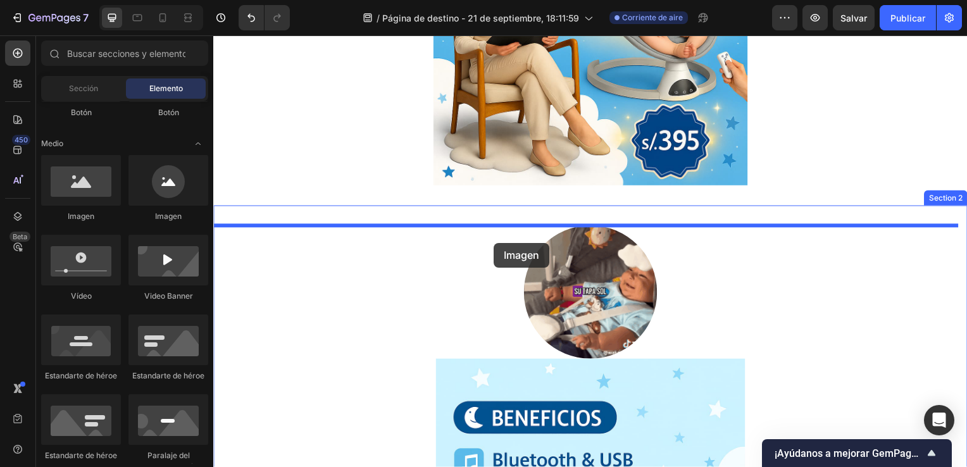
drag, startPoint x: 298, startPoint y: 204, endPoint x: 504, endPoint y: 249, distance: 211.1
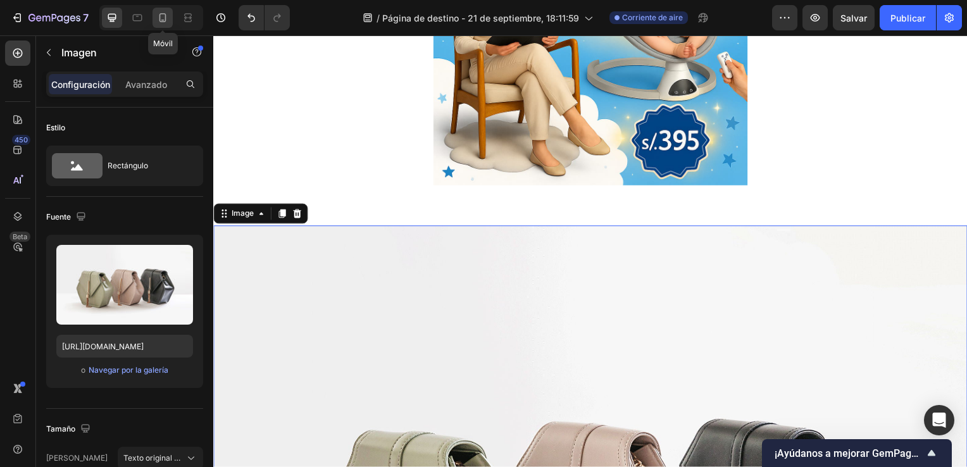
click at [162, 23] on icon at bounding box center [162, 17] width 13 height 13
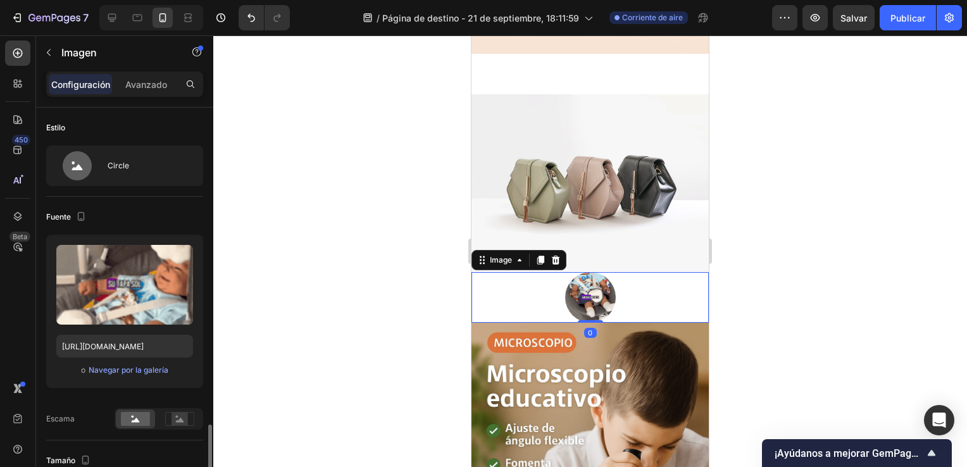
scroll to position [226, 0]
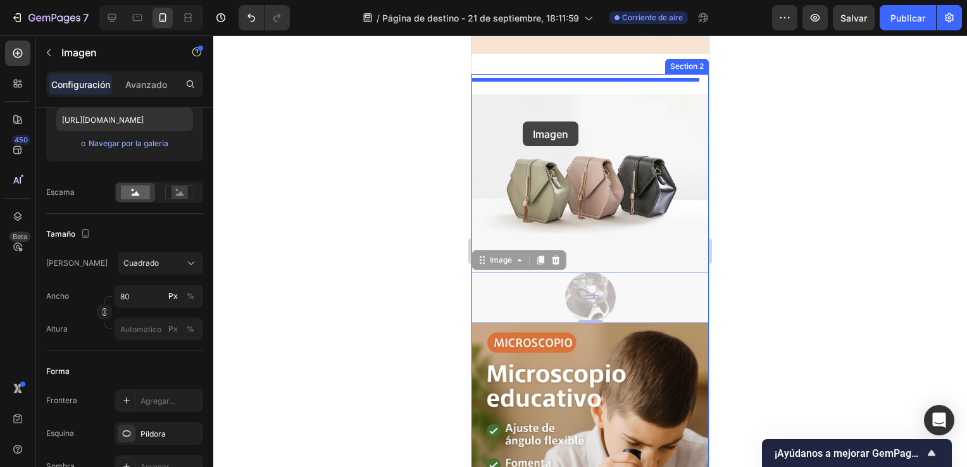
drag, startPoint x: 580, startPoint y: 270, endPoint x: 523, endPoint y: 121, distance: 159.4
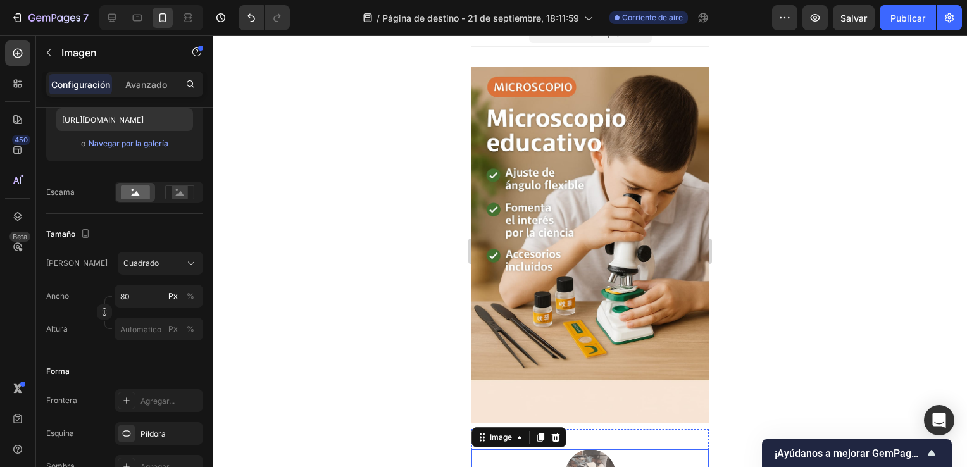
scroll to position [0, 0]
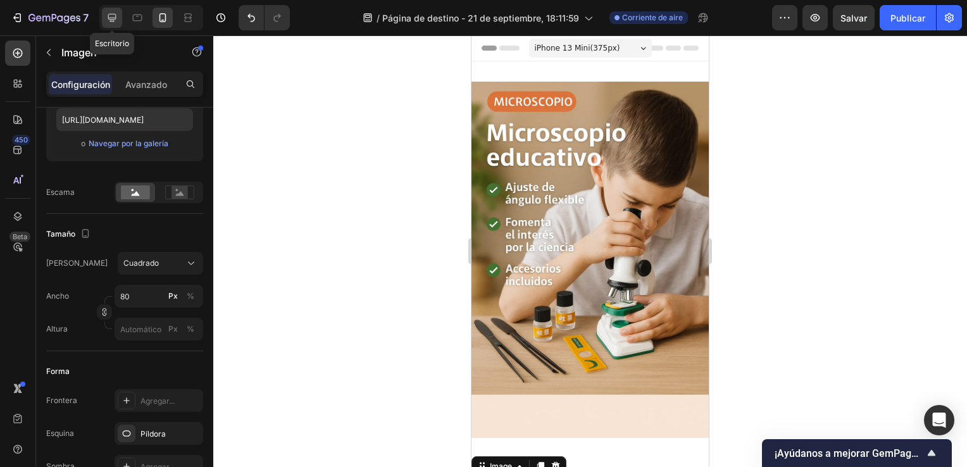
click at [111, 22] on icon at bounding box center [112, 18] width 8 height 8
type input "212"
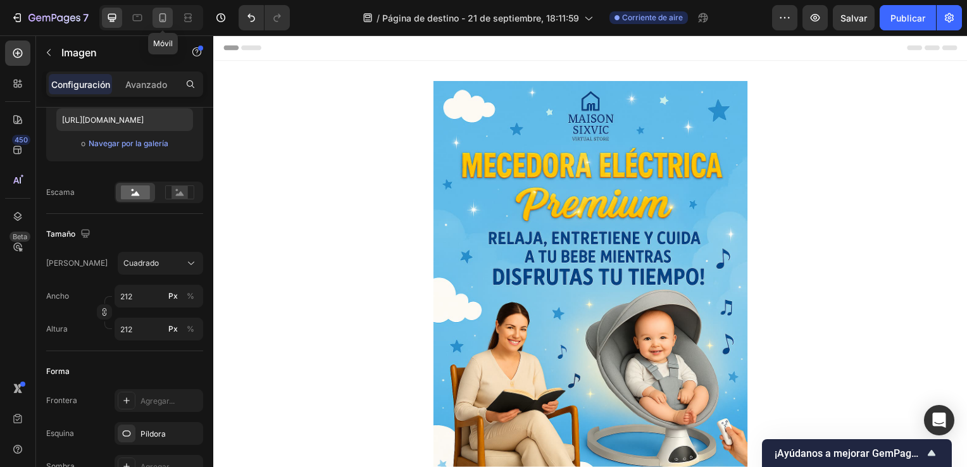
click at [159, 15] on icon at bounding box center [162, 17] width 7 height 9
type input "80"
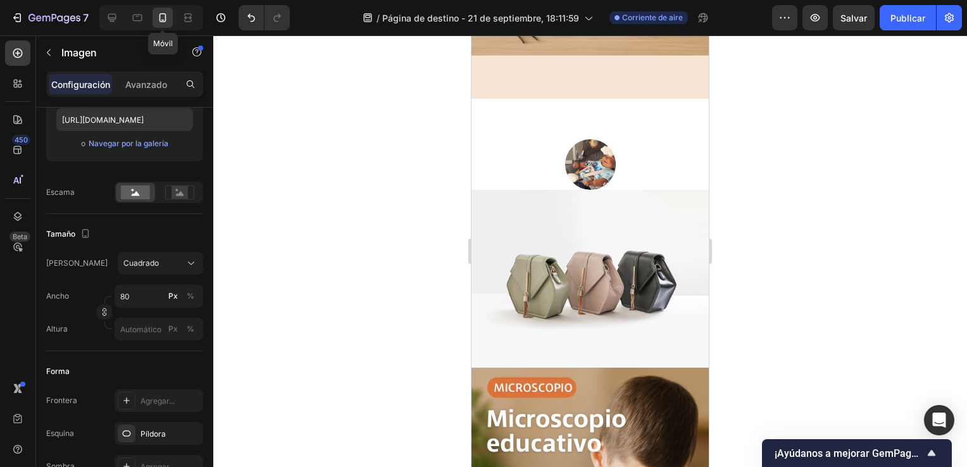
scroll to position [384, 0]
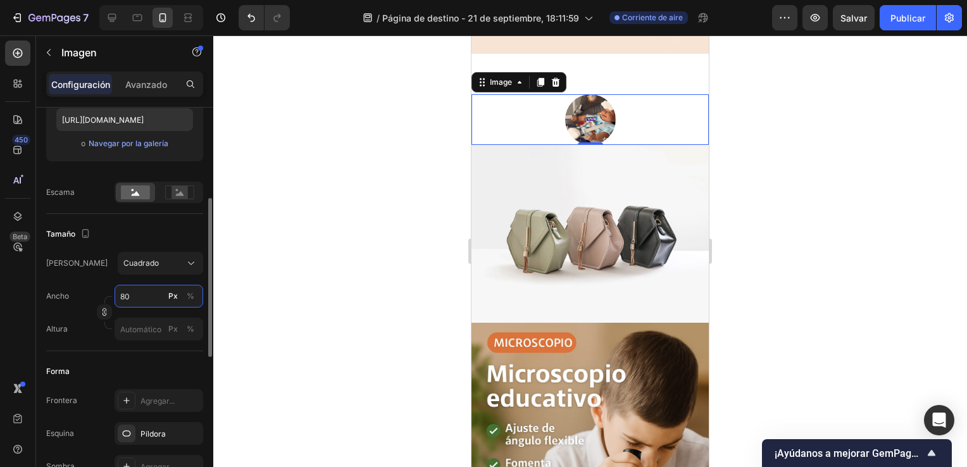
click at [149, 294] on input "80" at bounding box center [159, 296] width 89 height 23
type input "81"
type input "82"
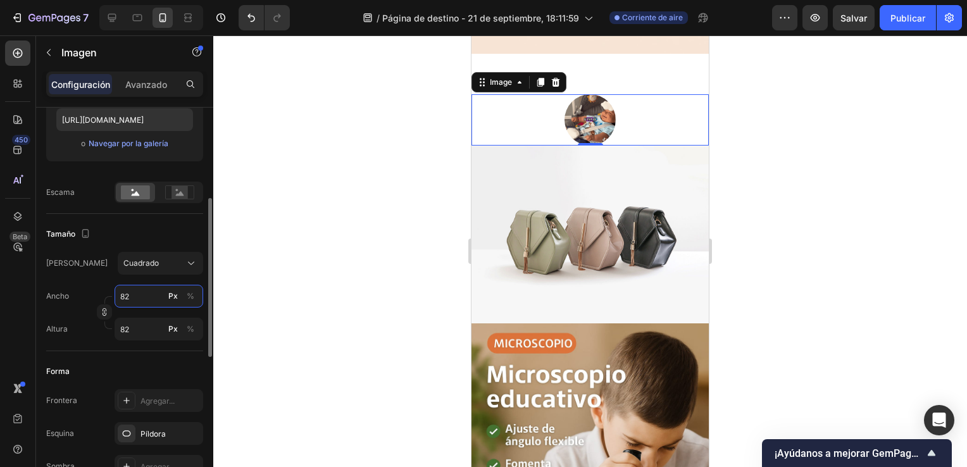
type input "83"
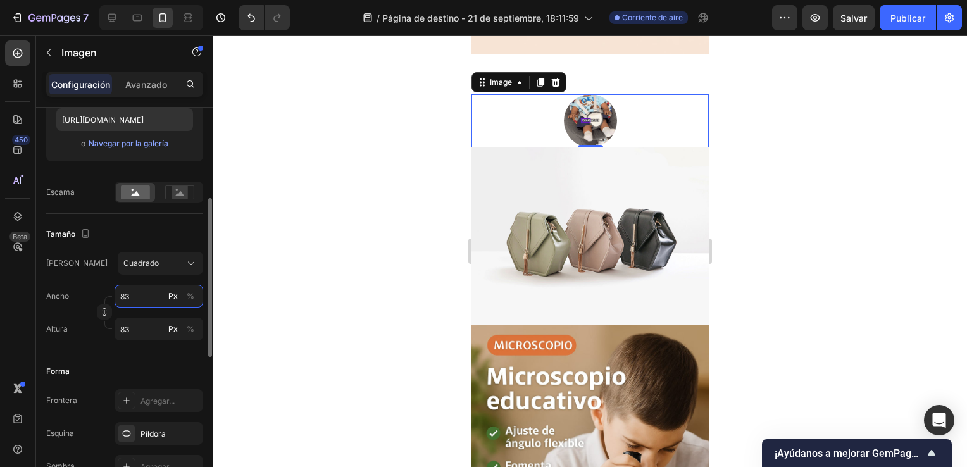
type input "84"
type input "85"
type input "86"
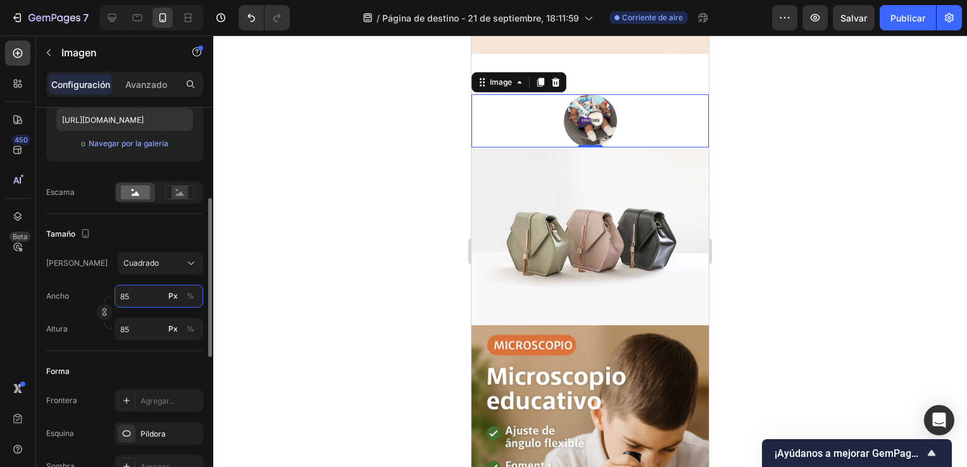
type input "86"
type input "88"
type input "90"
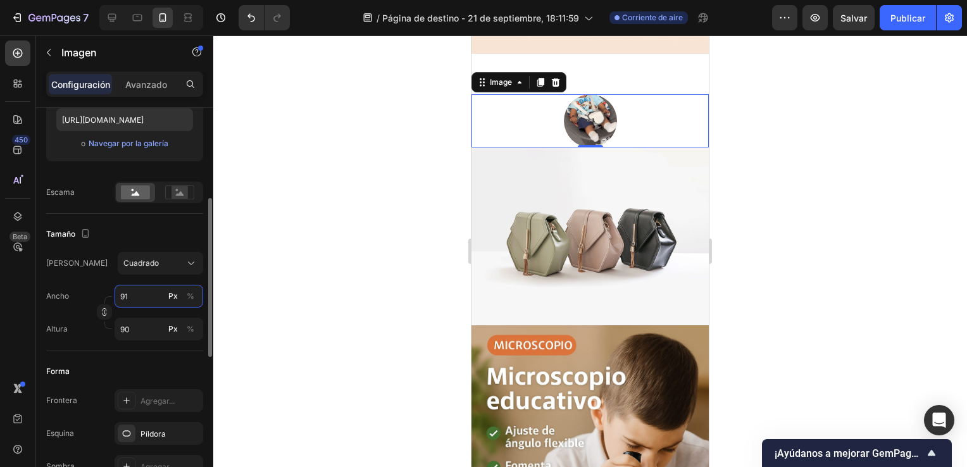
type input "92"
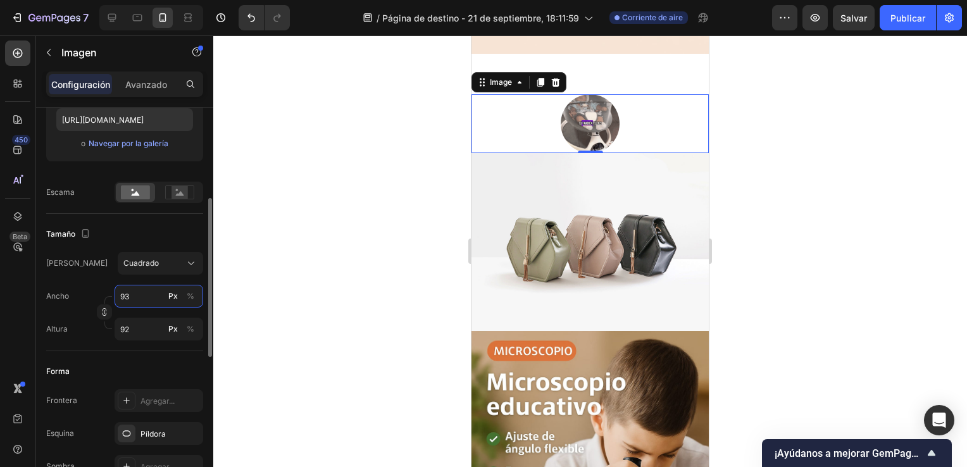
type input "94"
type input "96"
type input "99"
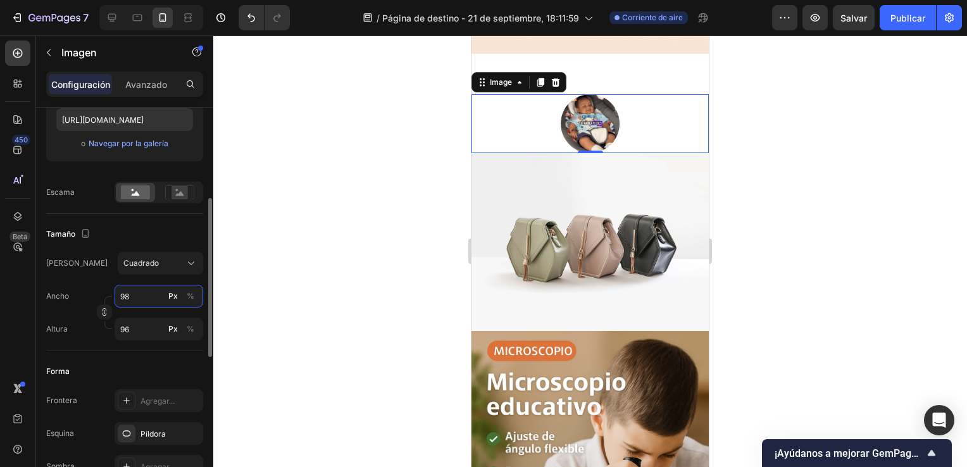
type input "99"
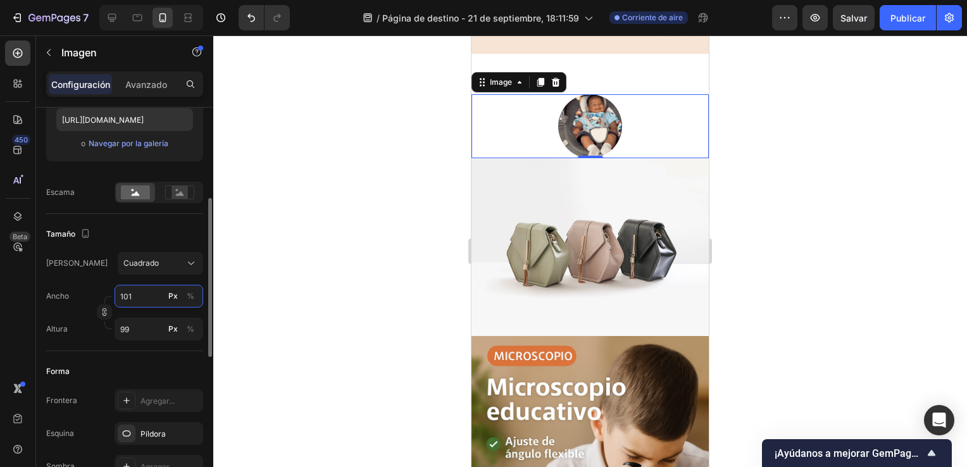
type input "102"
type input "106"
type input "112"
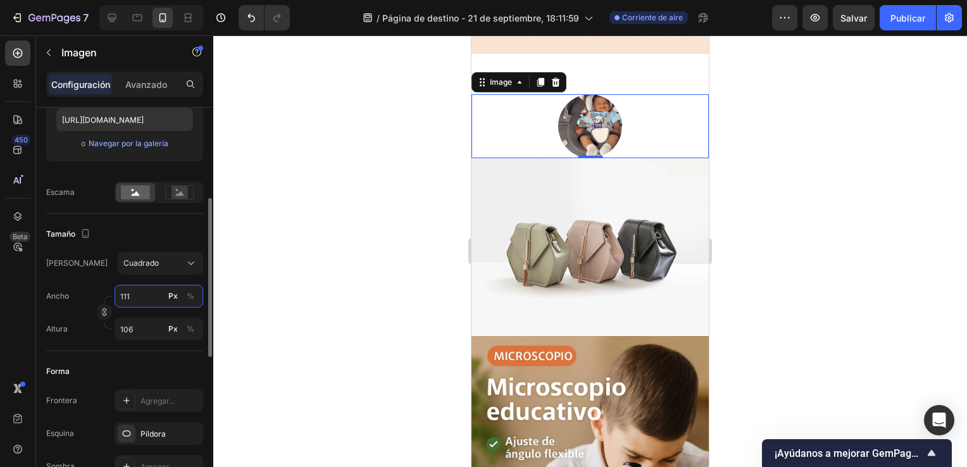
type input "112"
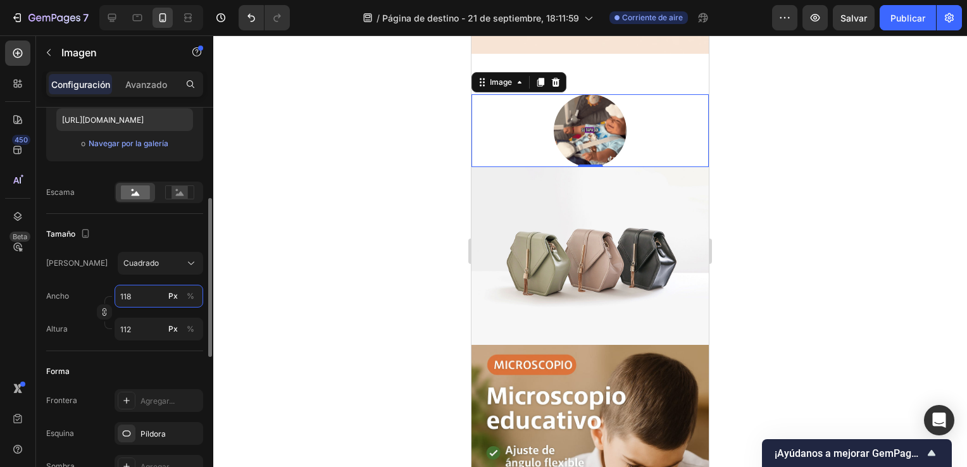
type input "119"
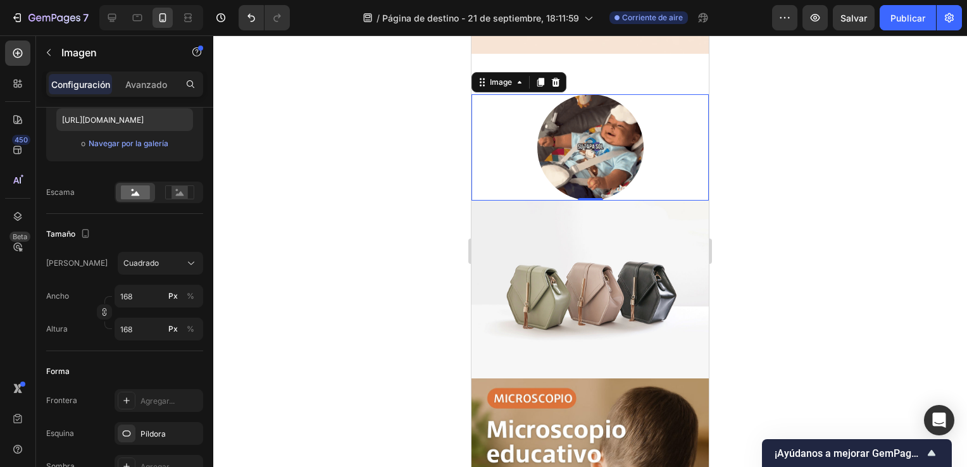
click at [593, 128] on img at bounding box center [590, 147] width 106 height 106
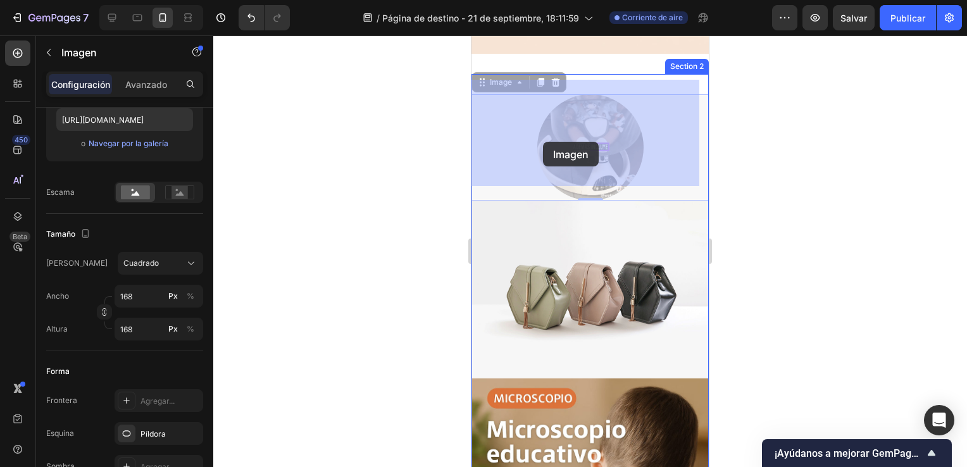
drag, startPoint x: 595, startPoint y: 125, endPoint x: 543, endPoint y: 142, distance: 55.0
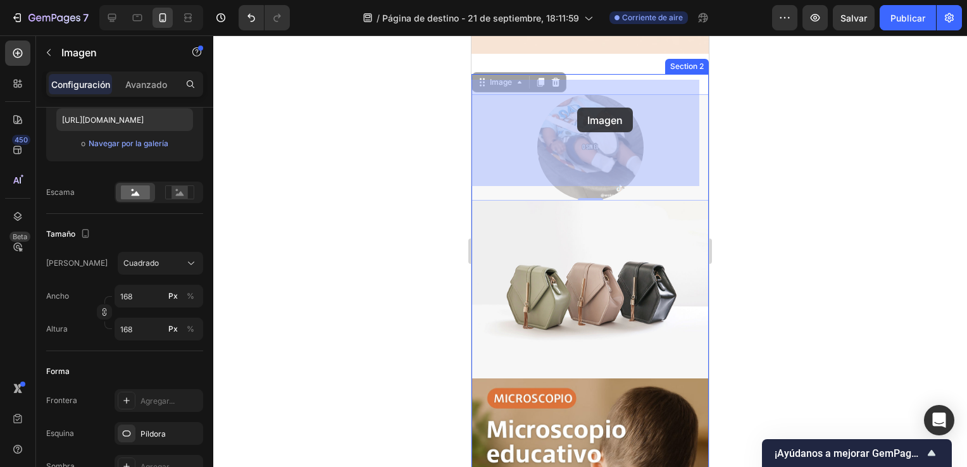
drag, startPoint x: 592, startPoint y: 149, endPoint x: 577, endPoint y: 108, distance: 44.4
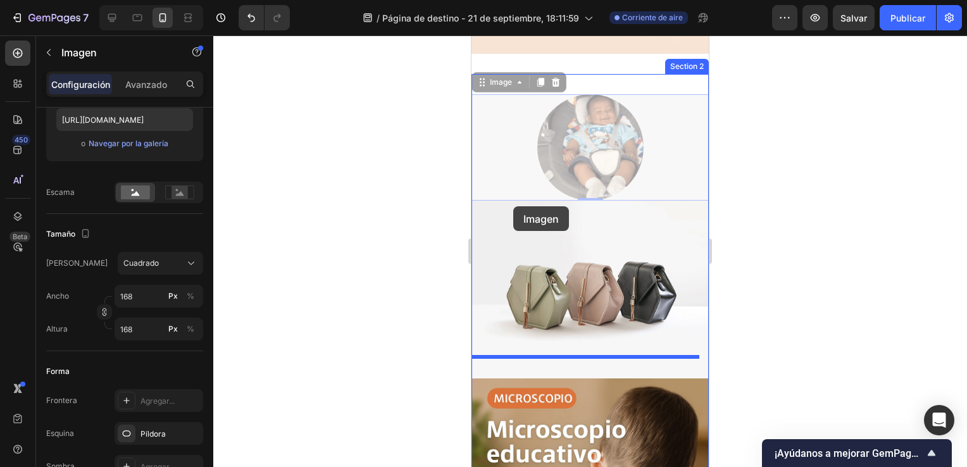
drag, startPoint x: 577, startPoint y: 108, endPoint x: 513, endPoint y: 206, distance: 117.6
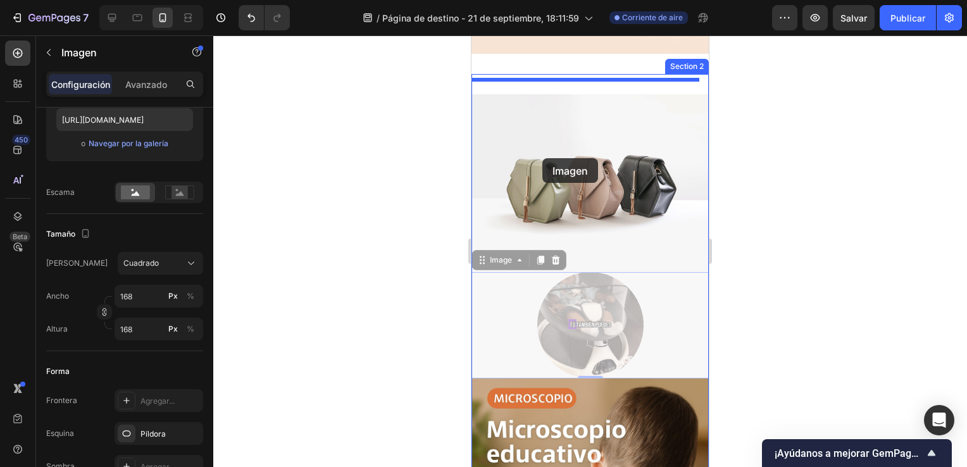
drag, startPoint x: 551, startPoint y: 286, endPoint x: 542, endPoint y: 158, distance: 128.1
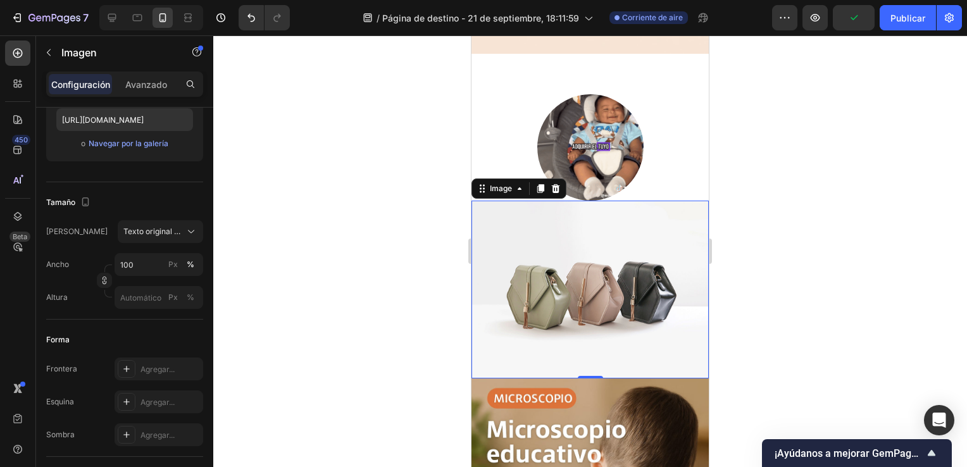
click at [299, 240] on div at bounding box center [589, 250] width 753 height 431
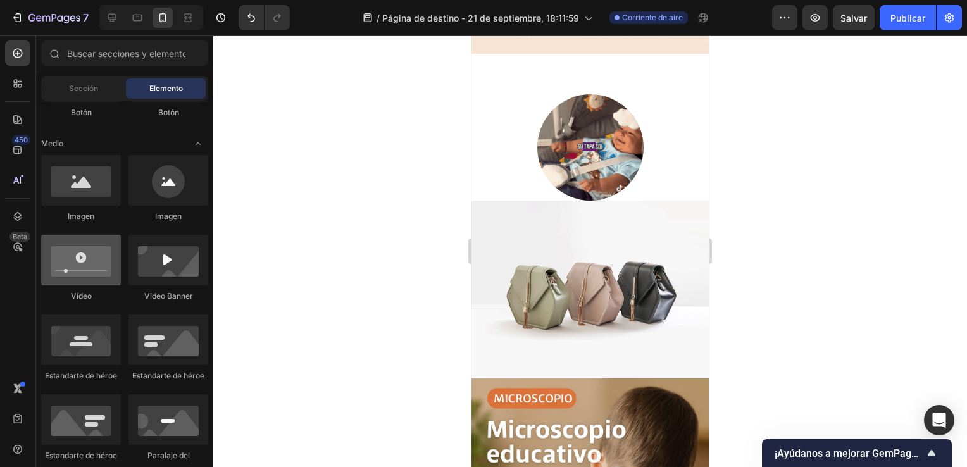
scroll to position [385, 0]
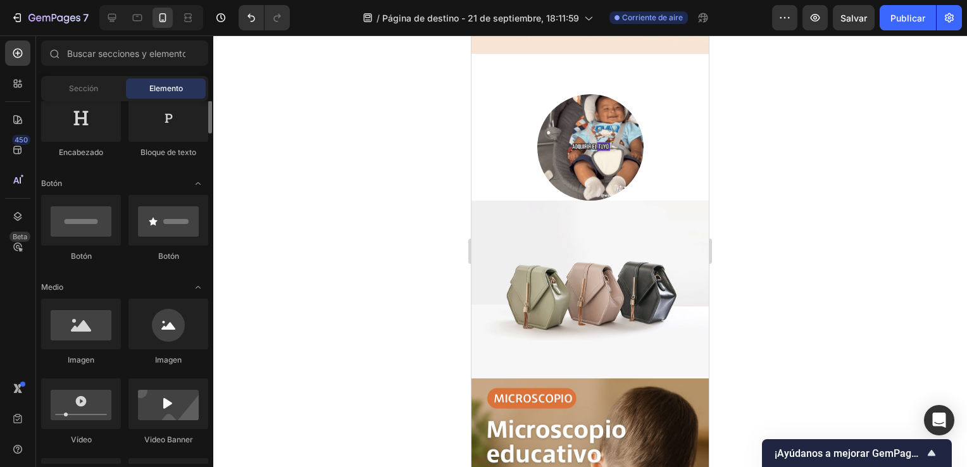
scroll to position [147, 0]
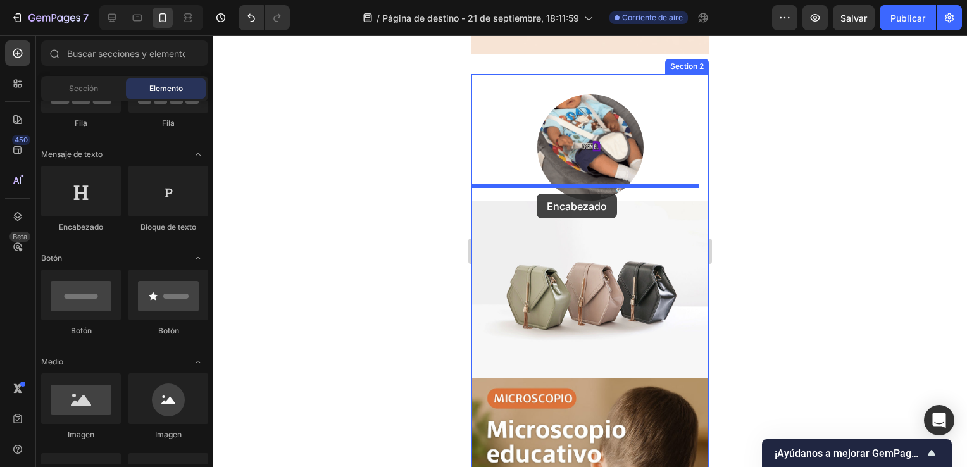
drag, startPoint x: 553, startPoint y: 249, endPoint x: 536, endPoint y: 194, distance: 58.1
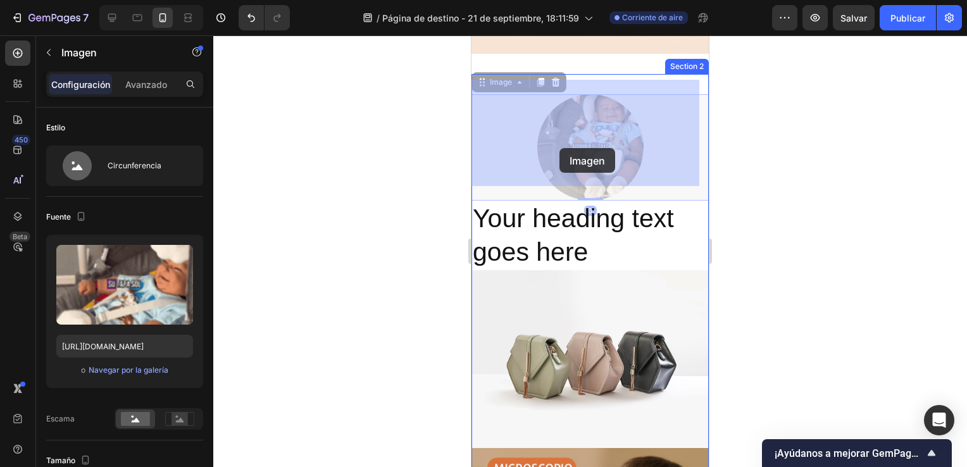
drag, startPoint x: 609, startPoint y: 108, endPoint x: 559, endPoint y: 148, distance: 63.8
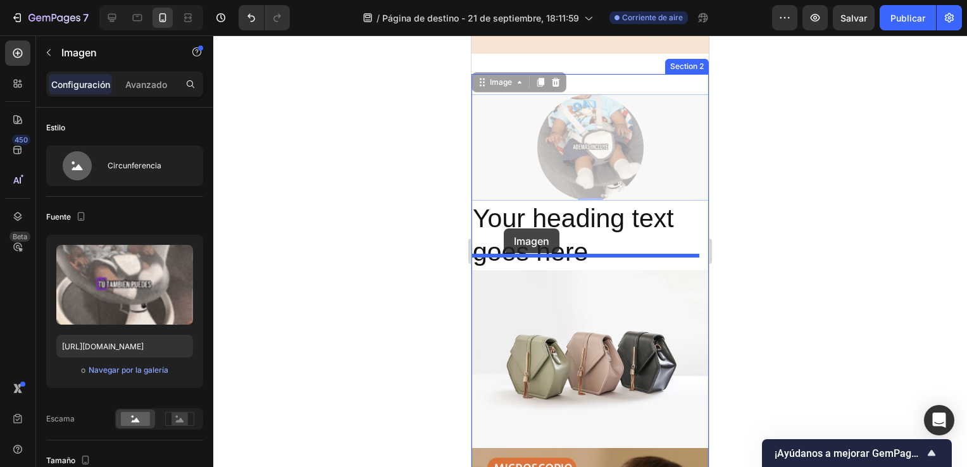
drag, startPoint x: 552, startPoint y: 148, endPoint x: 504, endPoint y: 228, distance: 94.0
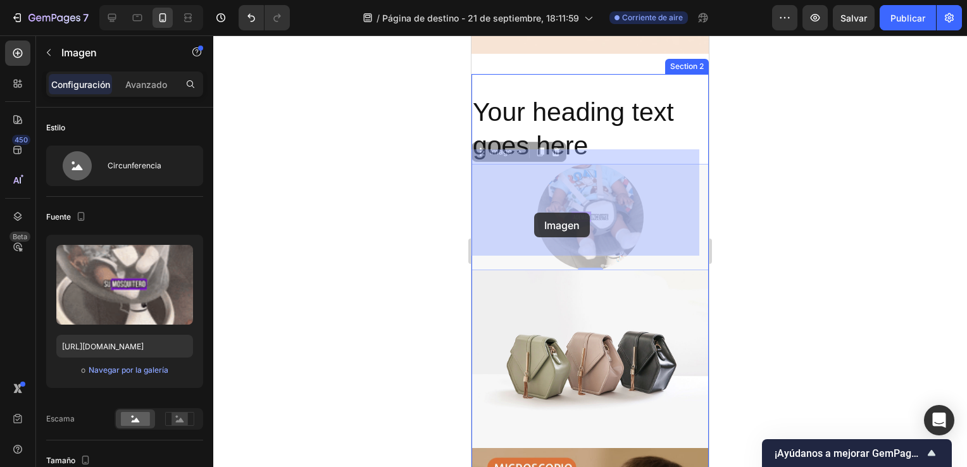
drag, startPoint x: 597, startPoint y: 223, endPoint x: 543, endPoint y: 213, distance: 54.8
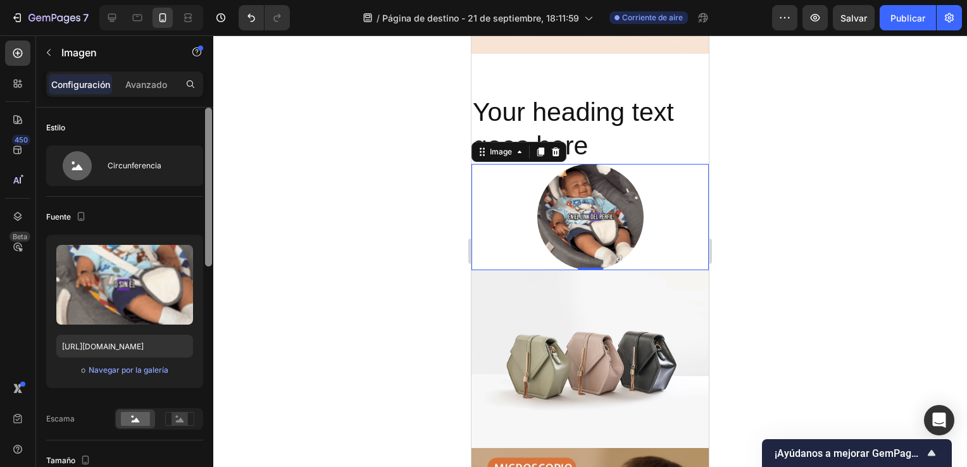
scroll to position [396, 0]
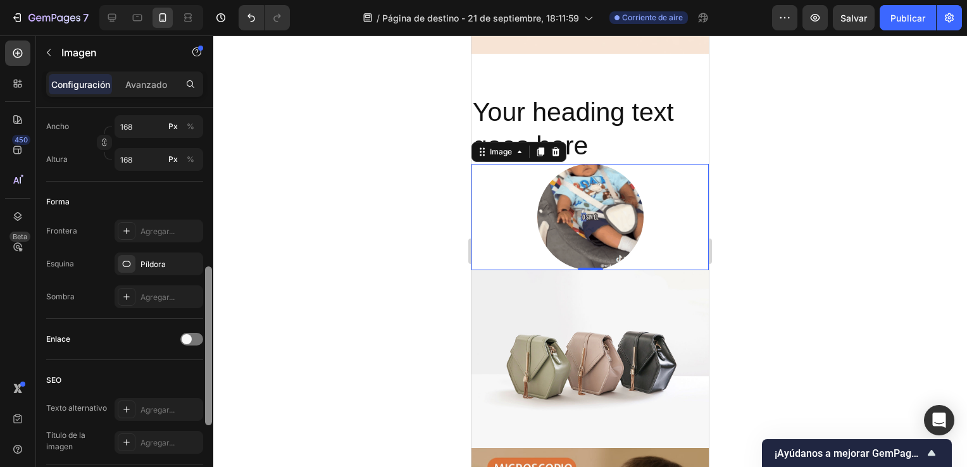
drag, startPoint x: 212, startPoint y: 201, endPoint x: 212, endPoint y: 211, distance: 10.8
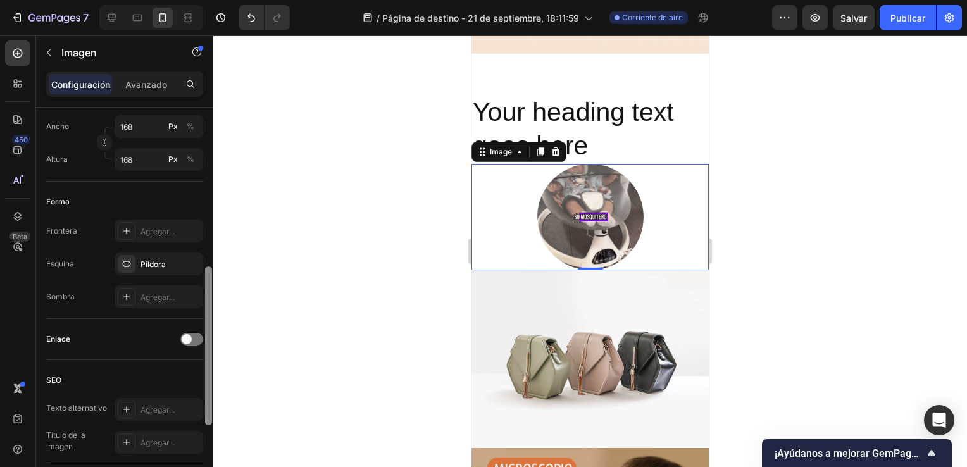
click at [212, 211] on div at bounding box center [208, 306] width 9 height 396
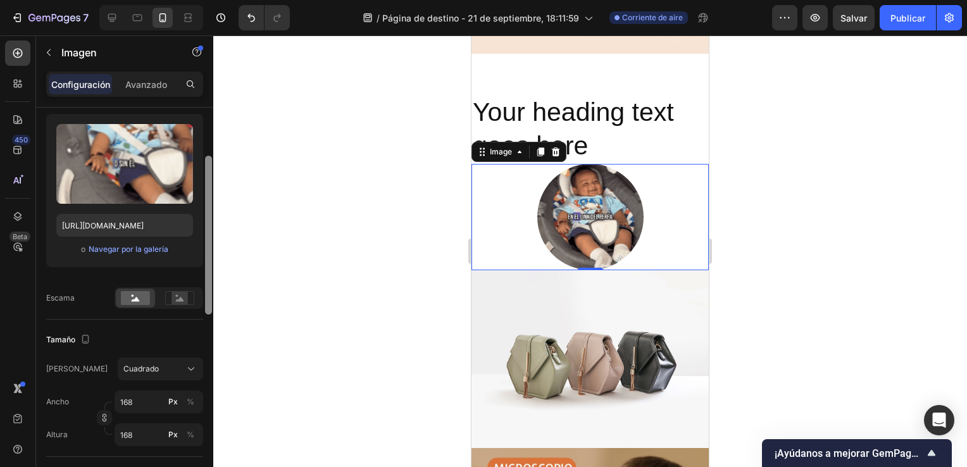
scroll to position [122, 0]
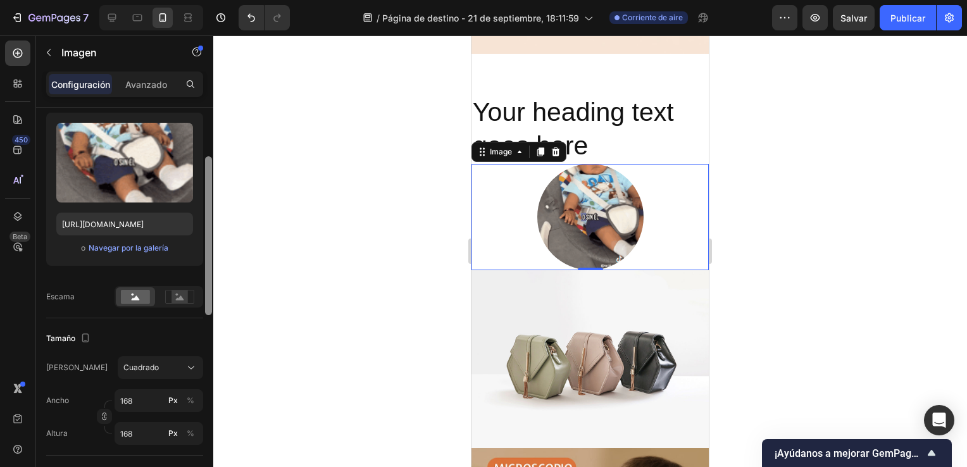
drag, startPoint x: 206, startPoint y: 300, endPoint x: 214, endPoint y: 190, distance: 110.4
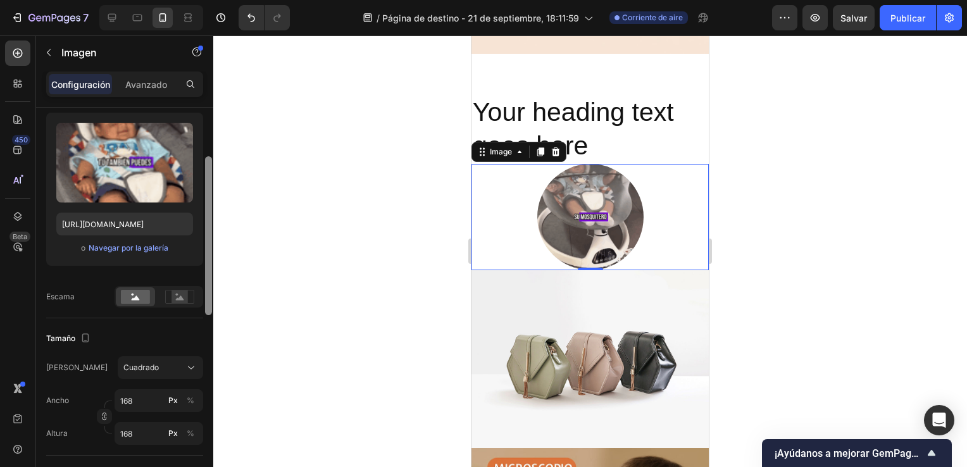
click at [214, 0] on div "7 Version history / Página de destino - 21 de septiembre, 18:11:59 Corriente de…" at bounding box center [483, 0] width 967 height 0
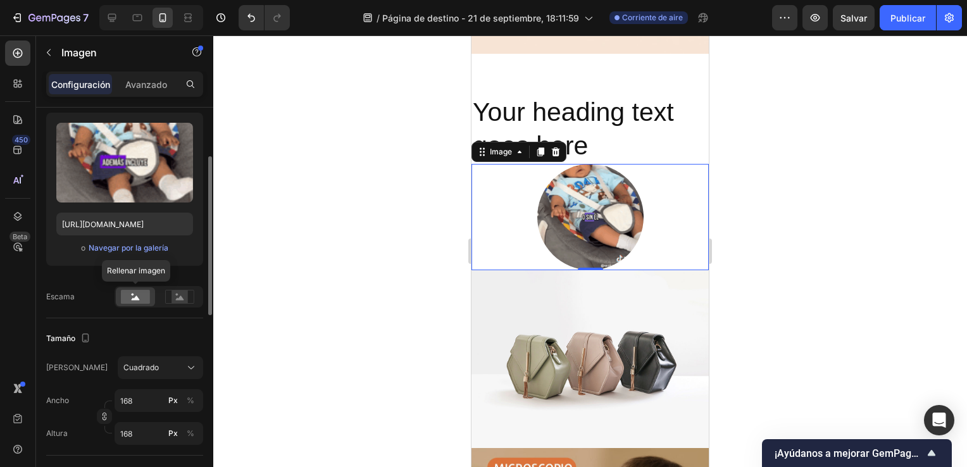
click at [151, 299] on div at bounding box center [135, 296] width 39 height 19
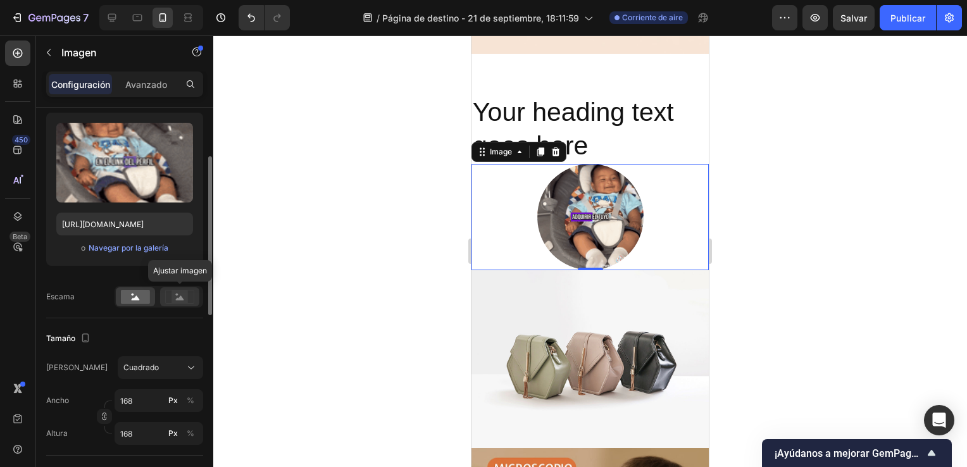
click at [182, 301] on rect at bounding box center [179, 296] width 16 height 13
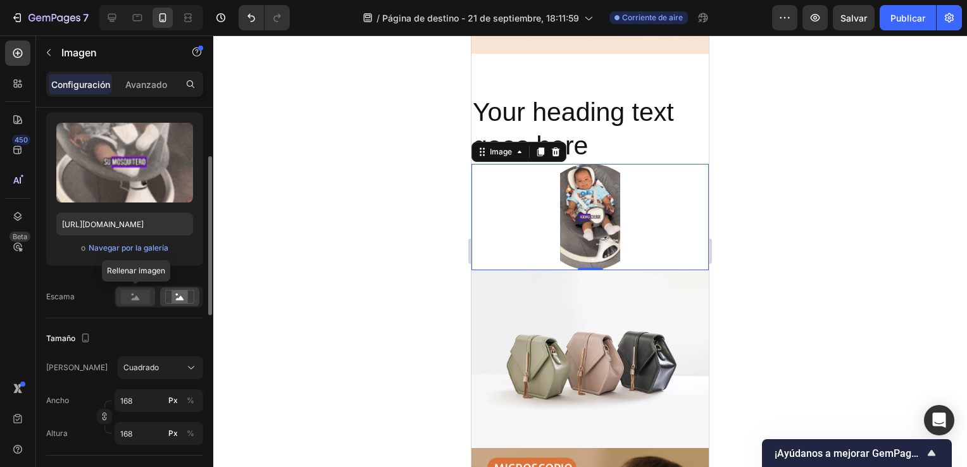
click at [120, 300] on div at bounding box center [135, 296] width 39 height 19
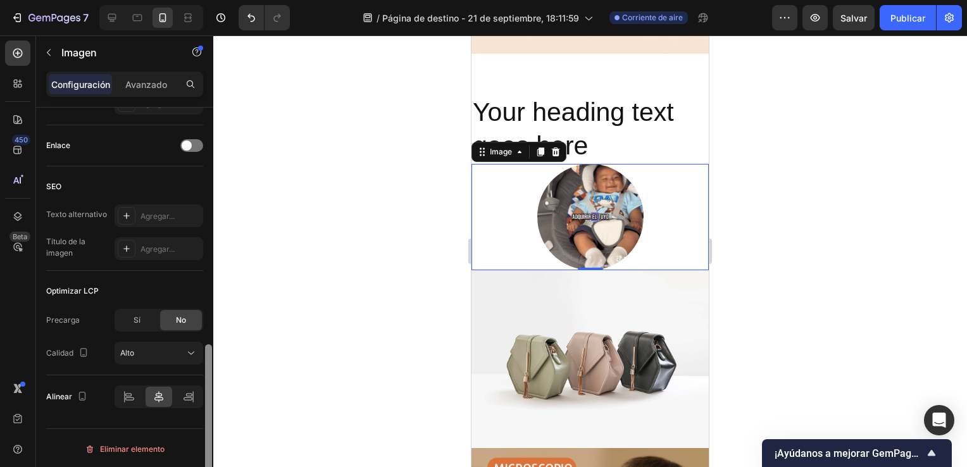
scroll to position [588, 0]
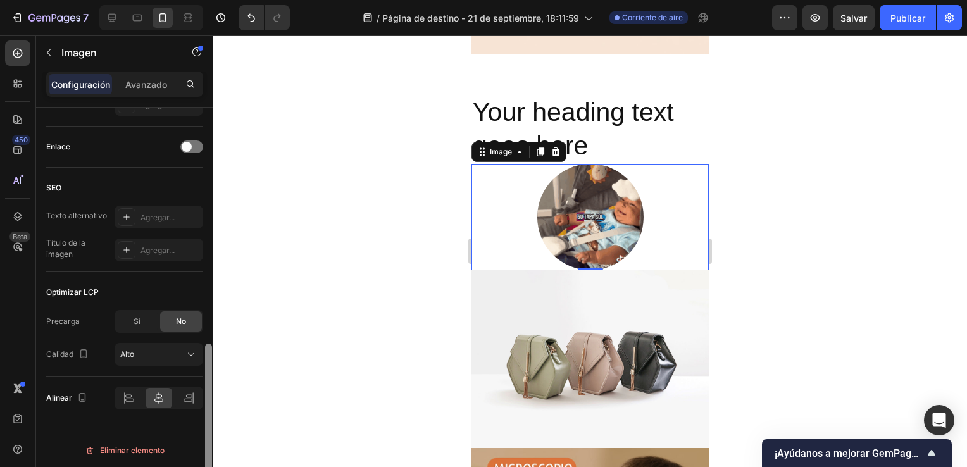
drag, startPoint x: 208, startPoint y: 290, endPoint x: 207, endPoint y: 477, distance: 187.3
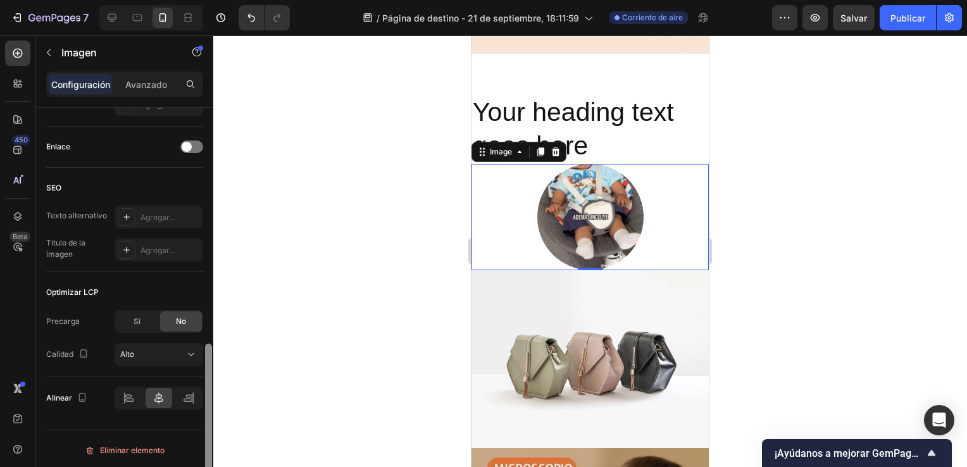
click at [207, 0] on html "7 Version history / Página de destino - 21 de septiembre, 18:11:59 Corriente de…" at bounding box center [483, 0] width 967 height 0
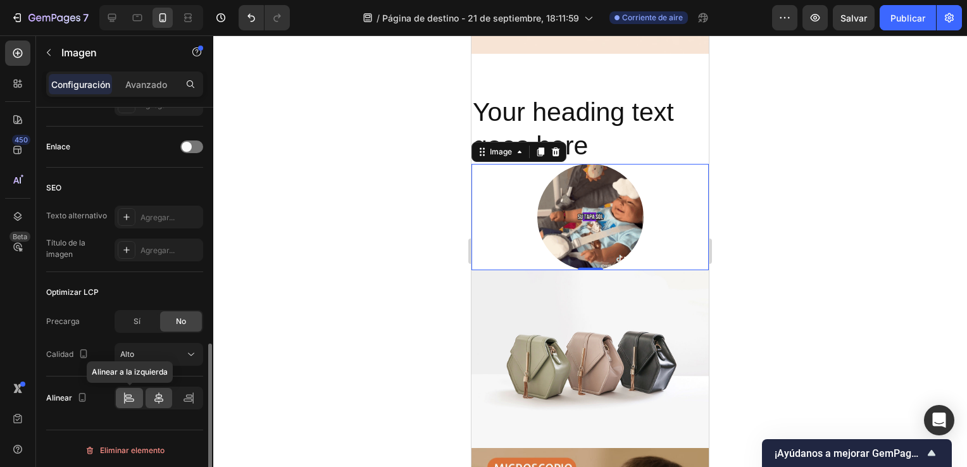
click at [132, 394] on icon at bounding box center [128, 395] width 6 height 3
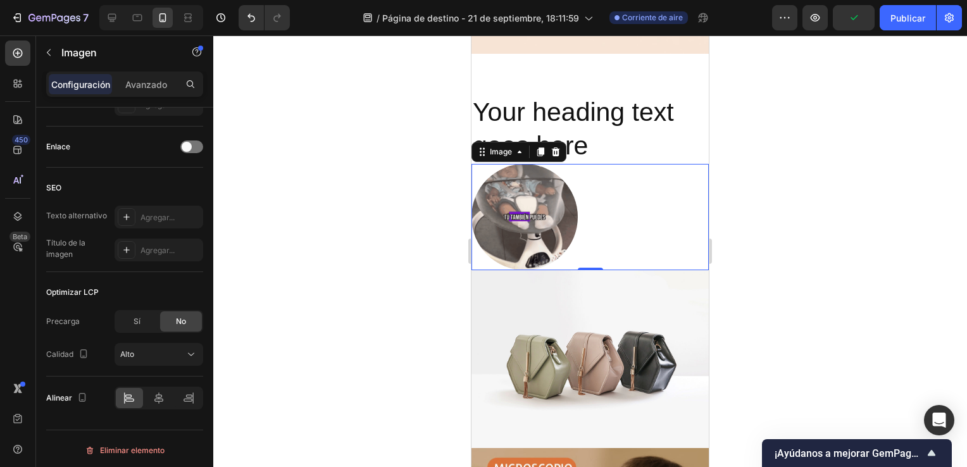
click at [762, 263] on div at bounding box center [589, 250] width 753 height 431
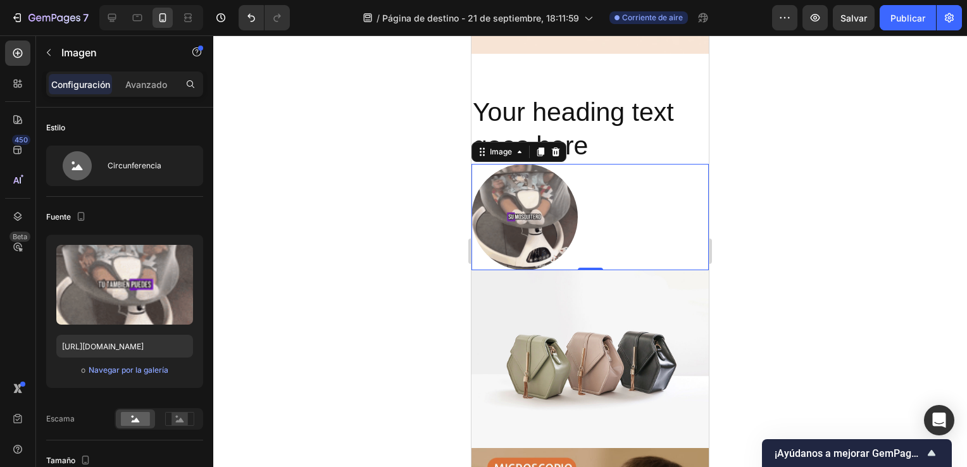
click at [767, 237] on div at bounding box center [589, 250] width 753 height 431
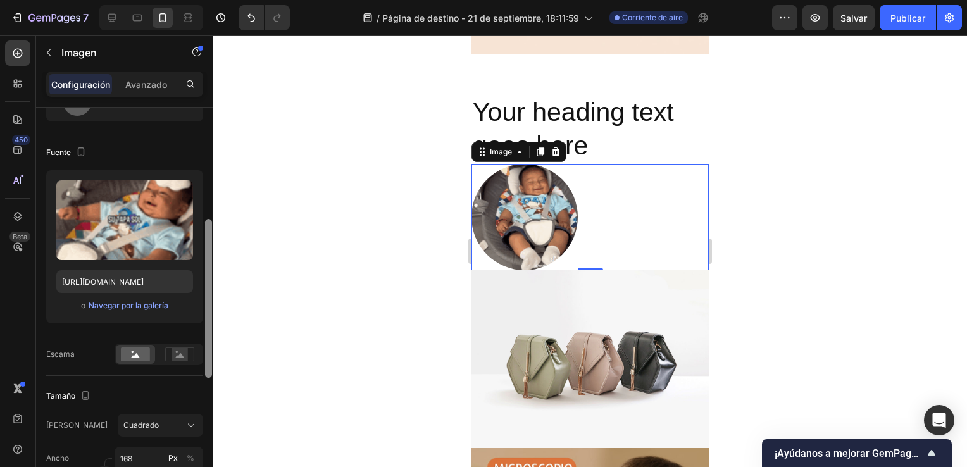
scroll to position [0, 0]
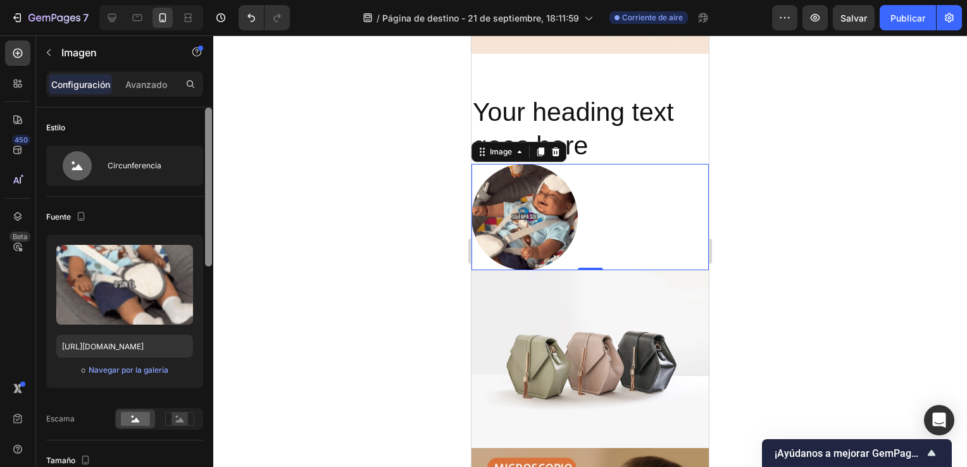
drag, startPoint x: 211, startPoint y: 243, endPoint x: 225, endPoint y: 178, distance: 66.8
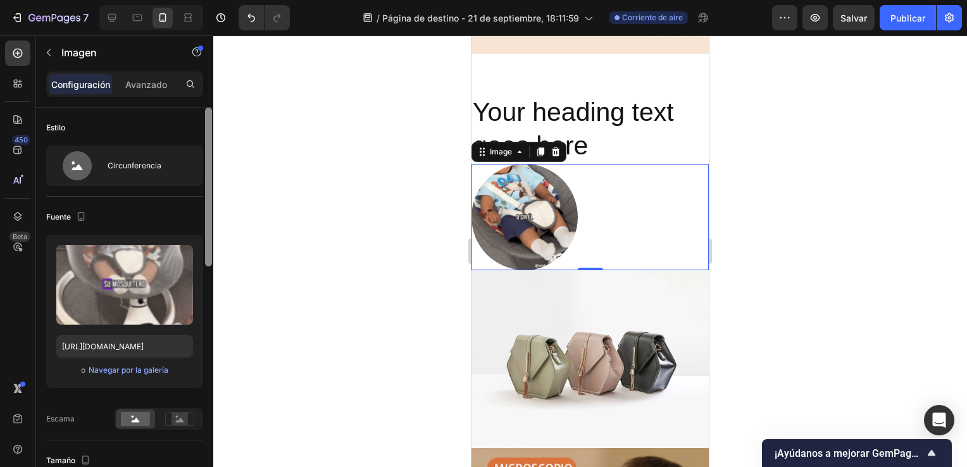
click at [225, 0] on div "7 Version history / Página de destino - 21 de septiembre, 18:11:59 Corriente de…" at bounding box center [483, 0] width 967 height 0
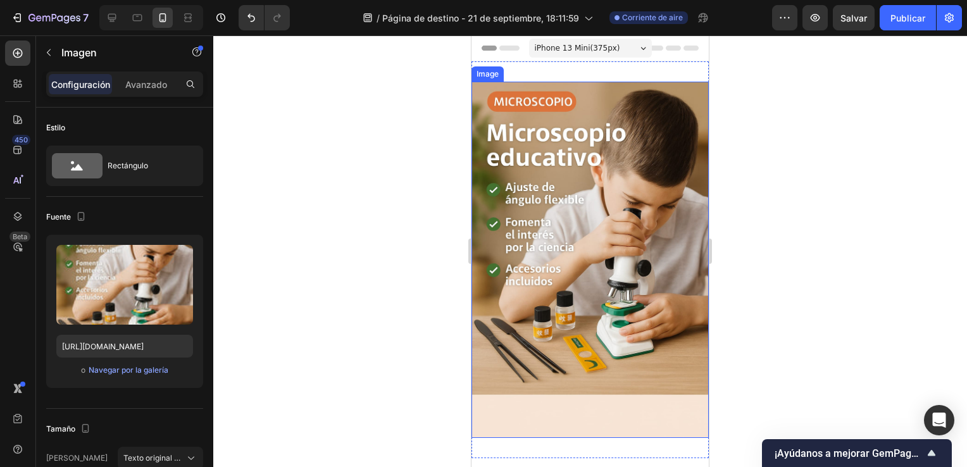
click at [609, 178] on img at bounding box center [589, 260] width 237 height 356
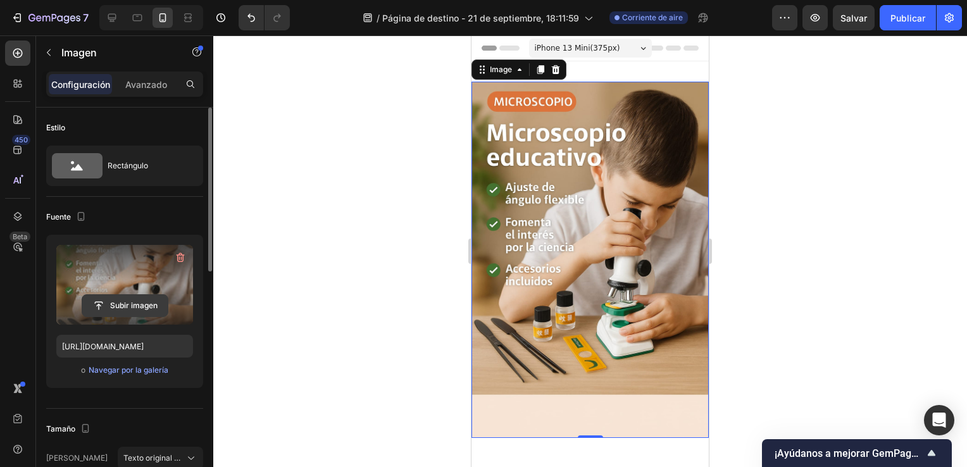
click at [113, 310] on input "file" at bounding box center [124, 306] width 85 height 22
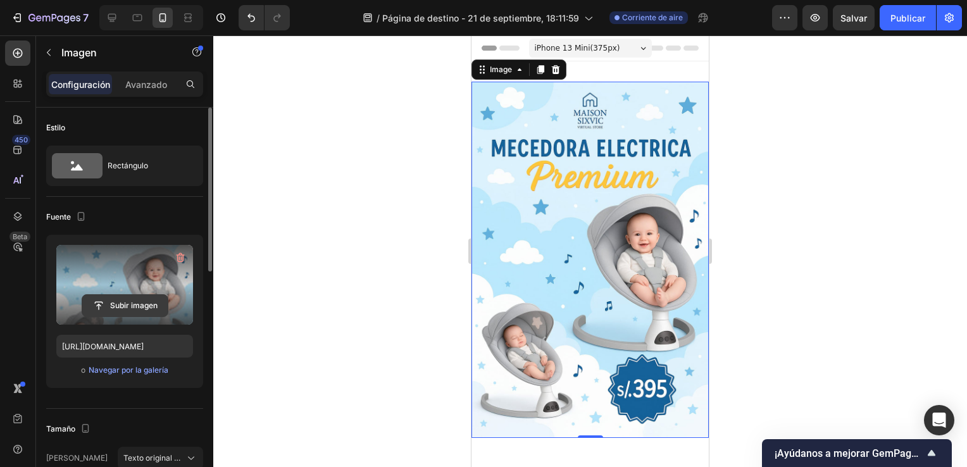
click at [120, 297] on input "file" at bounding box center [124, 306] width 85 height 22
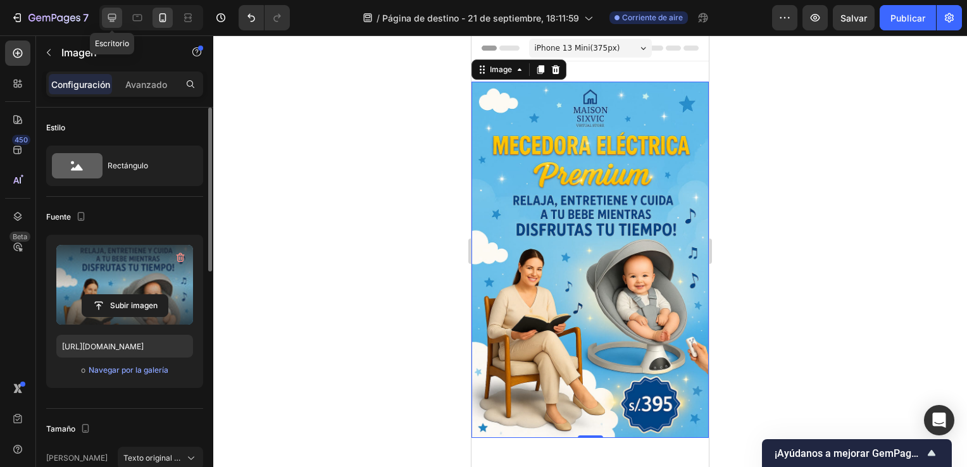
click at [106, 14] on icon at bounding box center [112, 17] width 13 height 13
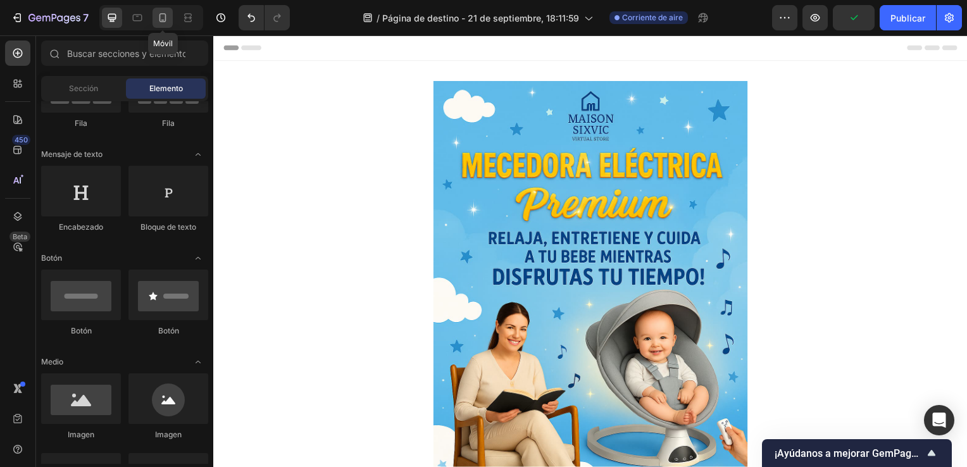
click at [159, 16] on icon at bounding box center [162, 17] width 7 height 9
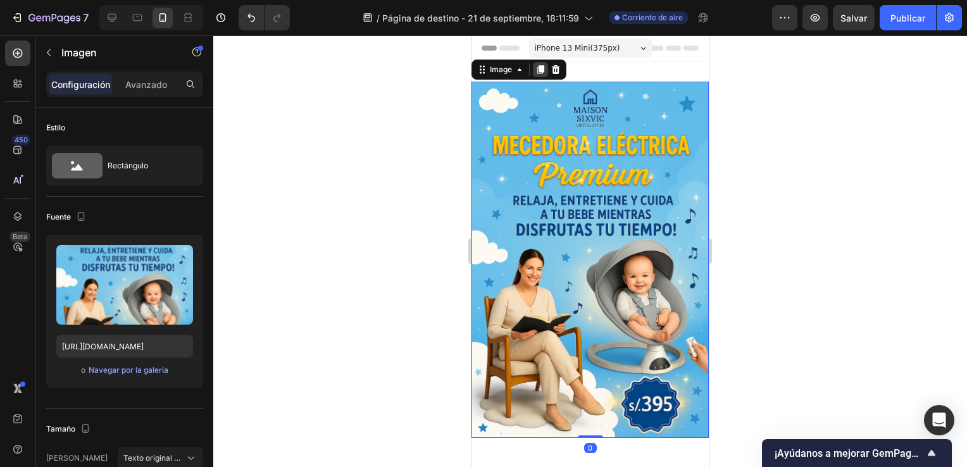
click at [537, 65] on icon at bounding box center [540, 70] width 10 height 10
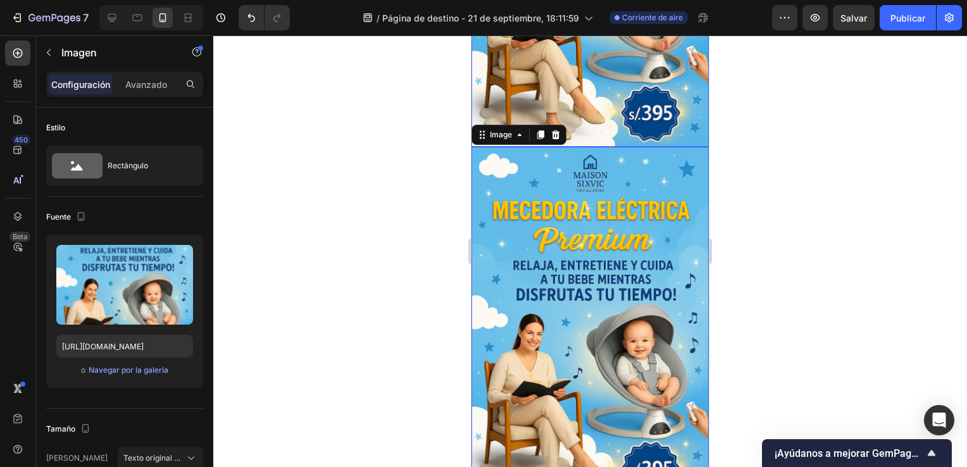
scroll to position [344, 0]
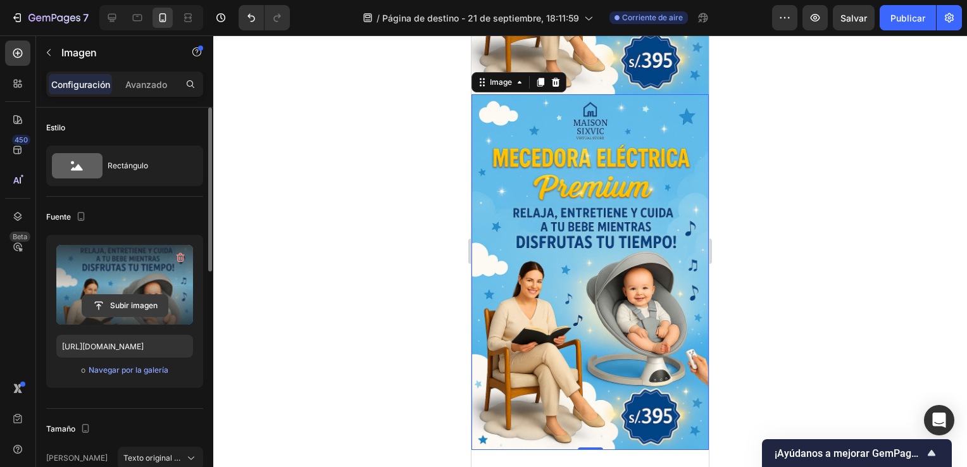
click at [142, 302] on input "file" at bounding box center [124, 306] width 85 height 22
click at [143, 297] on input "file" at bounding box center [124, 306] width 85 height 22
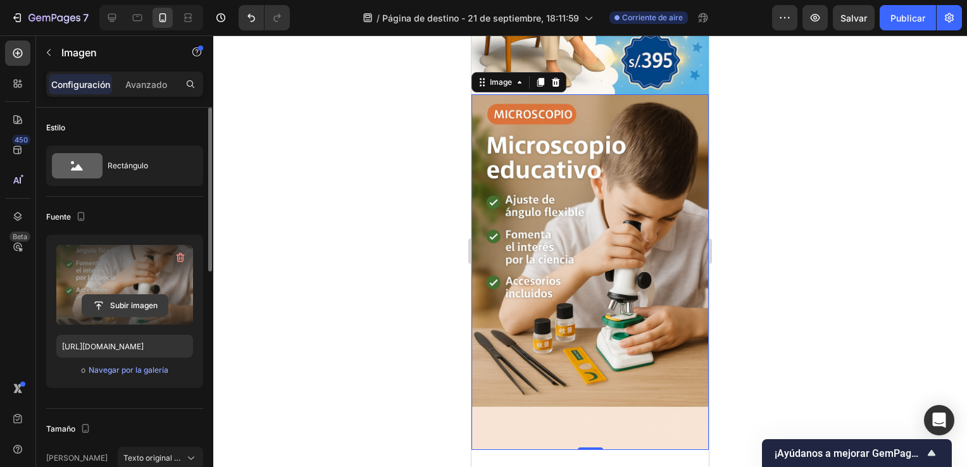
click at [144, 302] on input "file" at bounding box center [124, 306] width 85 height 22
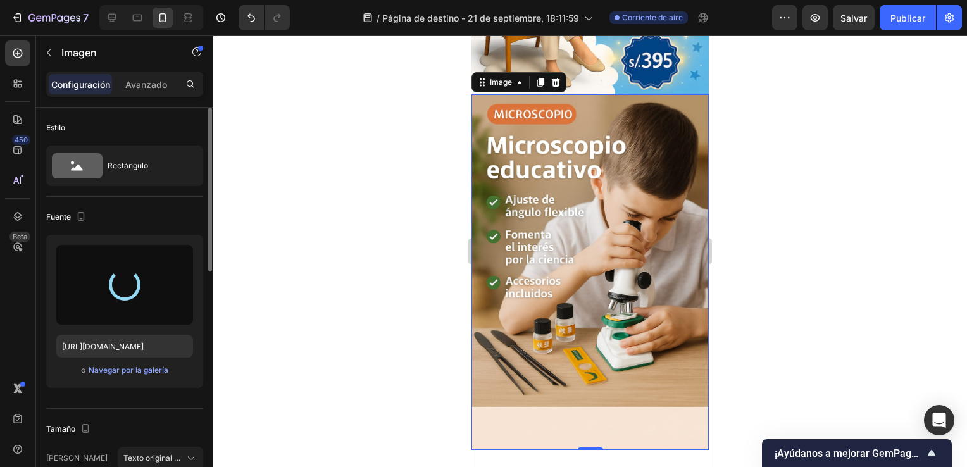
click at [376, 233] on div at bounding box center [589, 250] width 753 height 431
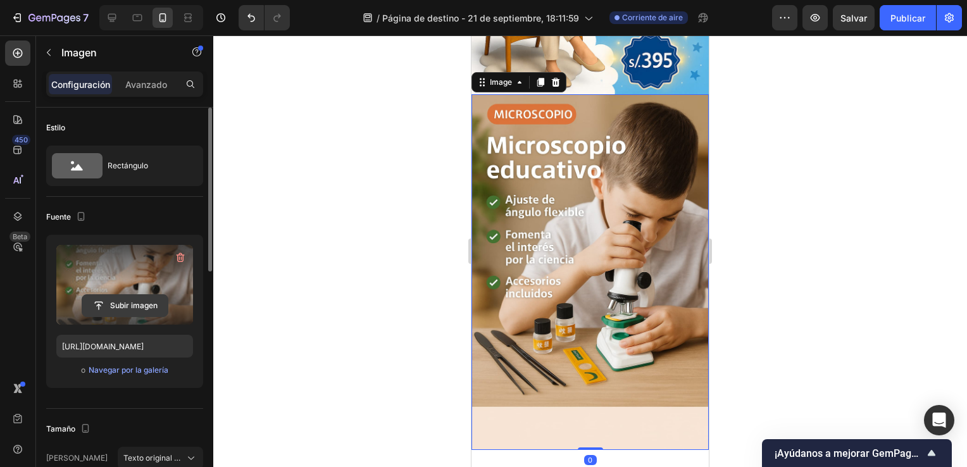
click at [142, 310] on input "file" at bounding box center [124, 306] width 85 height 22
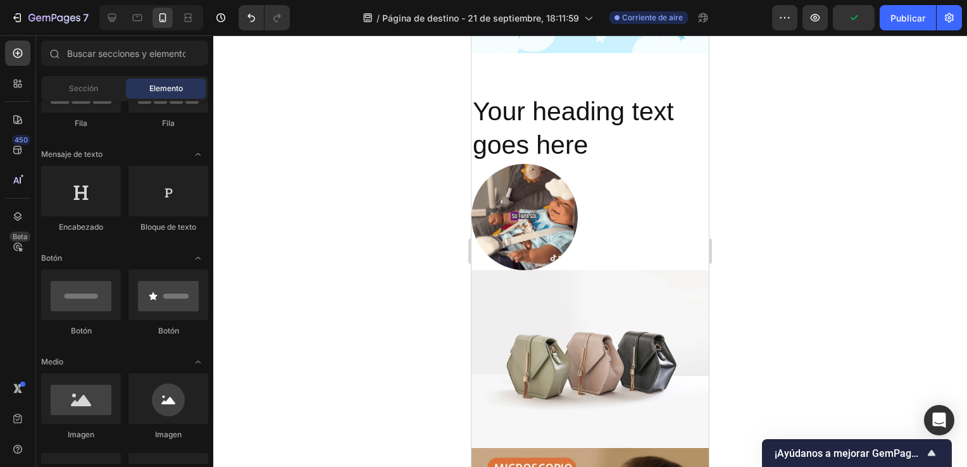
drag, startPoint x: 700, startPoint y: 148, endPoint x: 1185, endPoint y: 257, distance: 497.3
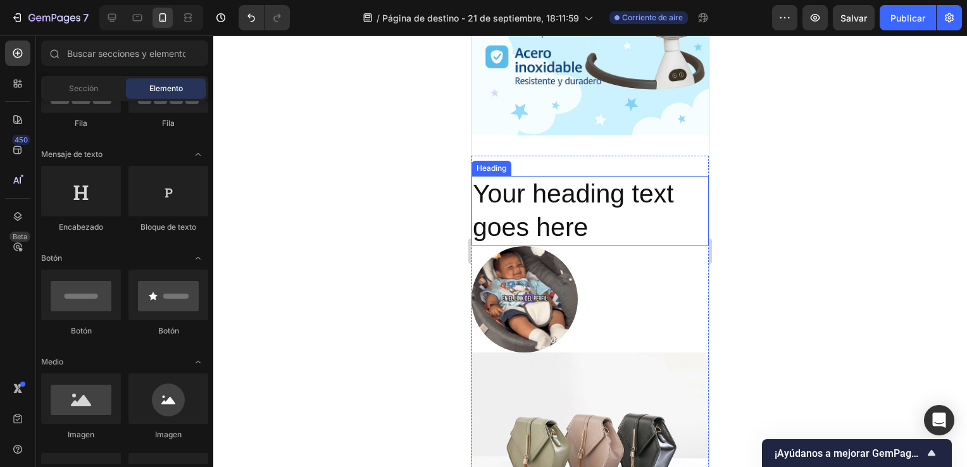
scroll to position [663, 0]
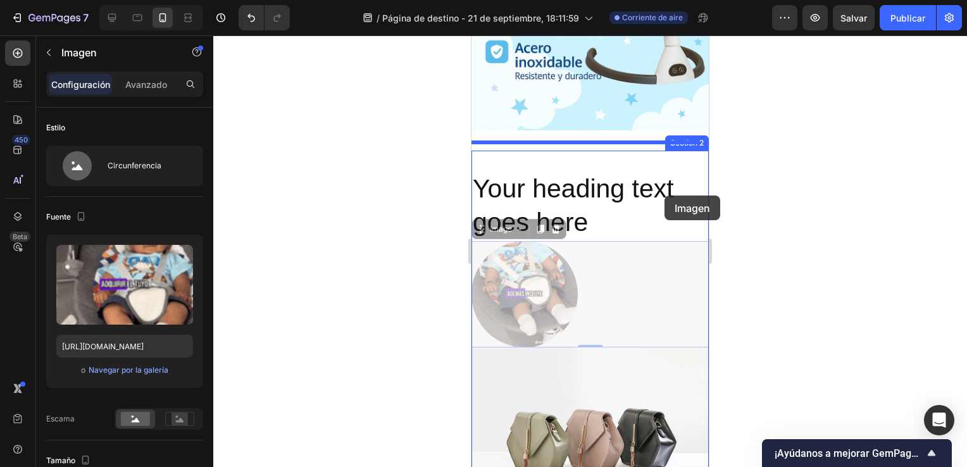
drag, startPoint x: 645, startPoint y: 242, endPoint x: 666, endPoint y: 195, distance: 50.4
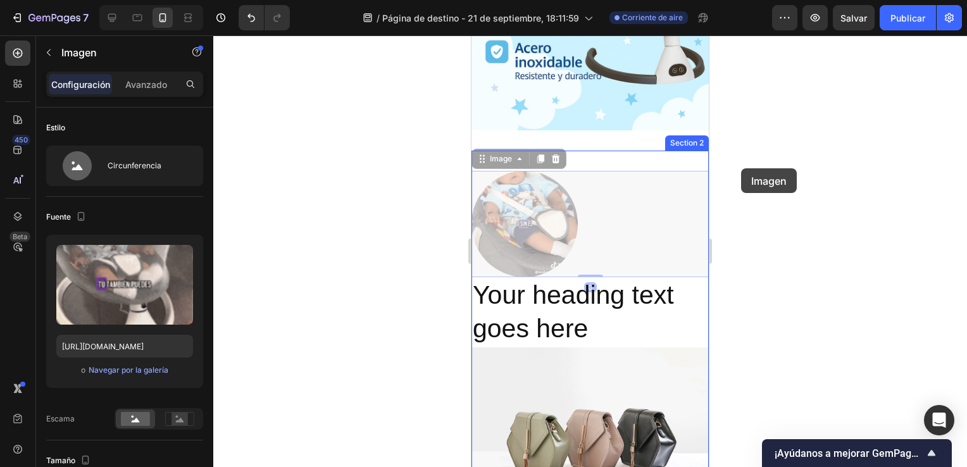
drag, startPoint x: 1263, startPoint y: 215, endPoint x: 792, endPoint y: 180, distance: 472.7
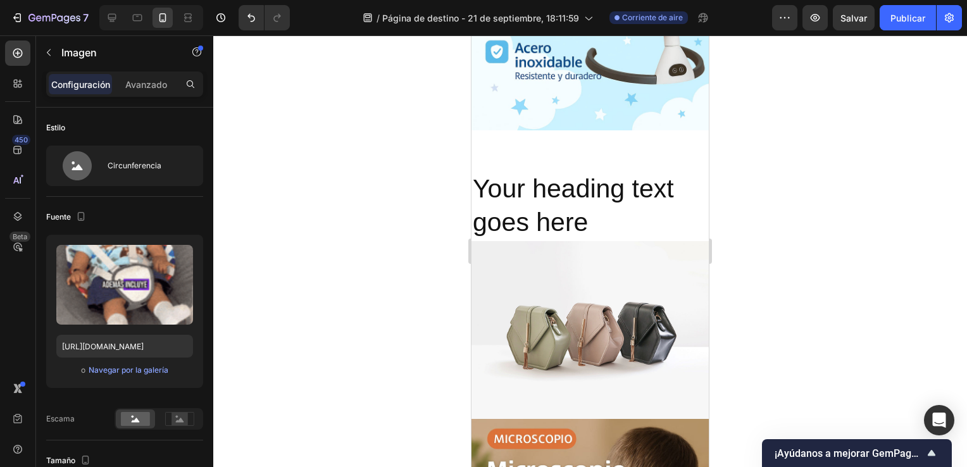
click at [792, 180] on div at bounding box center [589, 250] width 753 height 431
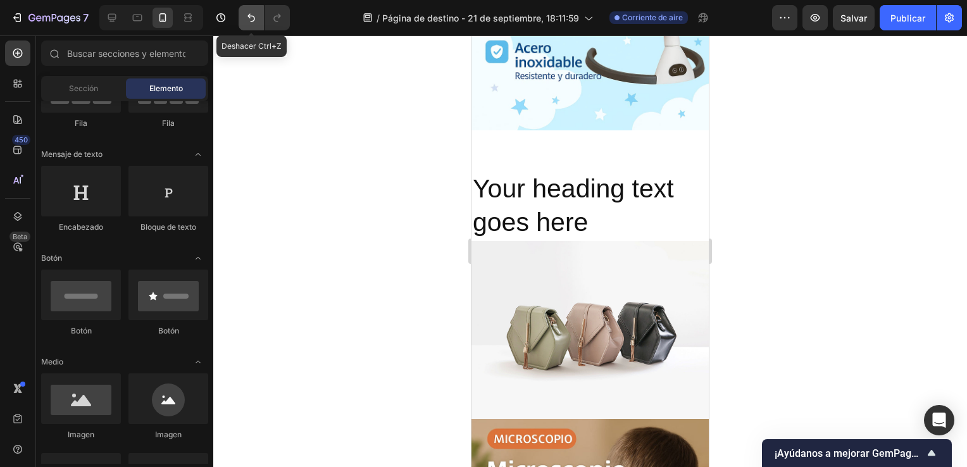
click at [253, 18] on icon "Deshacer/Rehacer" at bounding box center [251, 17] width 13 height 13
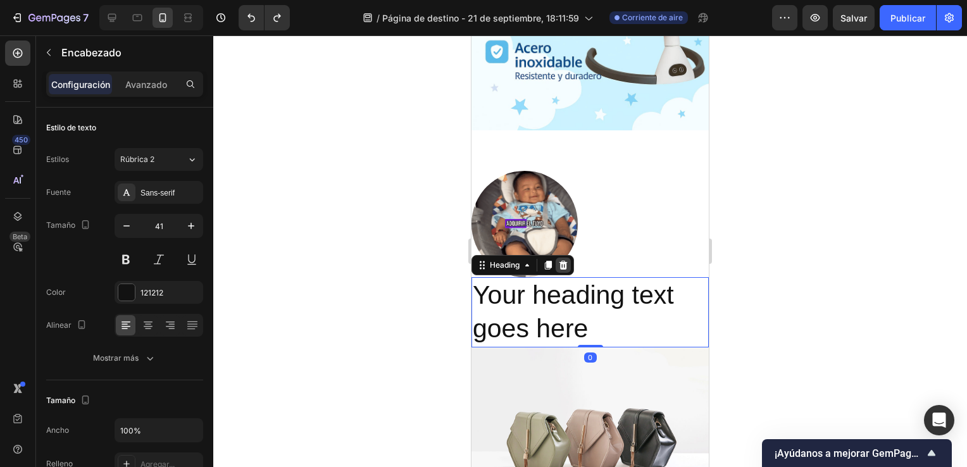
click at [563, 261] on icon at bounding box center [563, 265] width 8 height 9
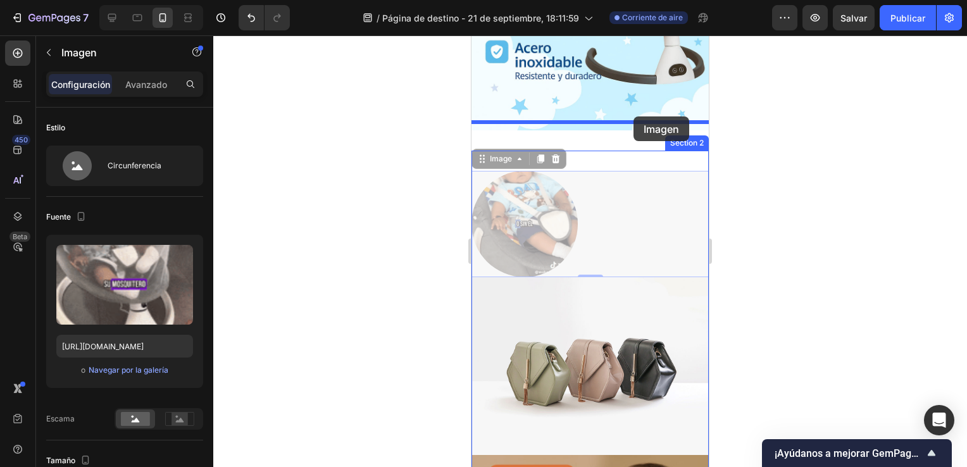
drag, startPoint x: 640, startPoint y: 168, endPoint x: 633, endPoint y: 116, distance: 52.3
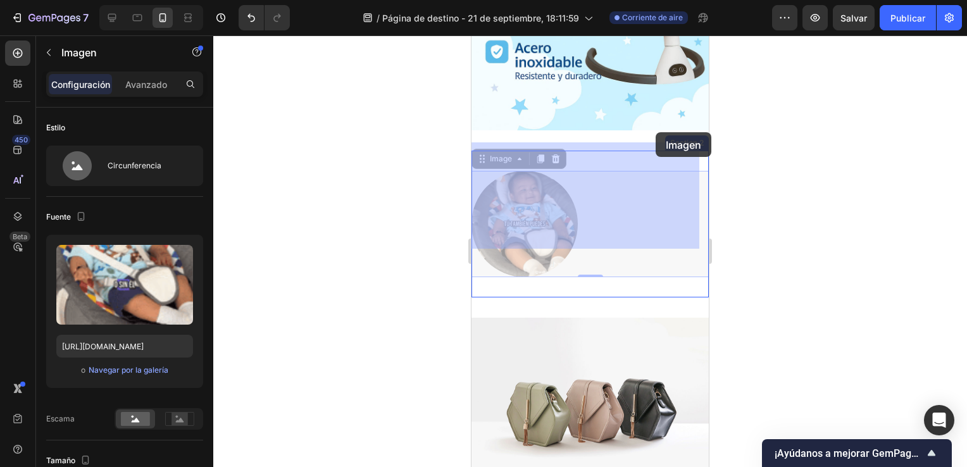
drag, startPoint x: 650, startPoint y: 175, endPoint x: 655, endPoint y: 132, distance: 43.4
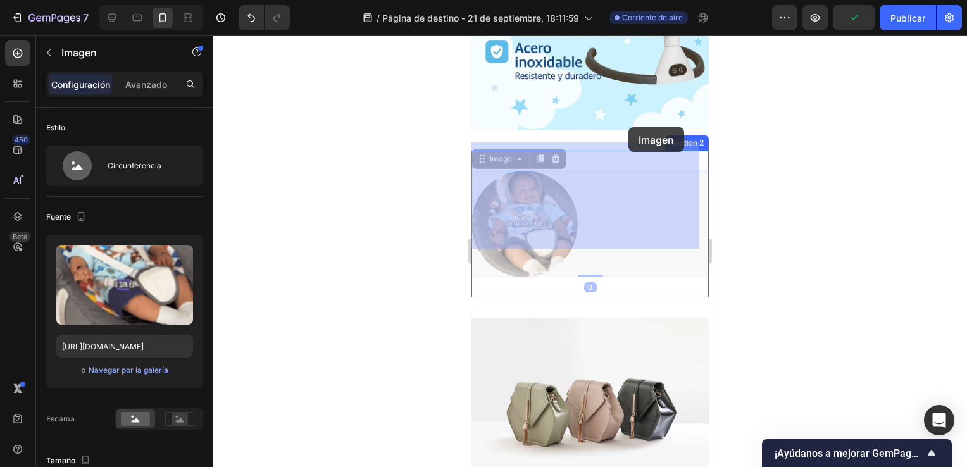
drag, startPoint x: 632, startPoint y: 206, endPoint x: 628, endPoint y: 127, distance: 78.5
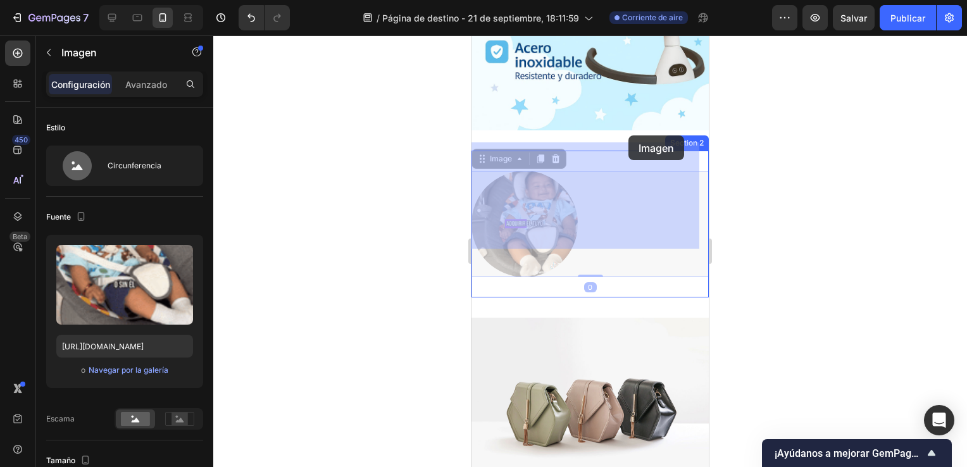
drag, startPoint x: 625, startPoint y: 162, endPoint x: 628, endPoint y: 135, distance: 26.8
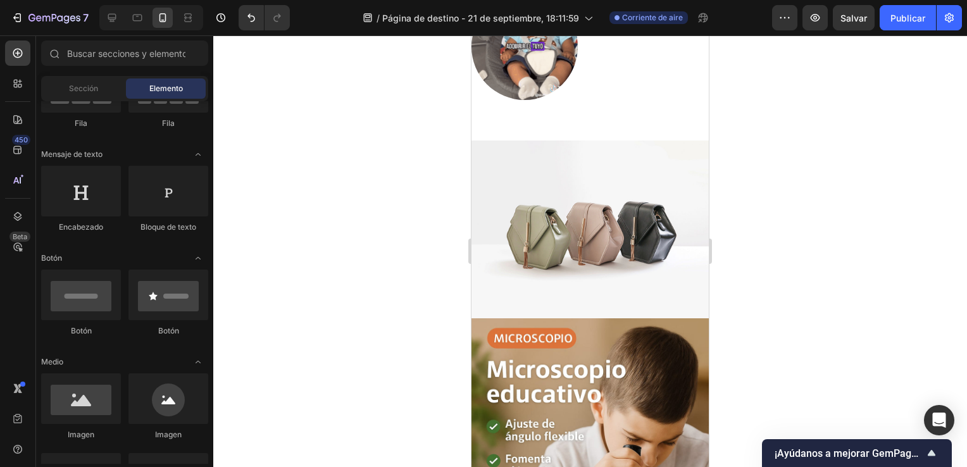
scroll to position [817, 0]
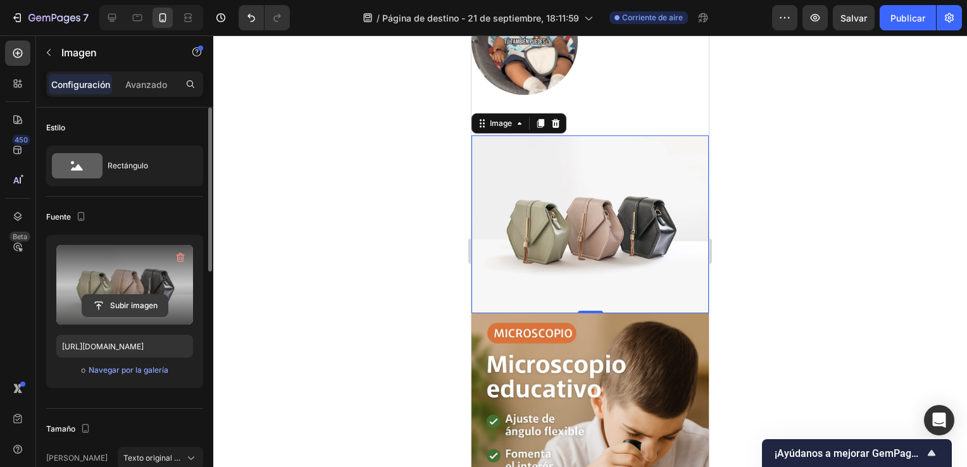
click at [128, 300] on input "file" at bounding box center [124, 306] width 85 height 22
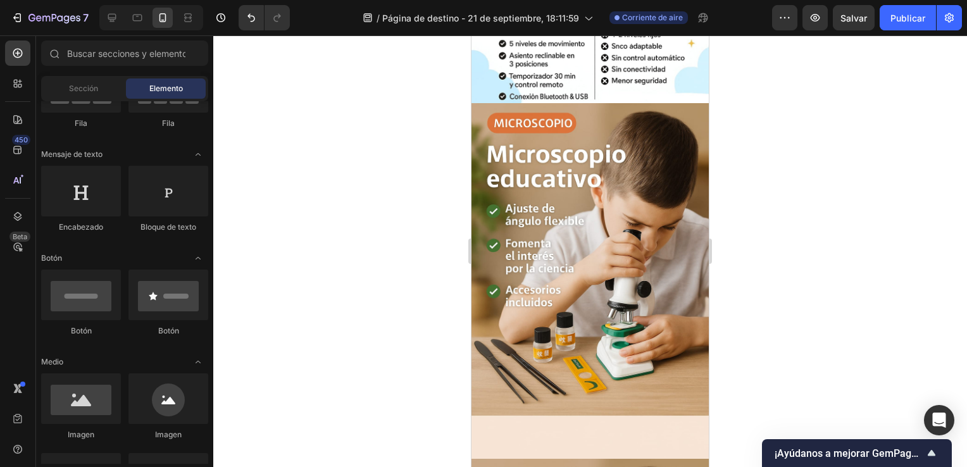
scroll to position [1232, 0]
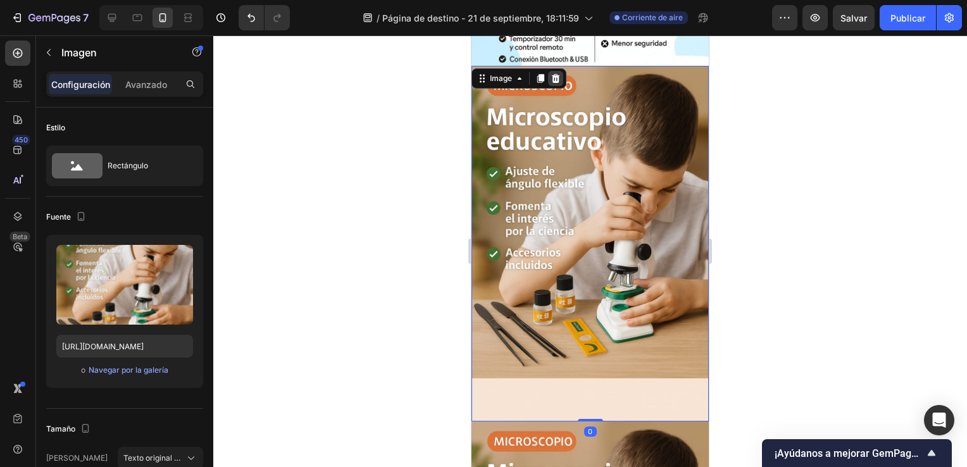
click at [554, 74] on icon at bounding box center [556, 78] width 8 height 9
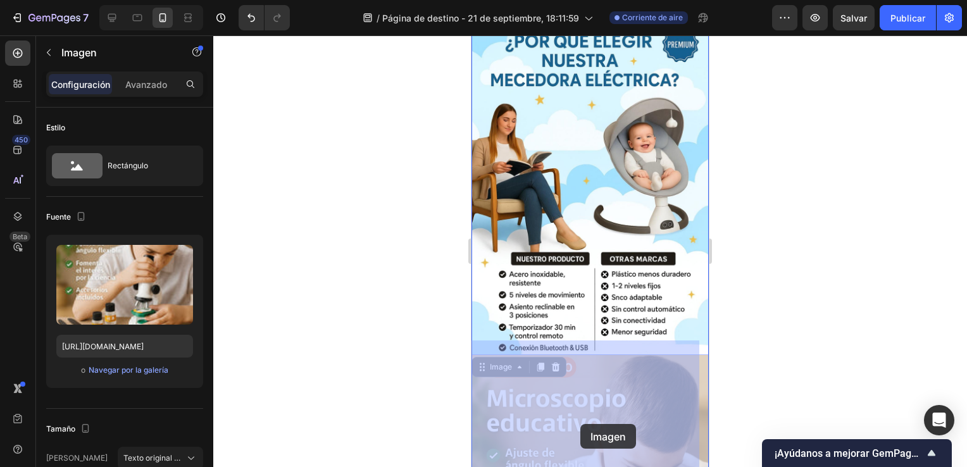
scroll to position [964, 0]
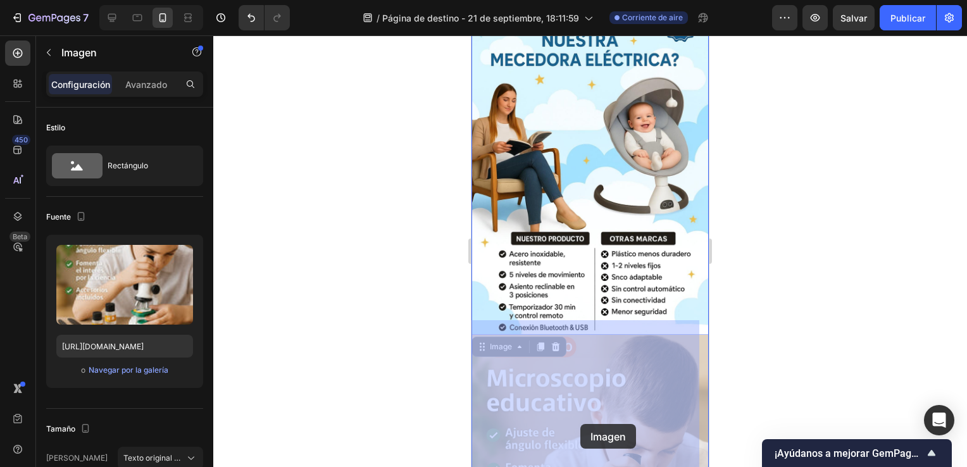
drag, startPoint x: 562, startPoint y: 87, endPoint x: 577, endPoint y: 416, distance: 328.7
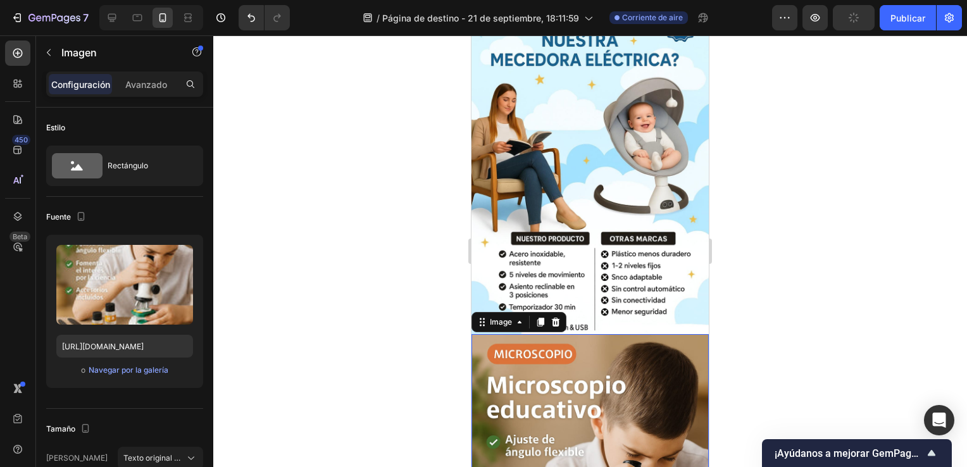
click at [554, 317] on icon at bounding box center [555, 322] width 10 height 10
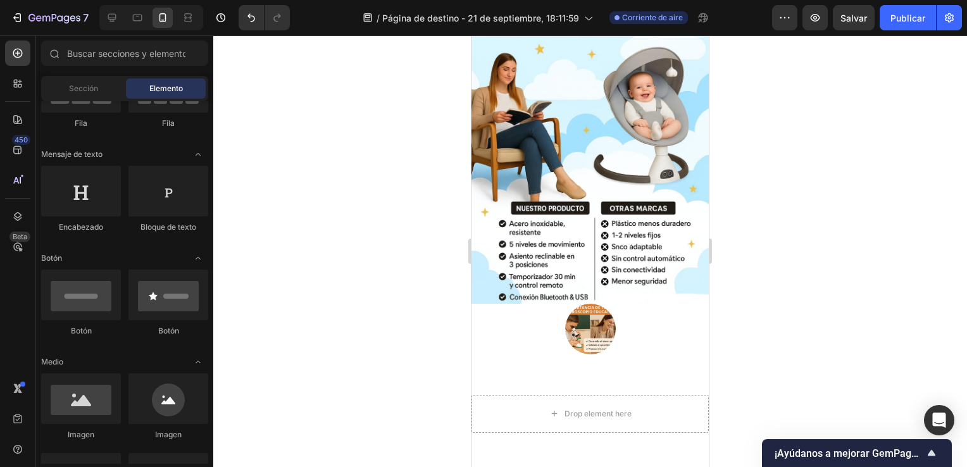
scroll to position [1011, 0]
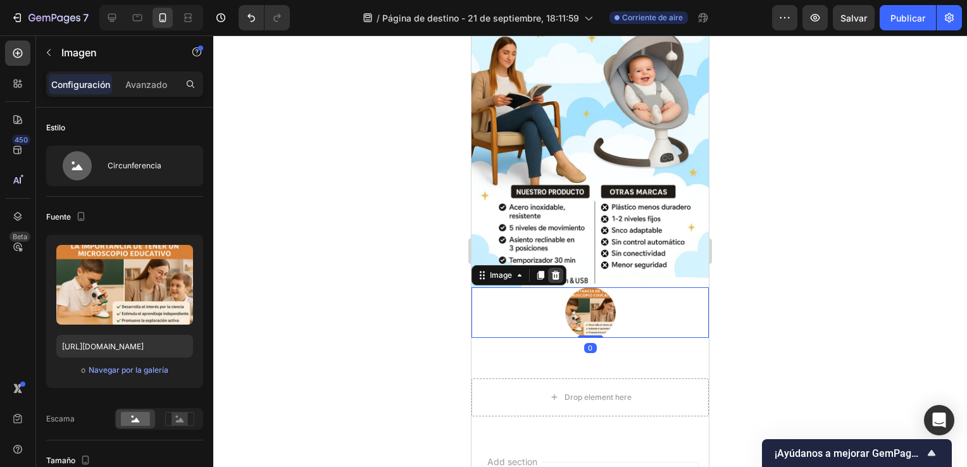
click at [555, 271] on icon at bounding box center [556, 275] width 8 height 9
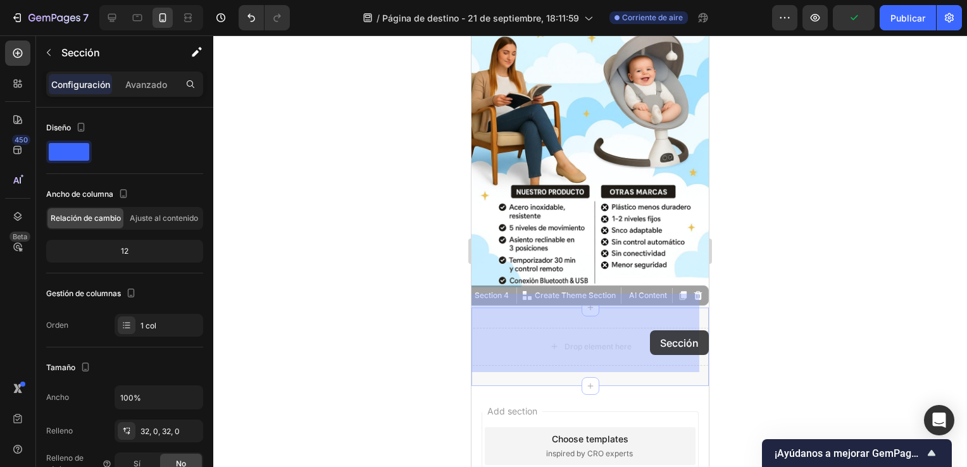
drag, startPoint x: 694, startPoint y: 359, endPoint x: 654, endPoint y: 337, distance: 45.6
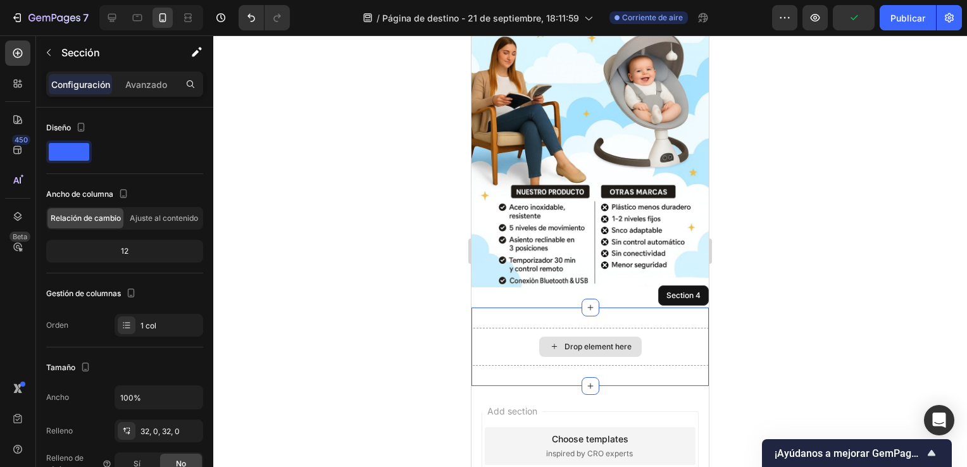
click at [654, 337] on div "Drop element here" at bounding box center [589, 347] width 237 height 38
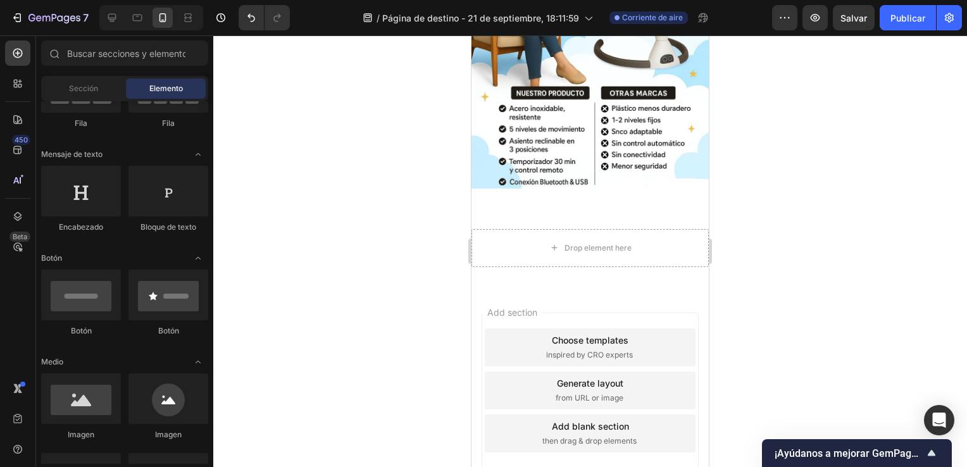
scroll to position [1121, 0]
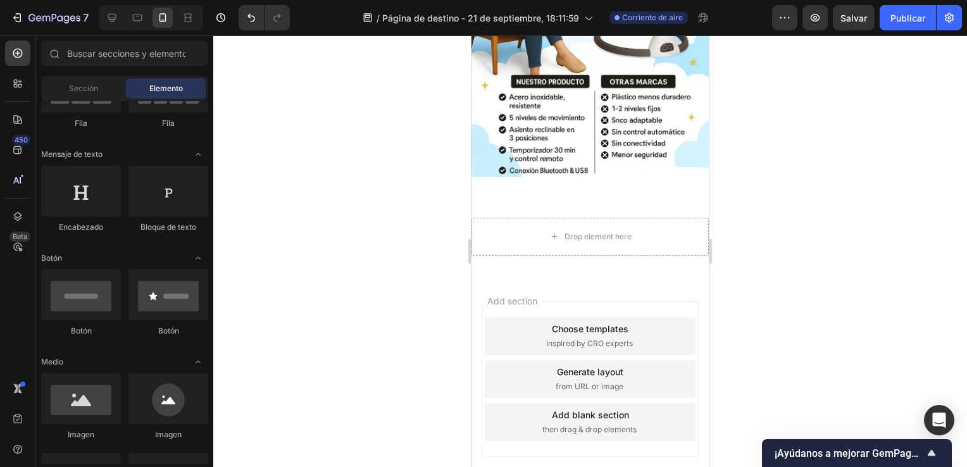
click at [626, 301] on div "Add section Choose templates inspired by CRO experts Generate layout from URL o…" at bounding box center [589, 379] width 217 height 156
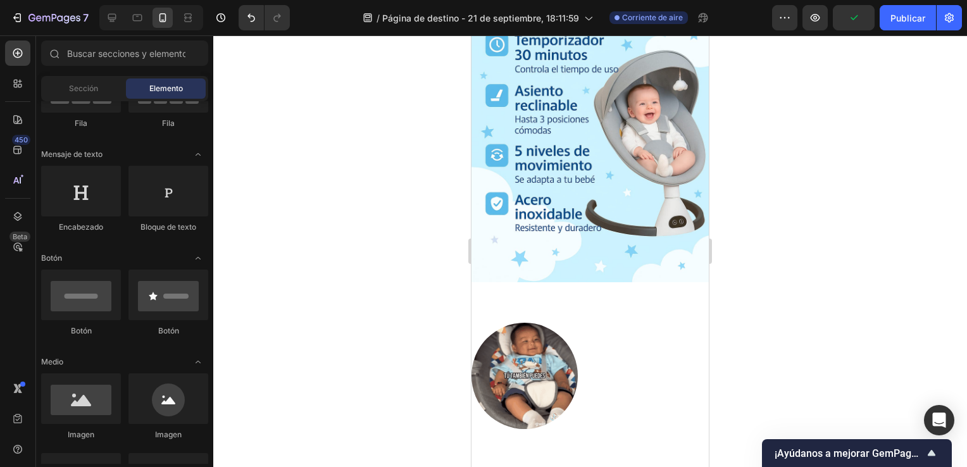
scroll to position [542, 0]
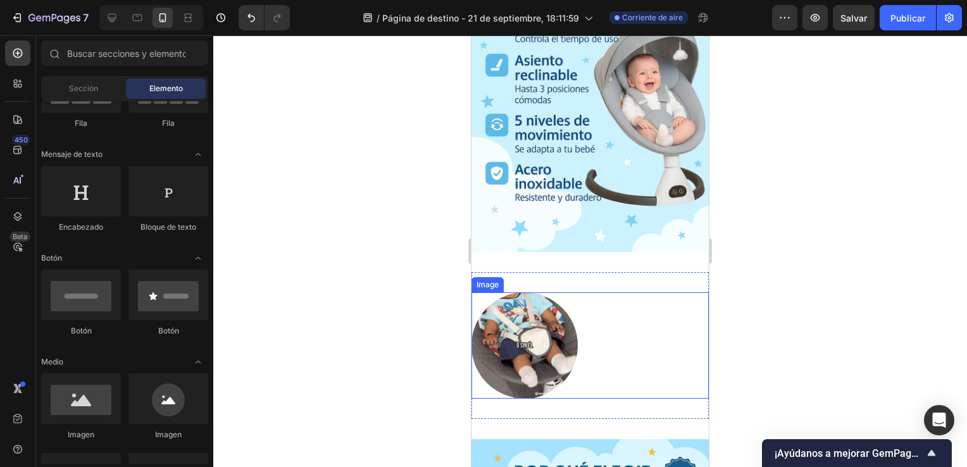
click at [576, 298] on div at bounding box center [589, 345] width 237 height 106
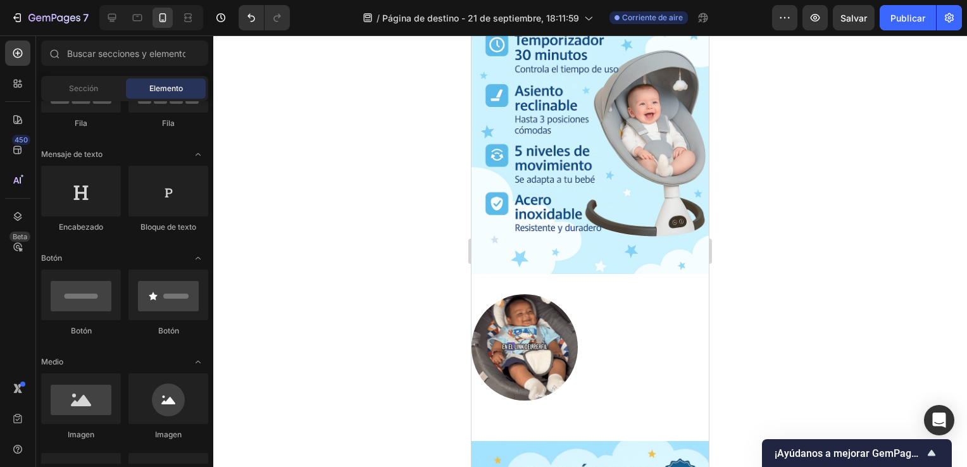
scroll to position [523, 0]
